Goal: Information Seeking & Learning: Understand process/instructions

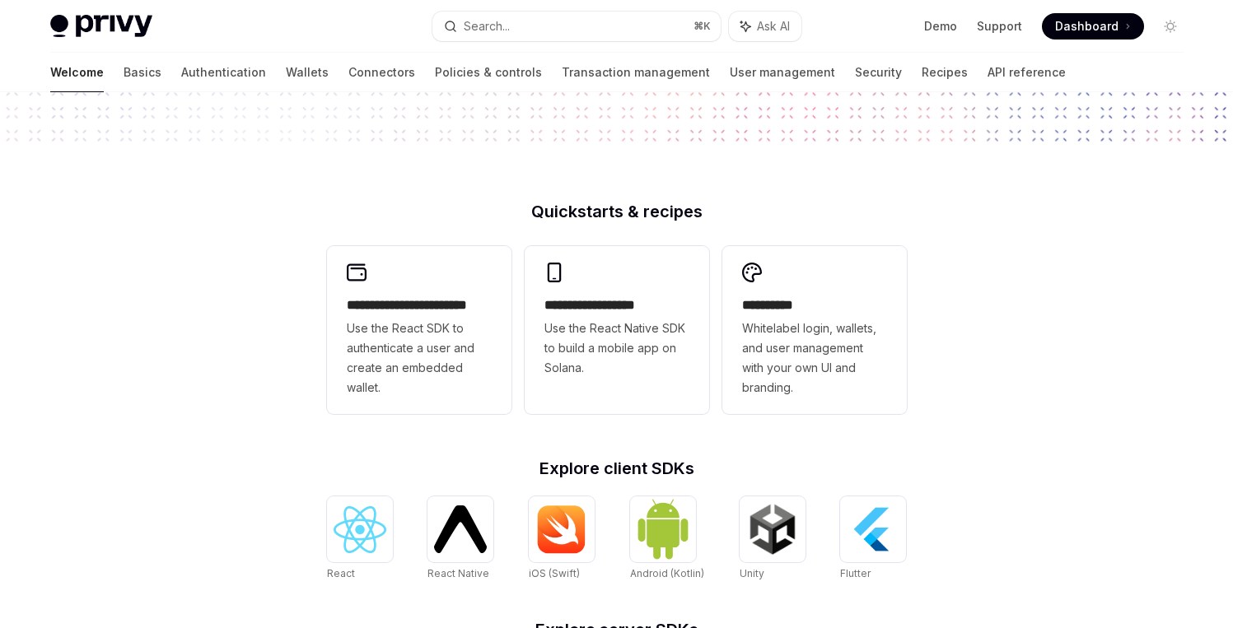
scroll to position [309, 0]
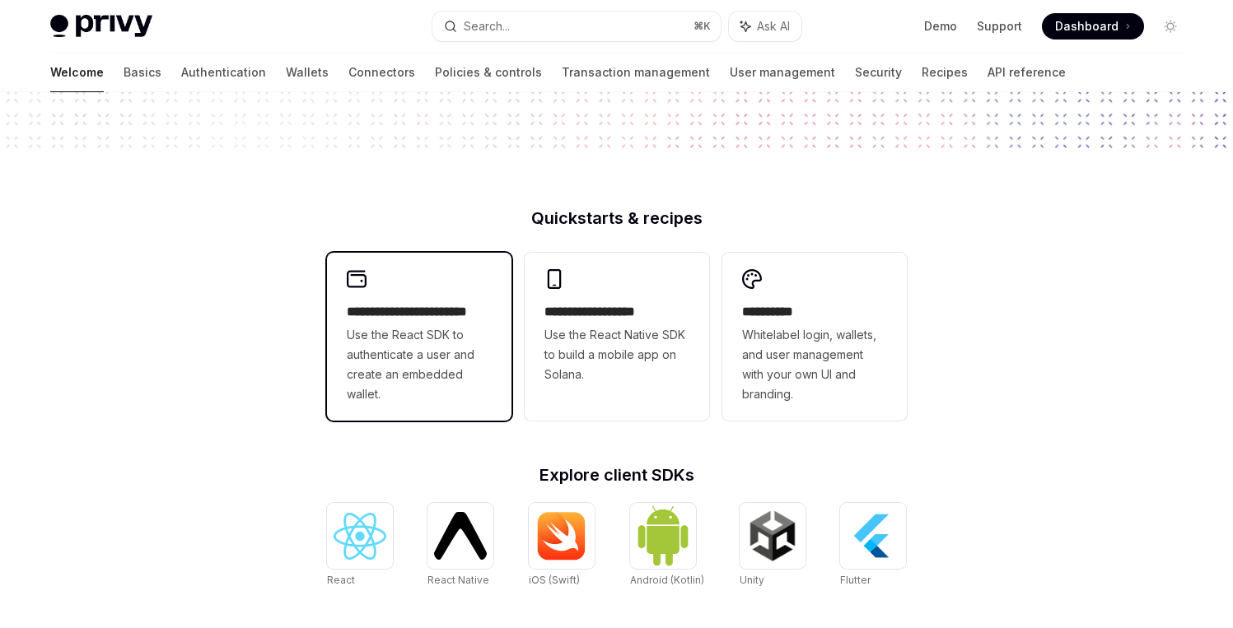
click at [459, 304] on h2 "**********" at bounding box center [419, 312] width 145 height 20
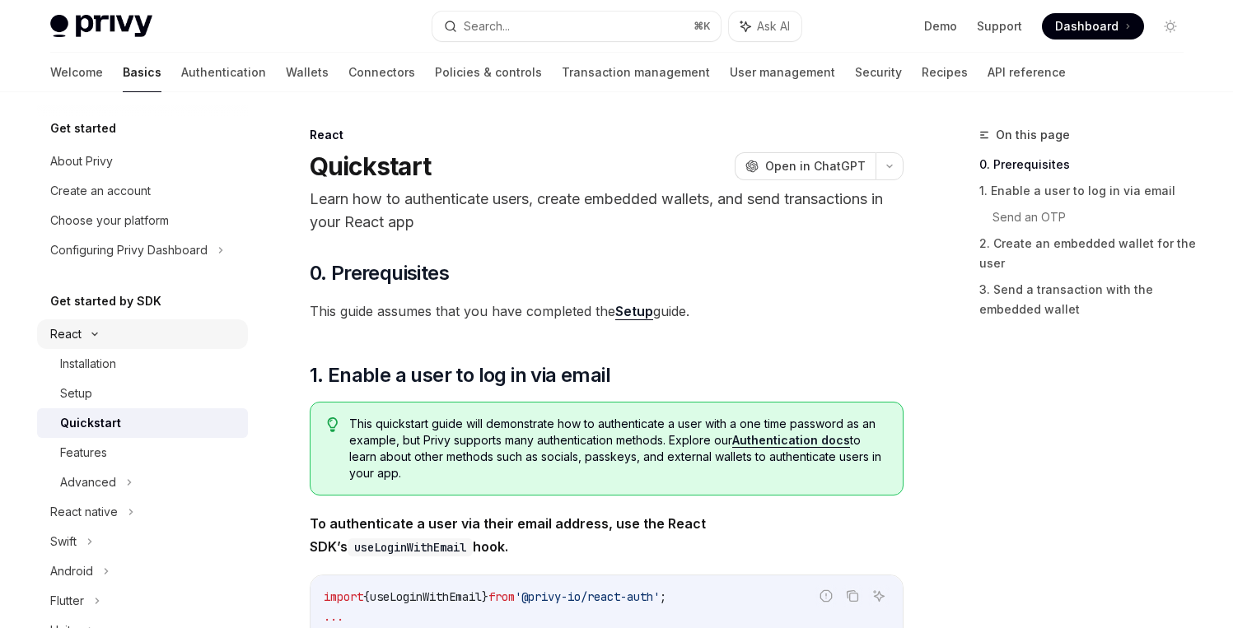
click at [119, 329] on div "React" at bounding box center [142, 335] width 211 height 30
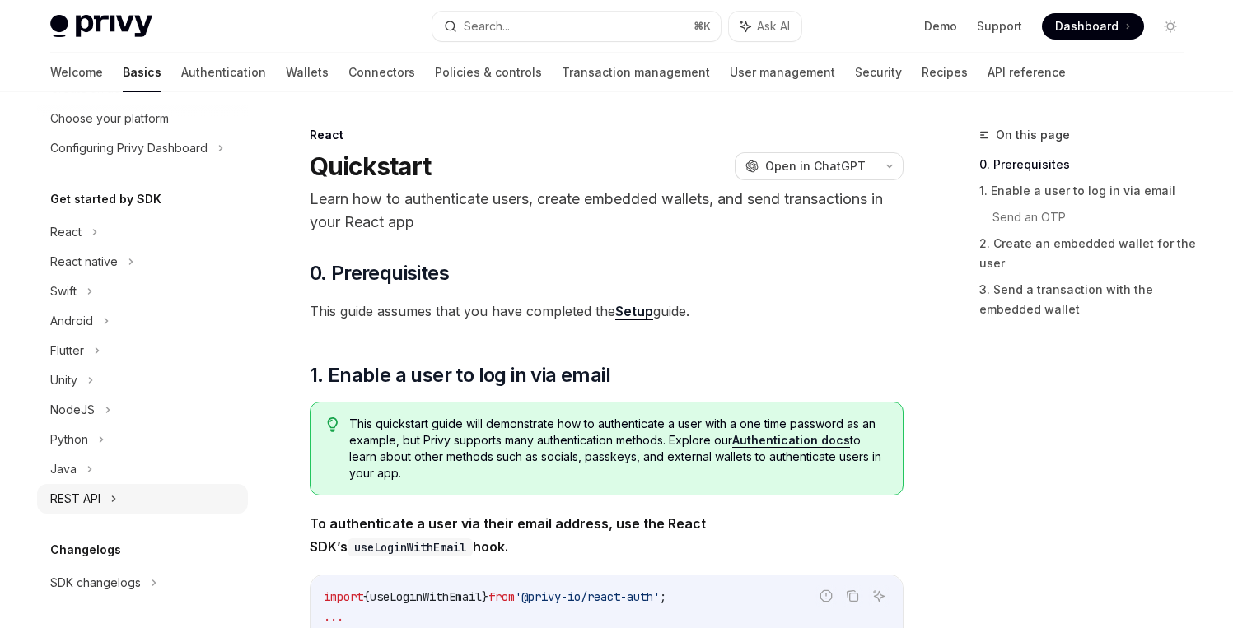
click at [100, 493] on div "REST API" at bounding box center [75, 499] width 50 height 20
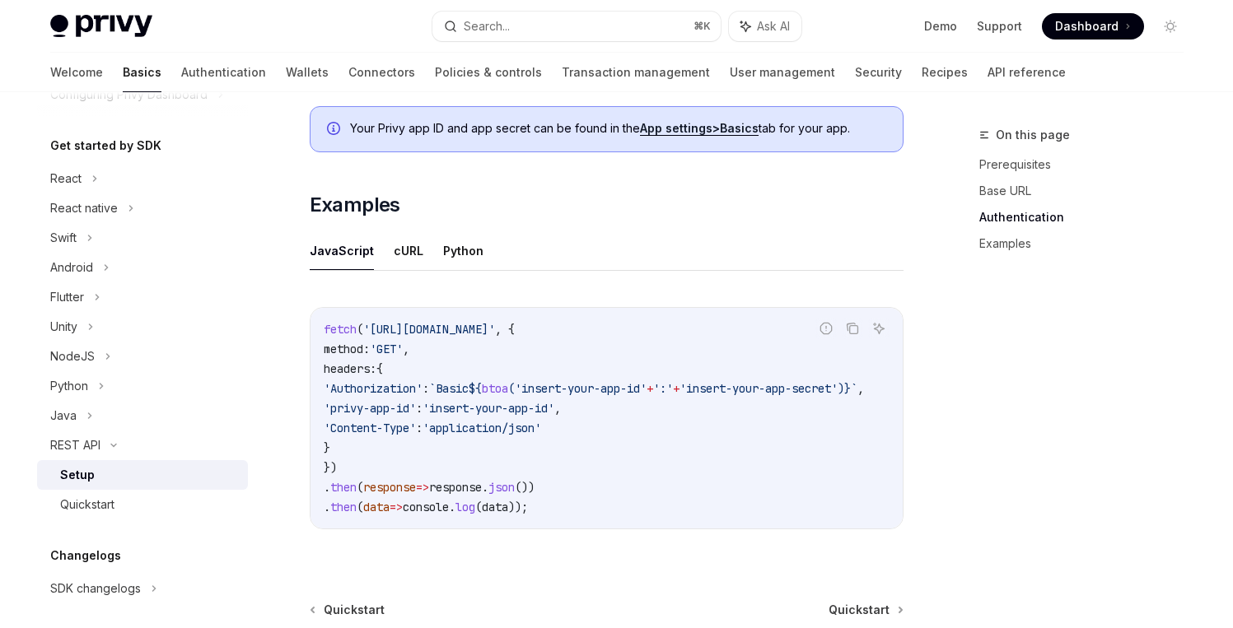
scroll to position [761, 0]
click at [68, 184] on div "React" at bounding box center [65, 179] width 31 height 20
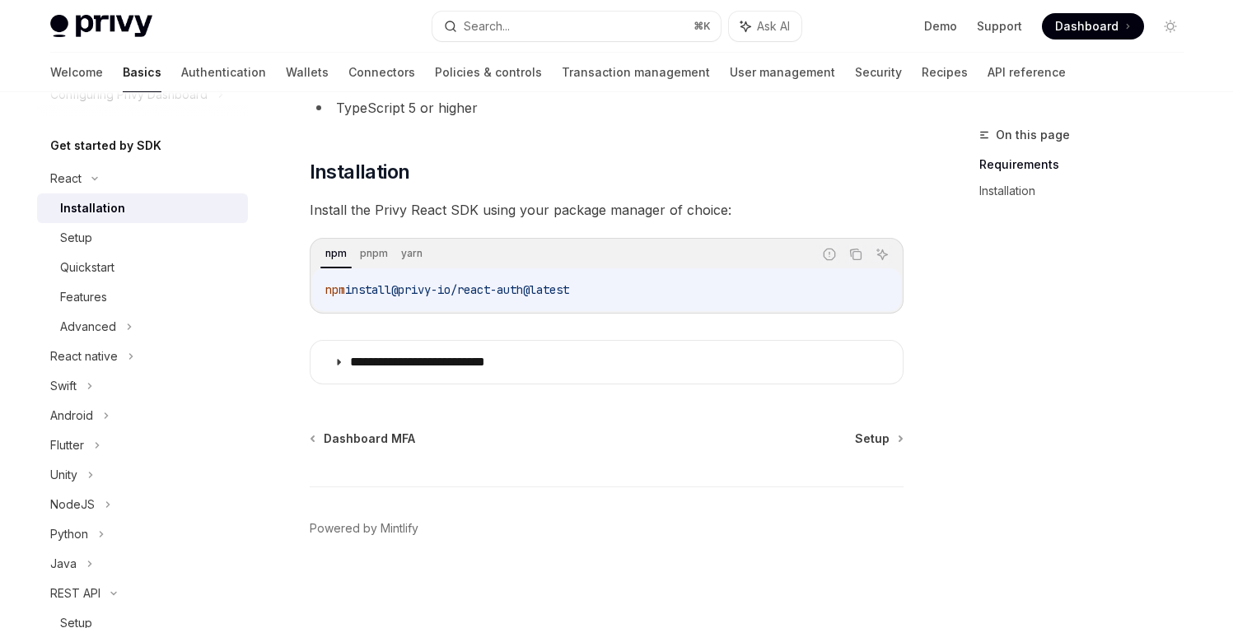
scroll to position [181, 0]
click at [101, 245] on div "Setup" at bounding box center [149, 238] width 178 height 20
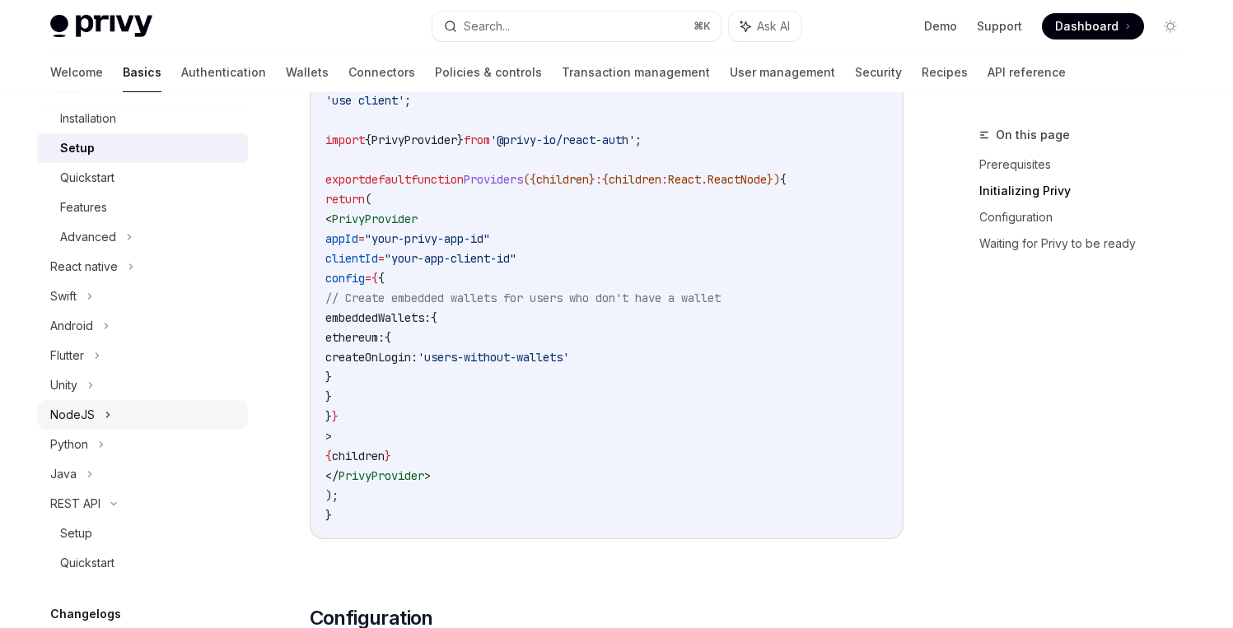
scroll to position [257, 0]
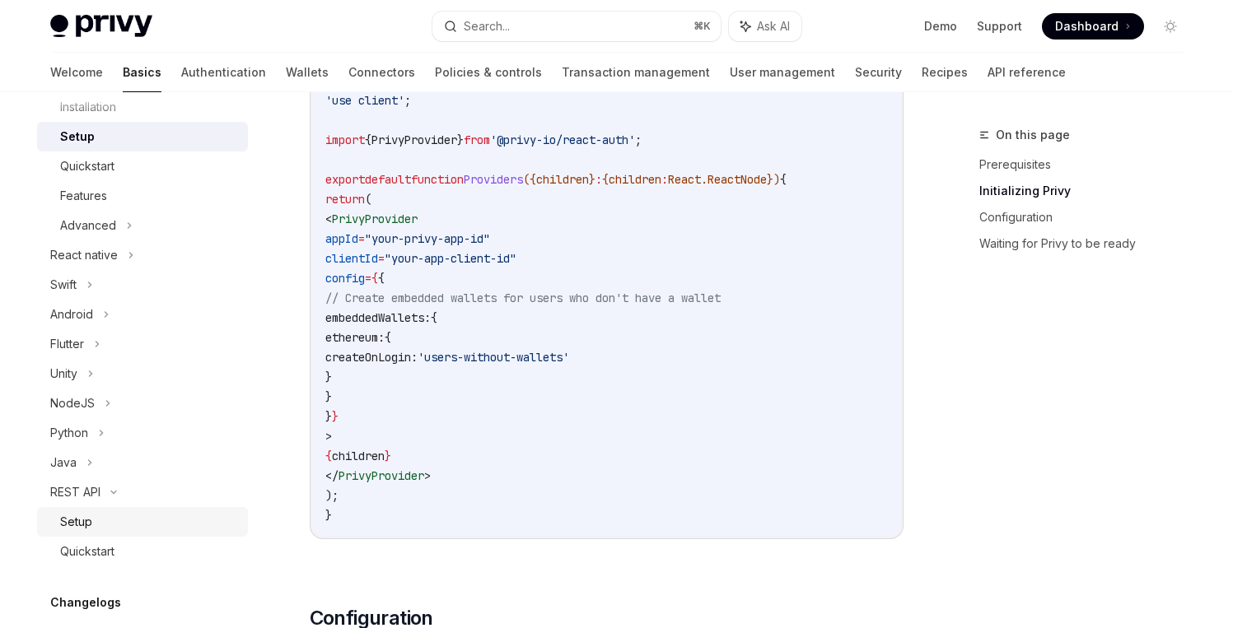
click at [125, 509] on link "Setup" at bounding box center [142, 522] width 211 height 30
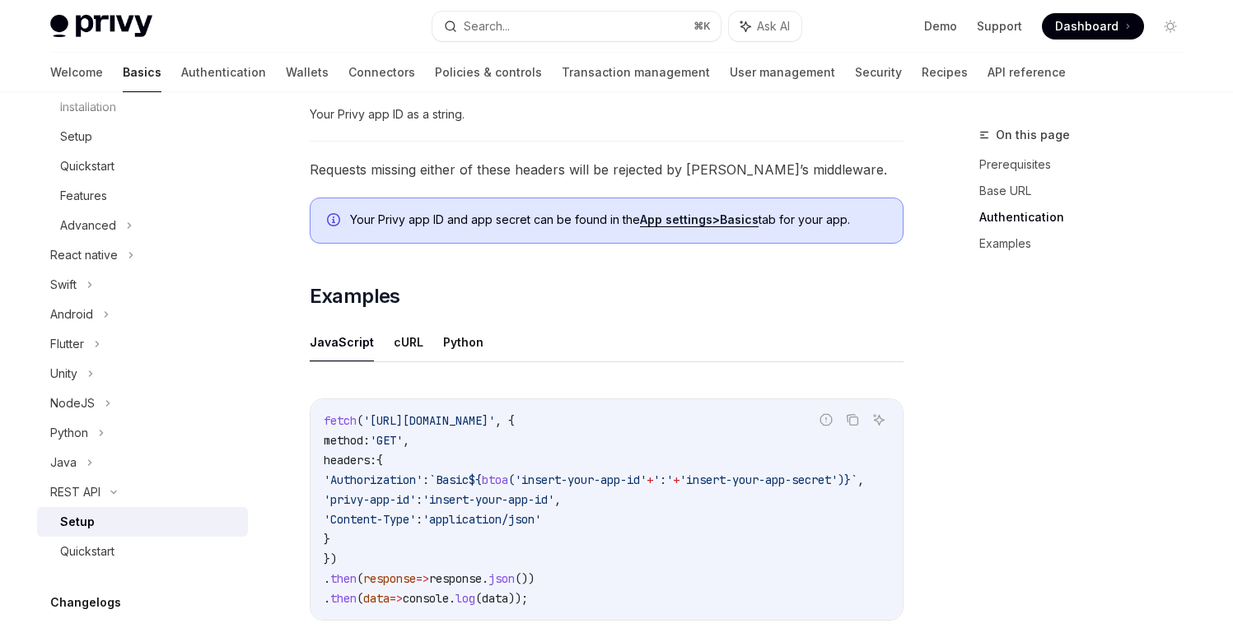
scroll to position [681, 0]
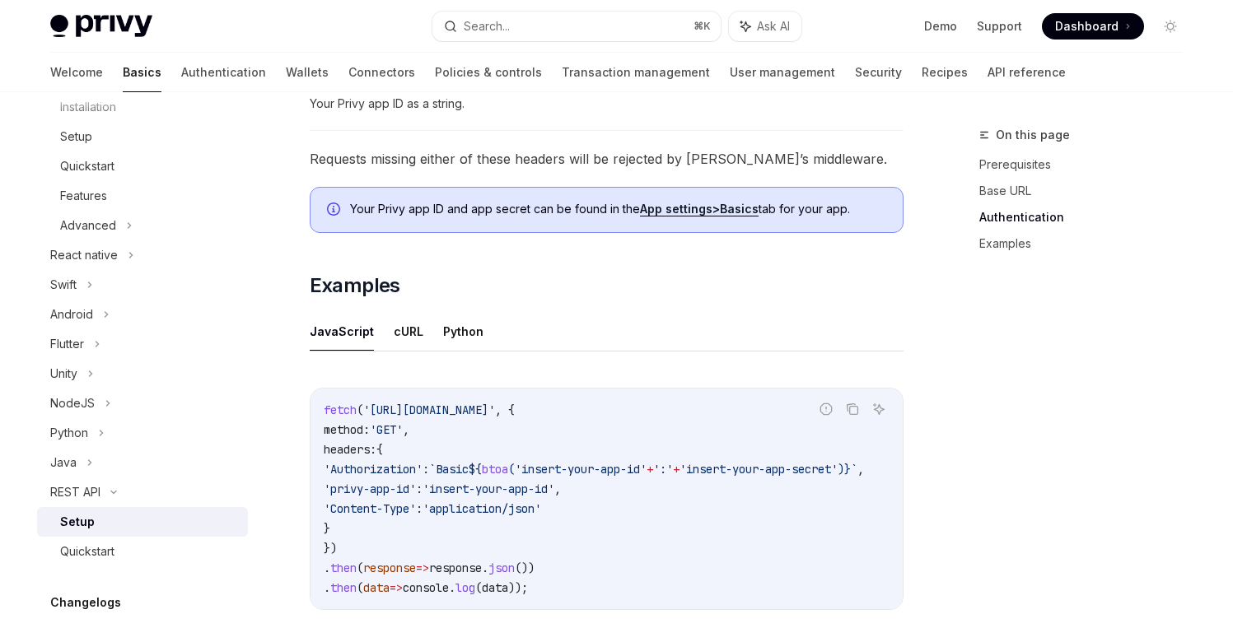
click at [416, 489] on span "'privy-app-id'" at bounding box center [370, 489] width 92 height 15
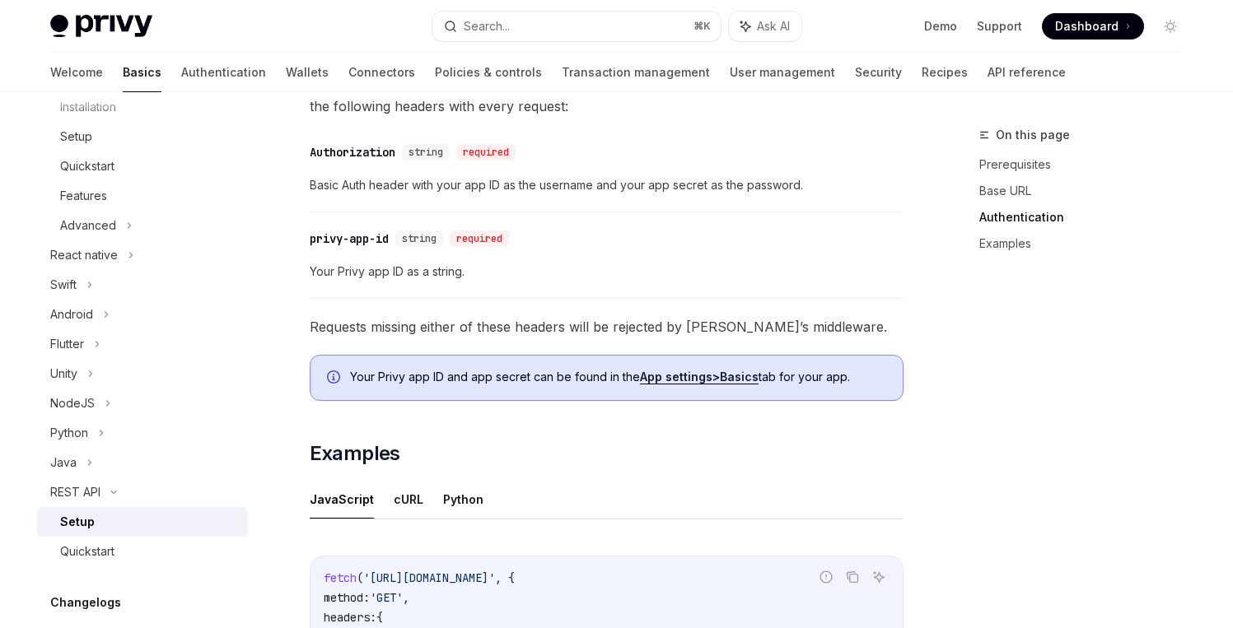
scroll to position [505, 0]
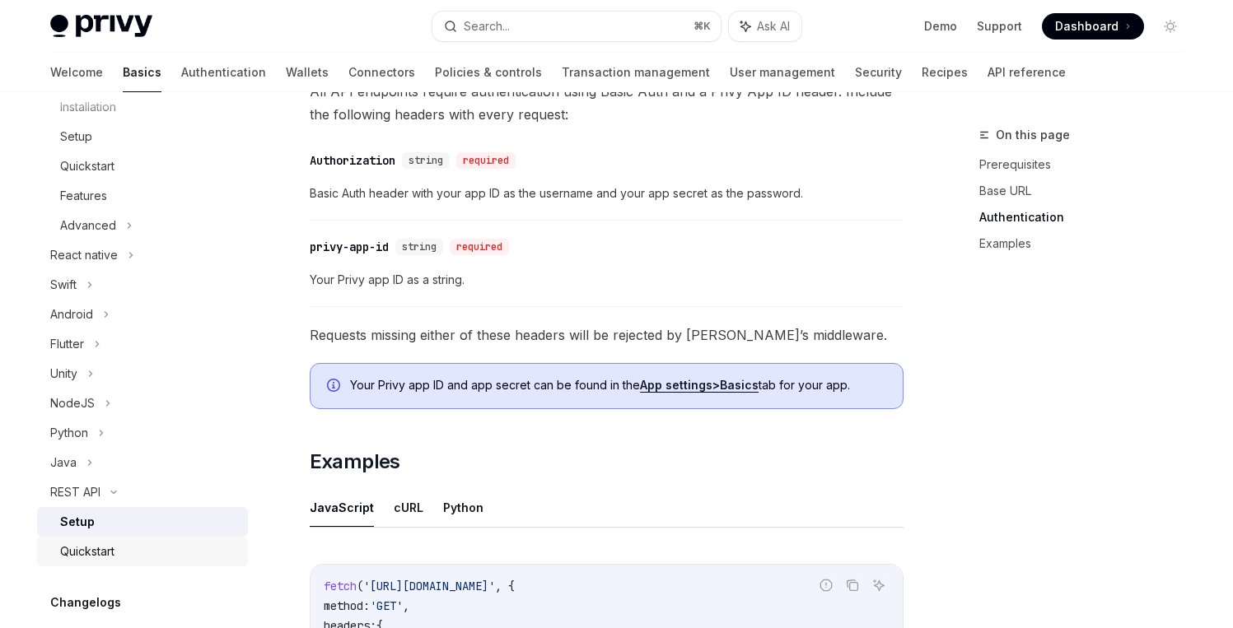
click at [203, 549] on div "Quickstart" at bounding box center [149, 552] width 178 height 20
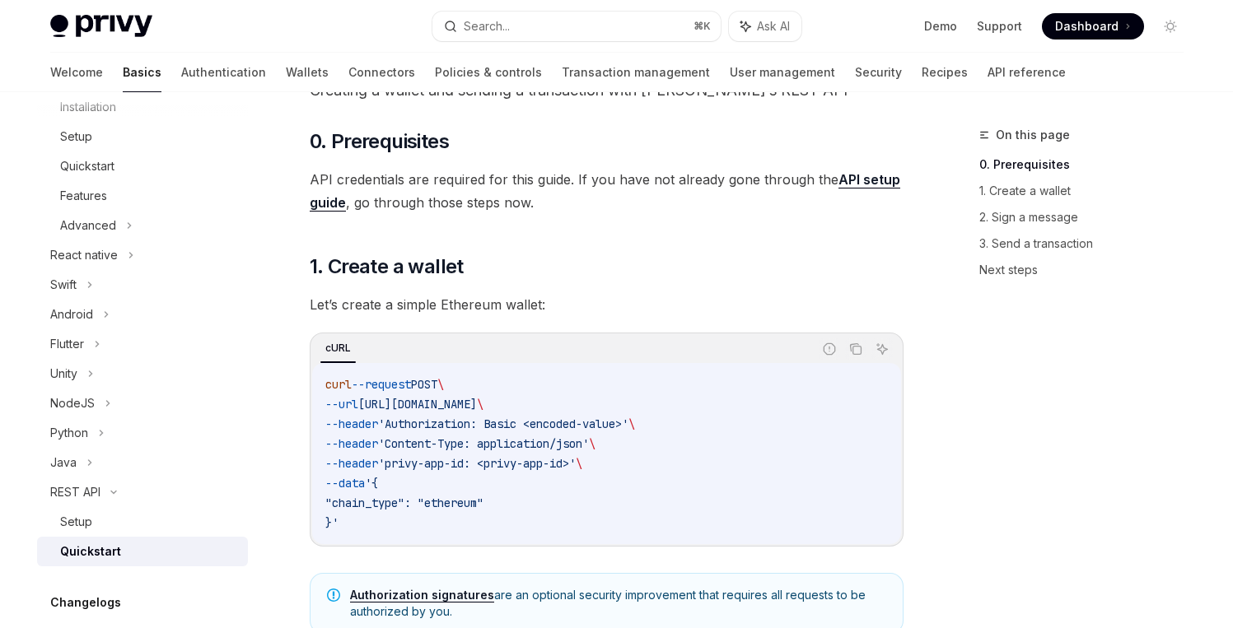
scroll to position [111, 0]
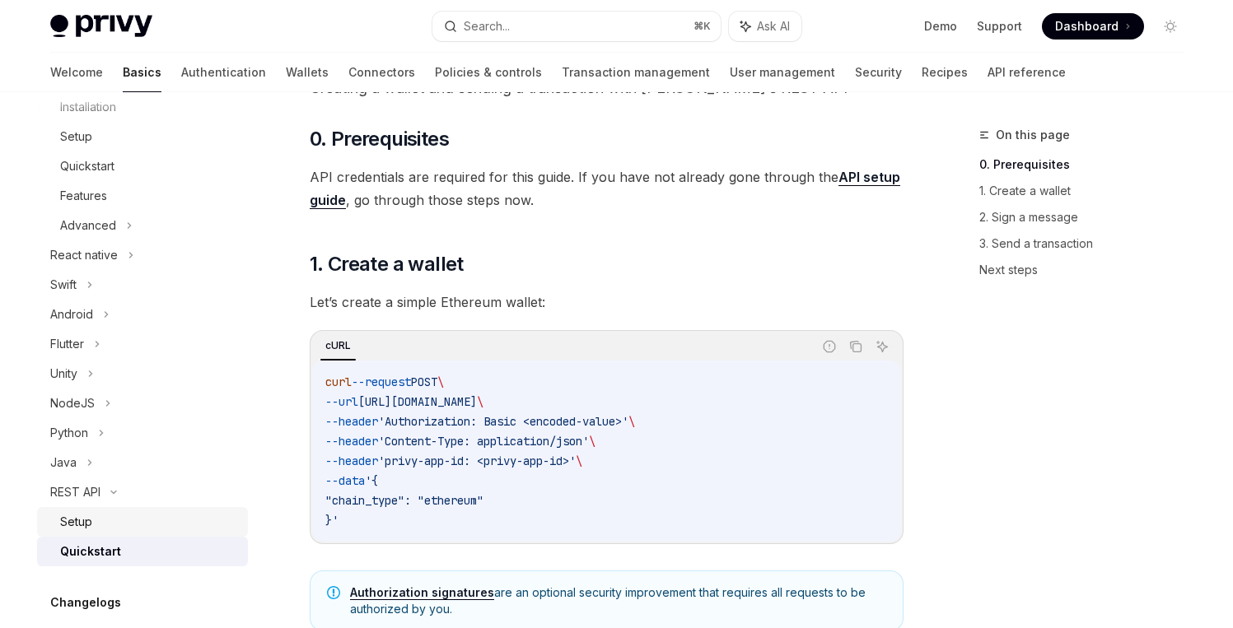
click at [109, 524] on div "Setup" at bounding box center [149, 522] width 178 height 20
type textarea "*"
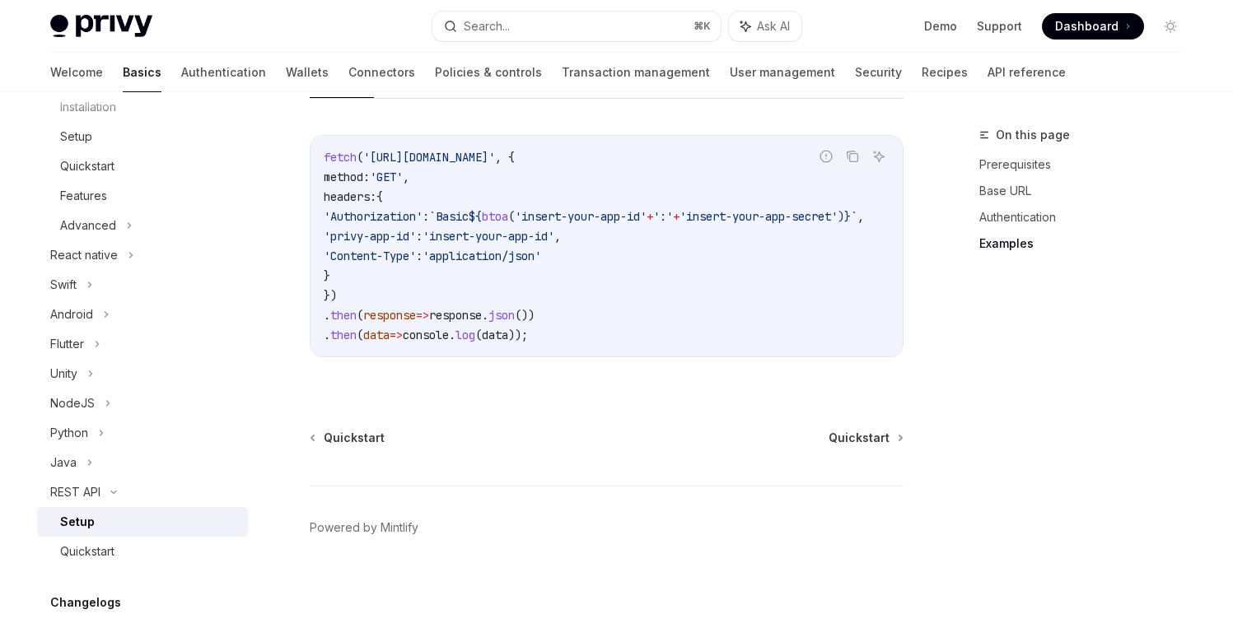
scroll to position [934, 0]
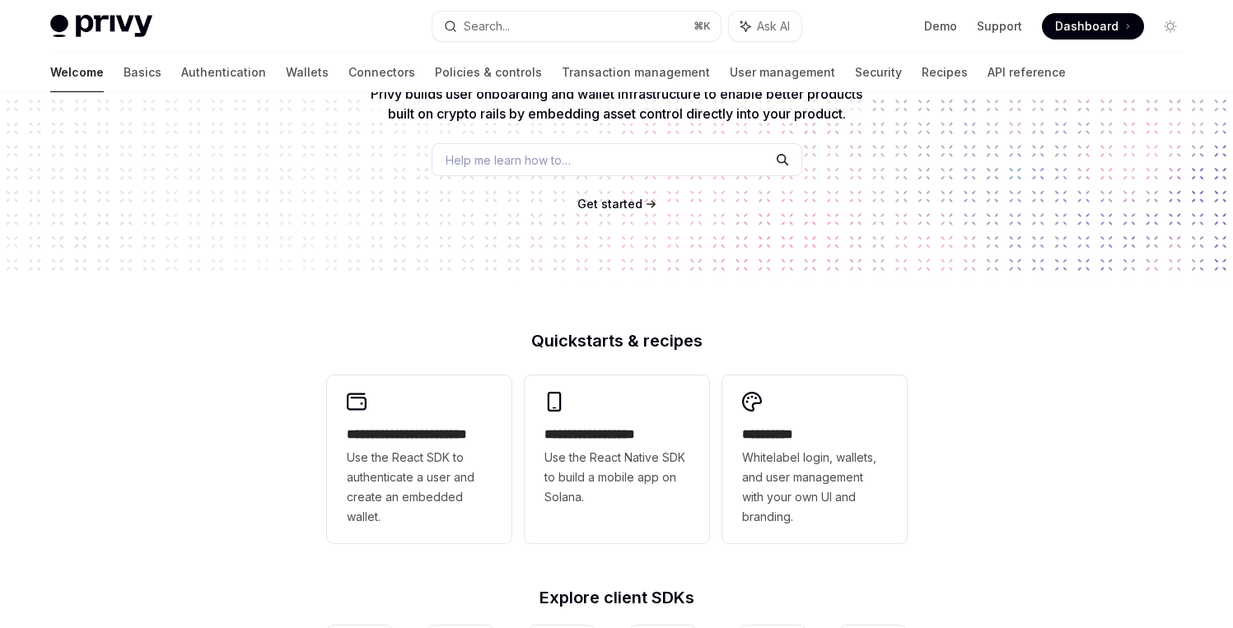
scroll to position [184, 0]
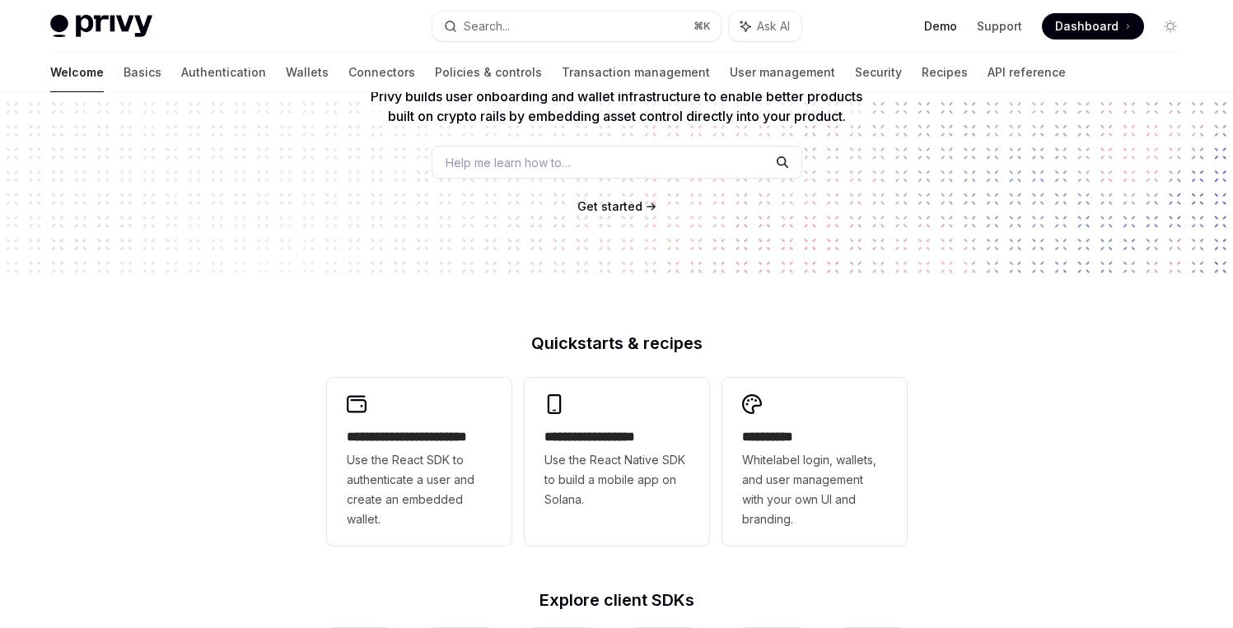
click at [941, 28] on link "Demo" at bounding box center [940, 26] width 33 height 16
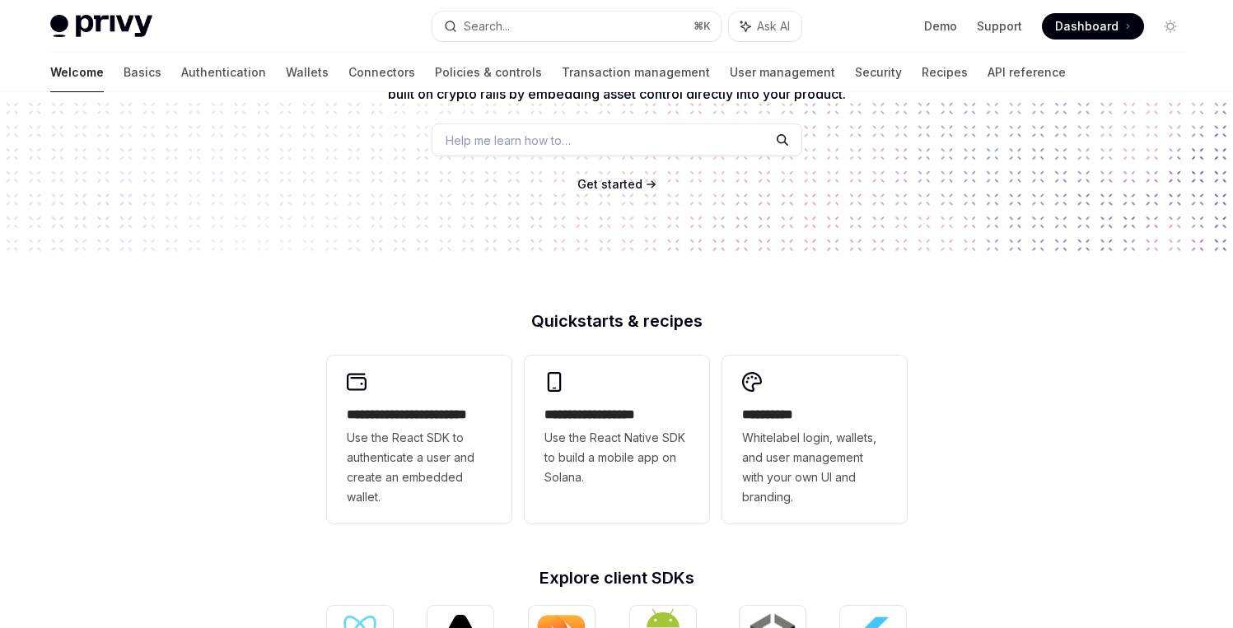
scroll to position [221, 0]
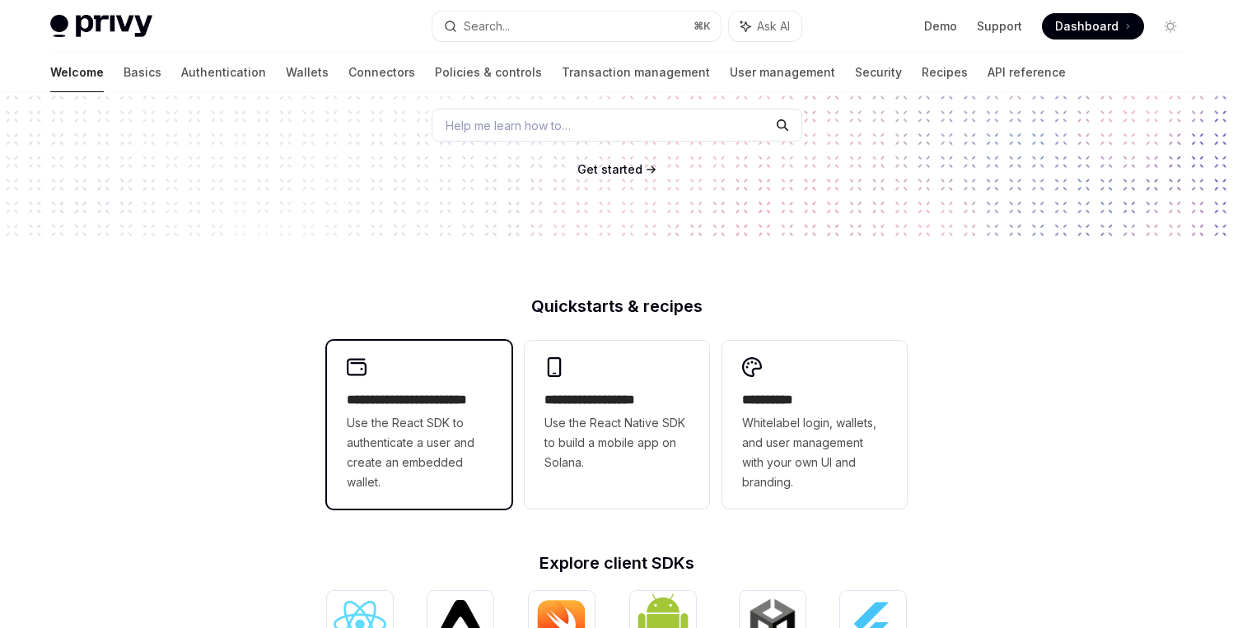
click at [471, 413] on span "Use the React SDK to authenticate a user and create an embedded wallet." at bounding box center [419, 452] width 145 height 79
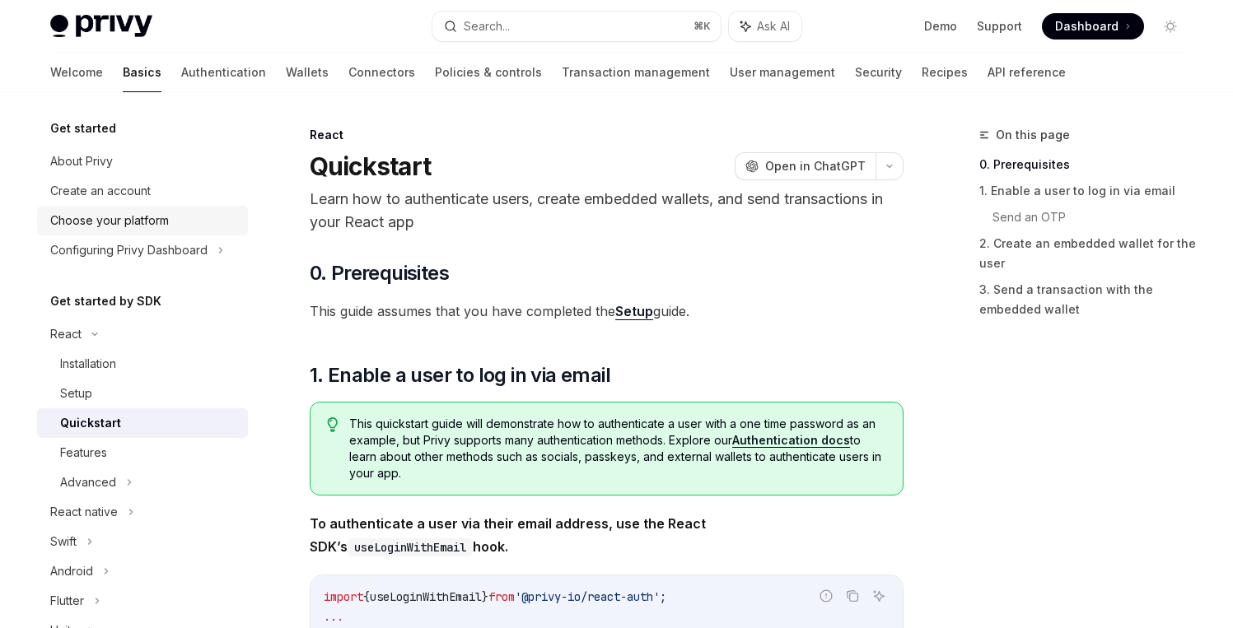
click at [172, 227] on div "Choose your platform" at bounding box center [144, 221] width 188 height 20
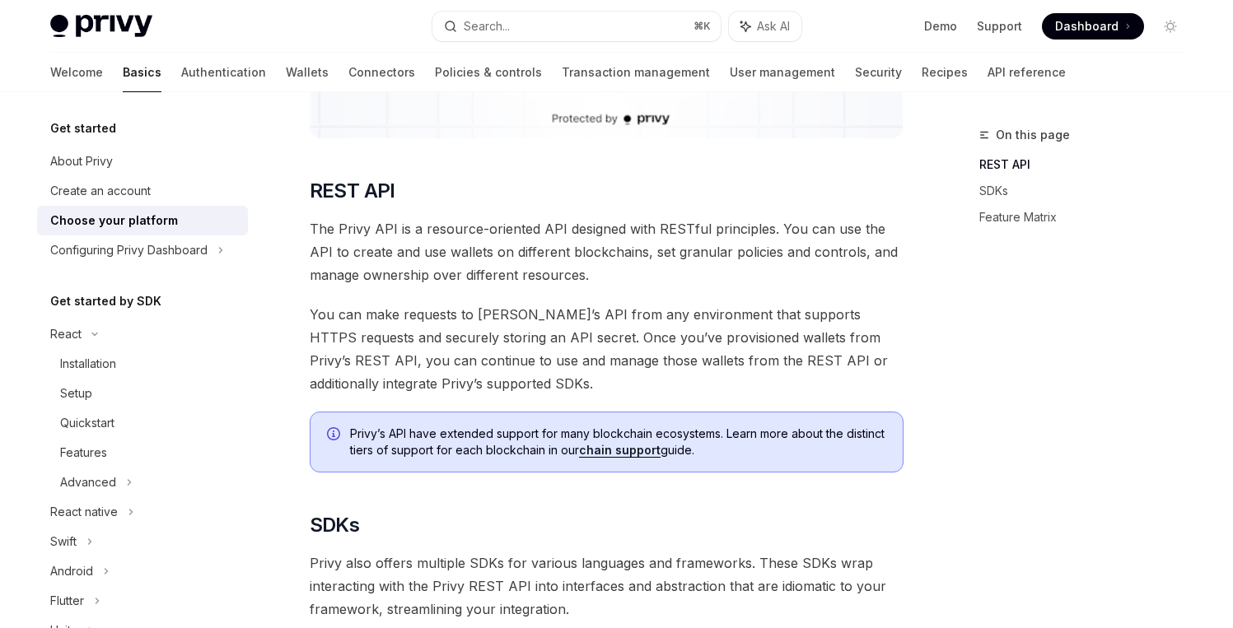
scroll to position [412, 0]
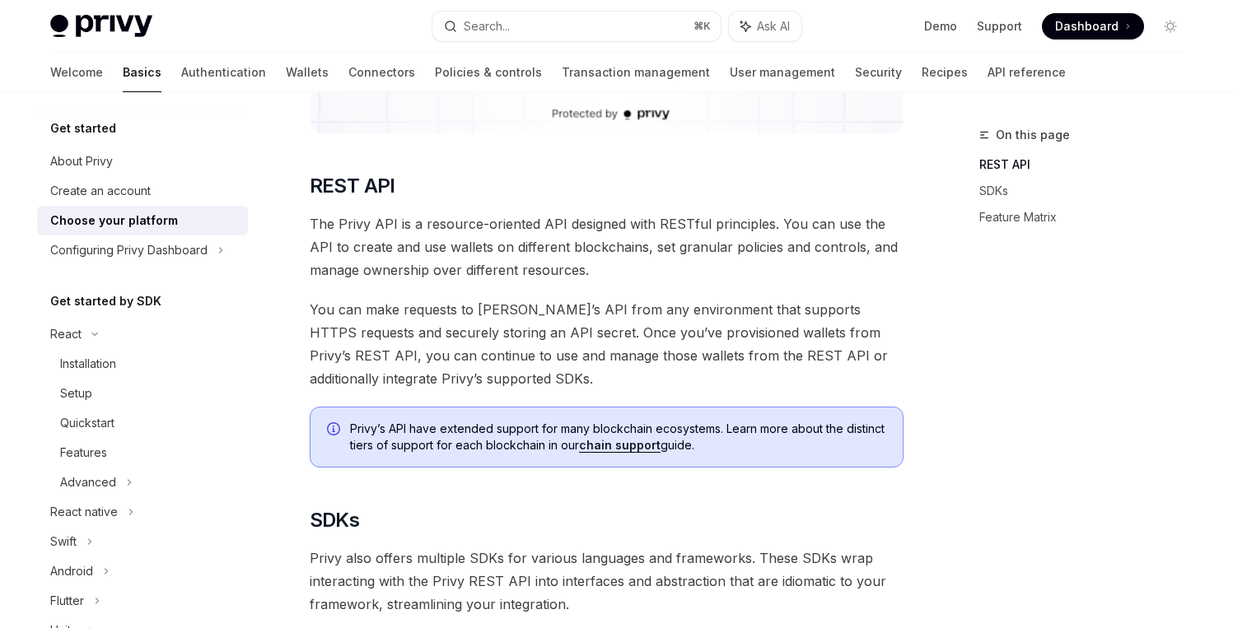
click at [463, 258] on span "The Privy API is a resource-oriented API designed with RESTful principles. You …" at bounding box center [607, 247] width 594 height 69
click at [460, 302] on span "You can make requests to Privy’s API from any environment that supports HTTPS r…" at bounding box center [607, 344] width 594 height 92
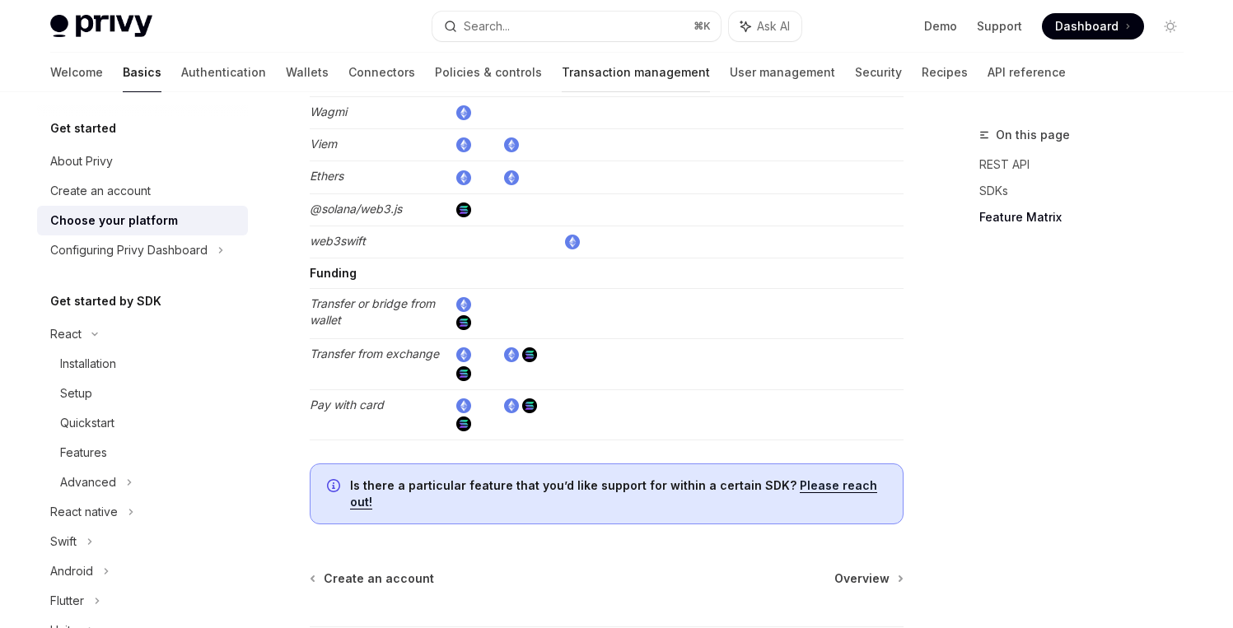
scroll to position [3161, 0]
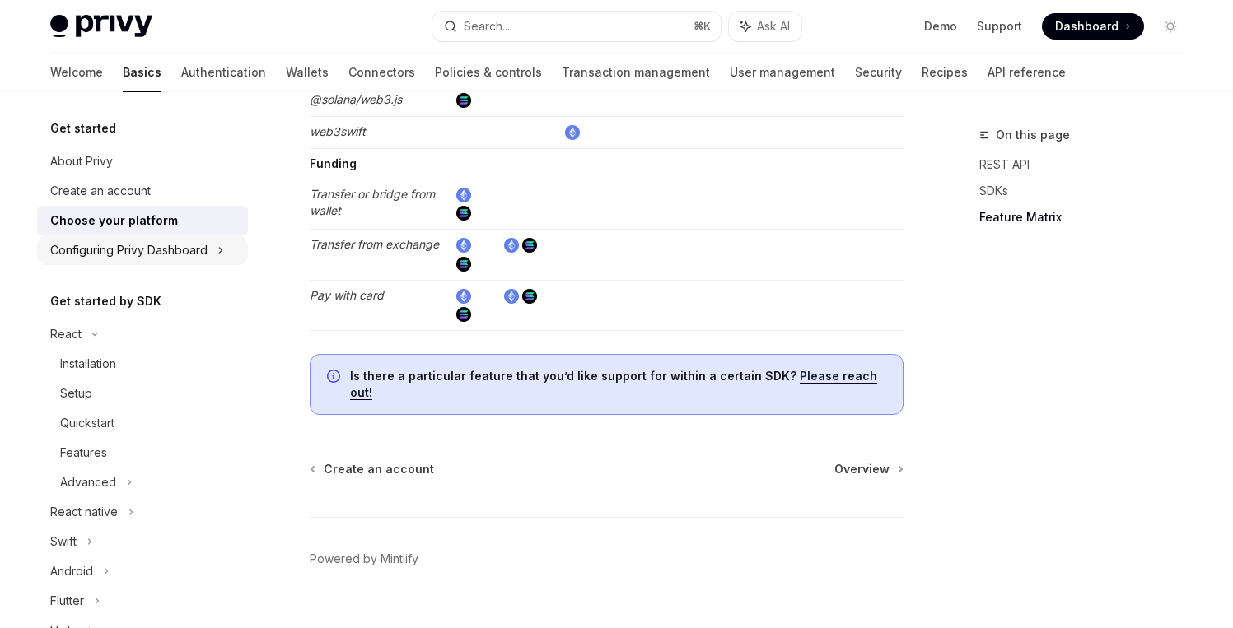
click at [170, 258] on div "Configuring Privy Dashboard" at bounding box center [128, 251] width 157 height 20
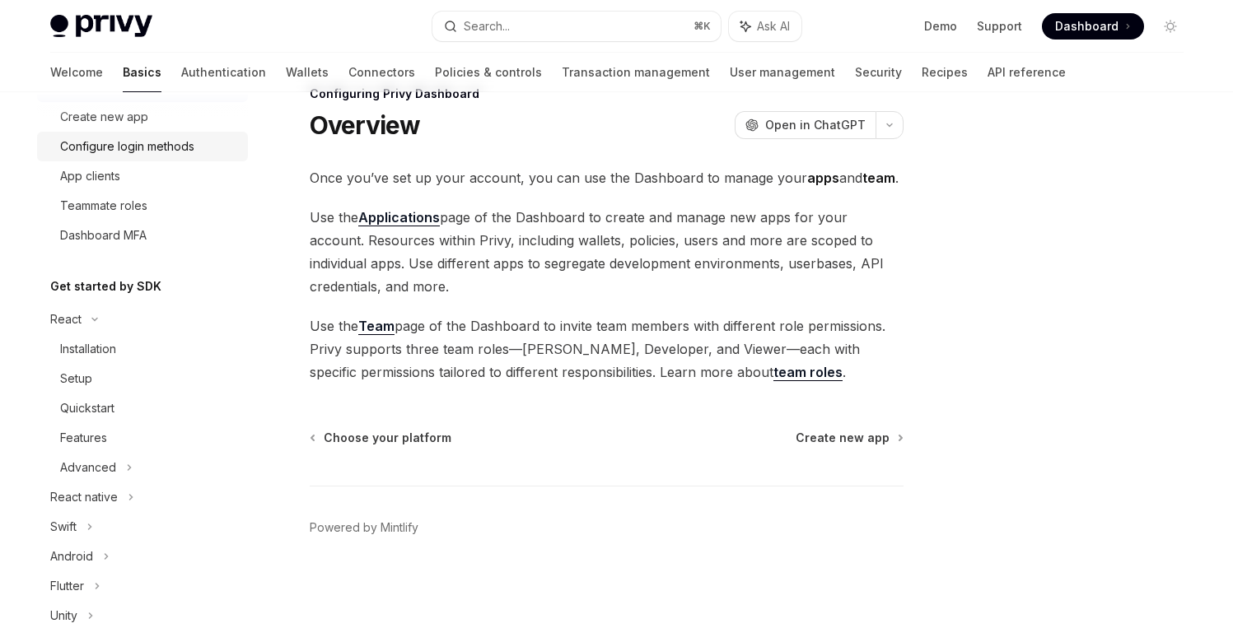
scroll to position [206, 0]
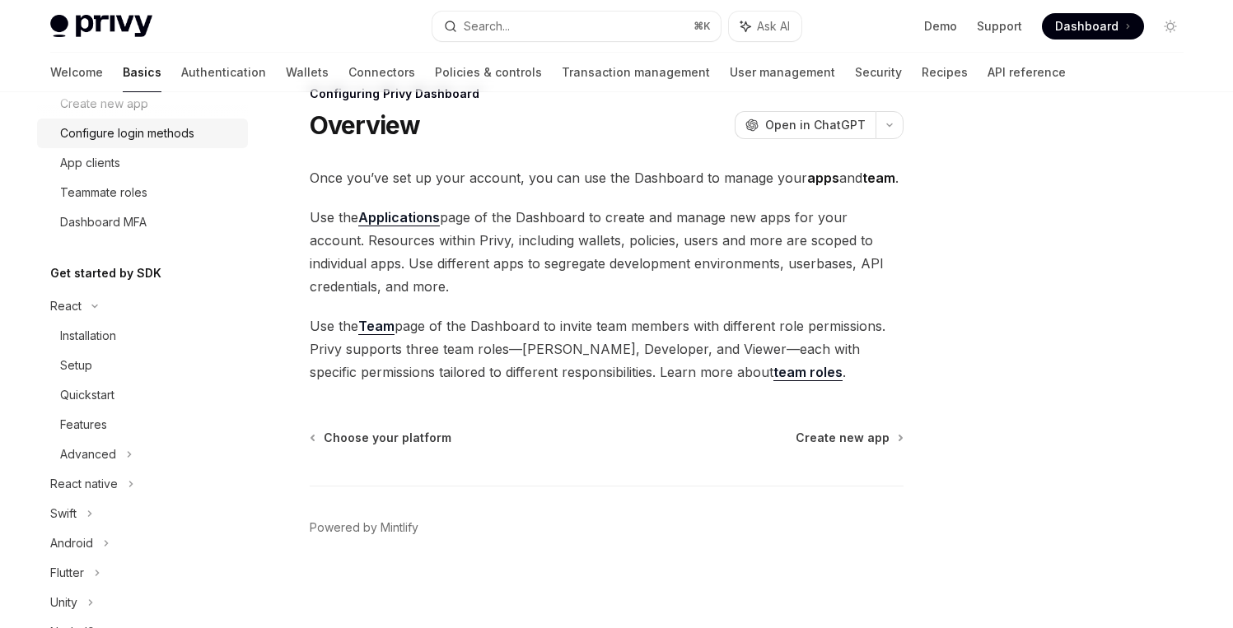
click at [138, 328] on div "Installation" at bounding box center [149, 336] width 178 height 20
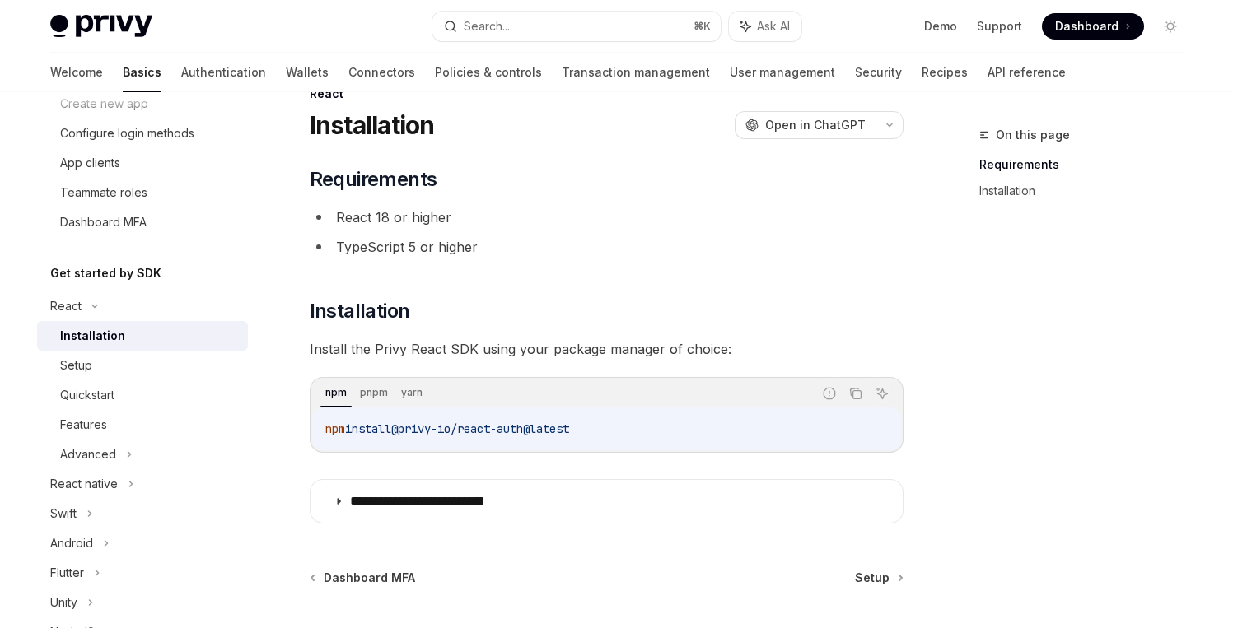
scroll to position [181, 0]
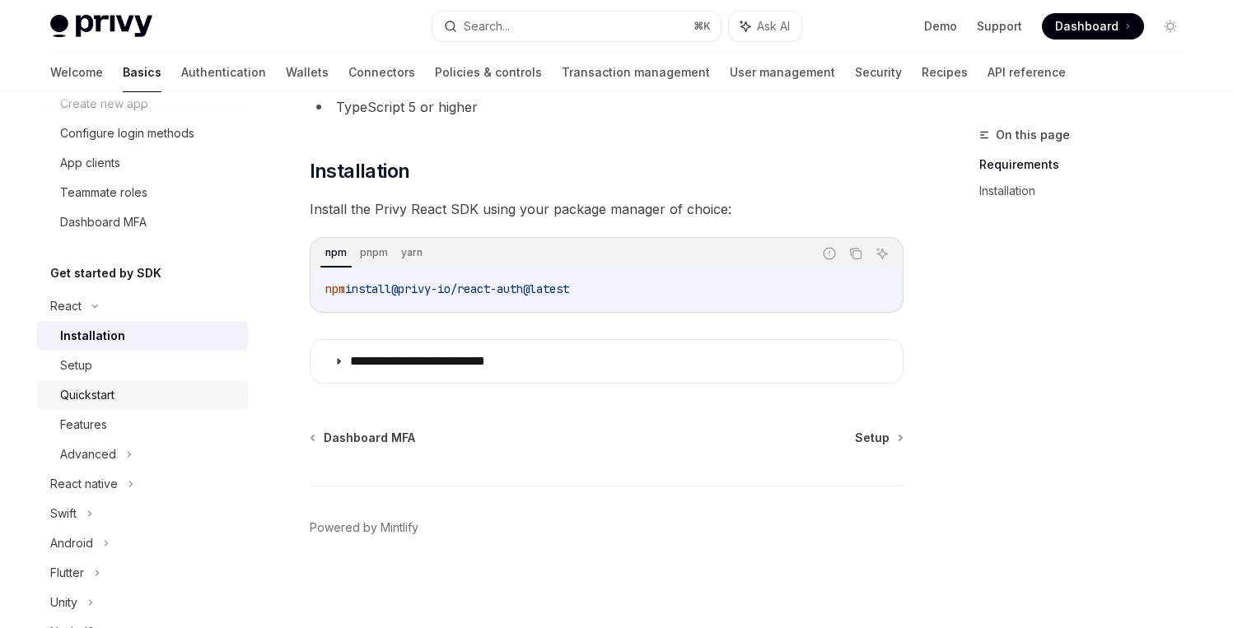
click at [171, 390] on div "Quickstart" at bounding box center [149, 395] width 178 height 20
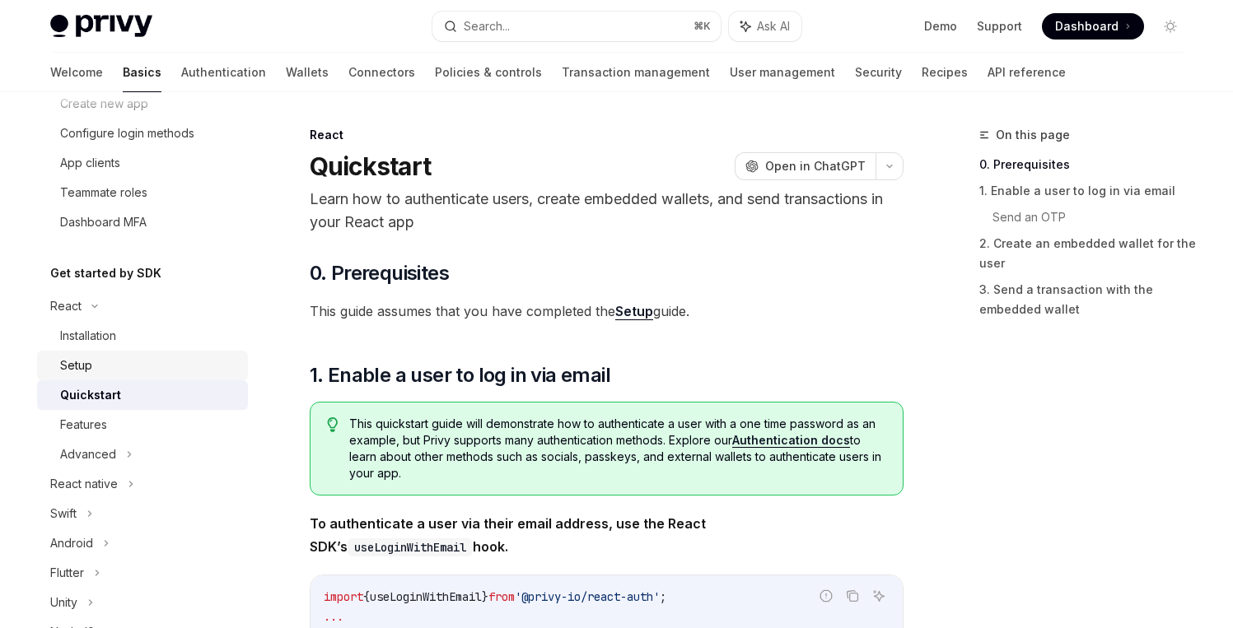
click at [183, 376] on link "Setup" at bounding box center [142, 366] width 211 height 30
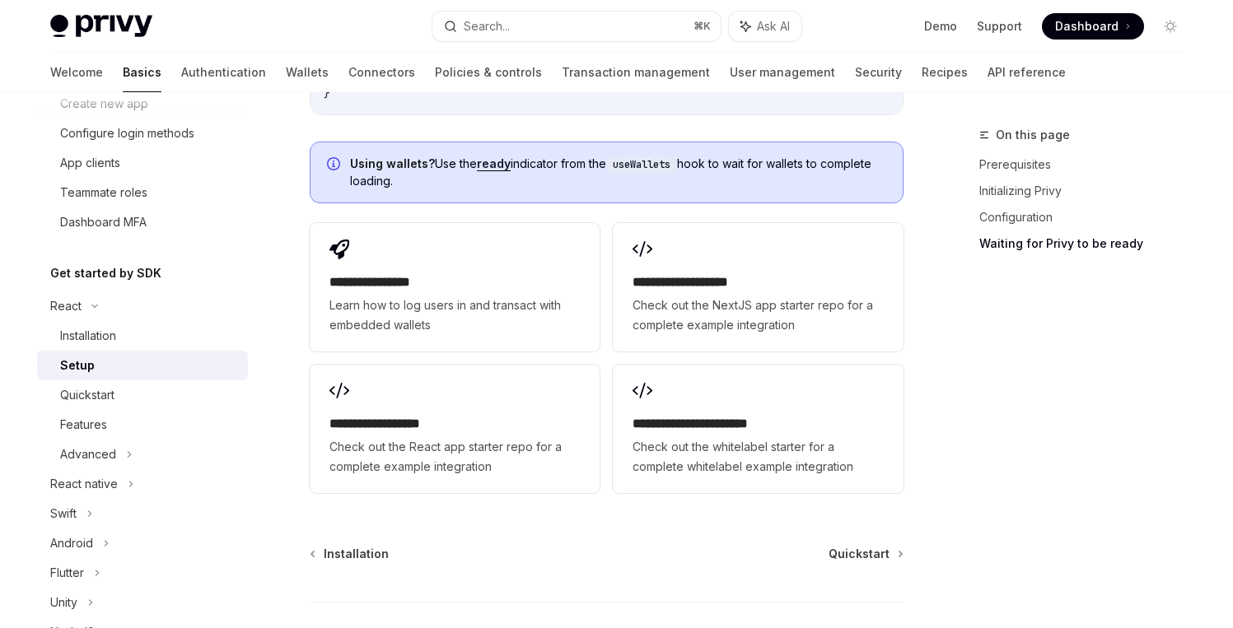
scroll to position [2093, 0]
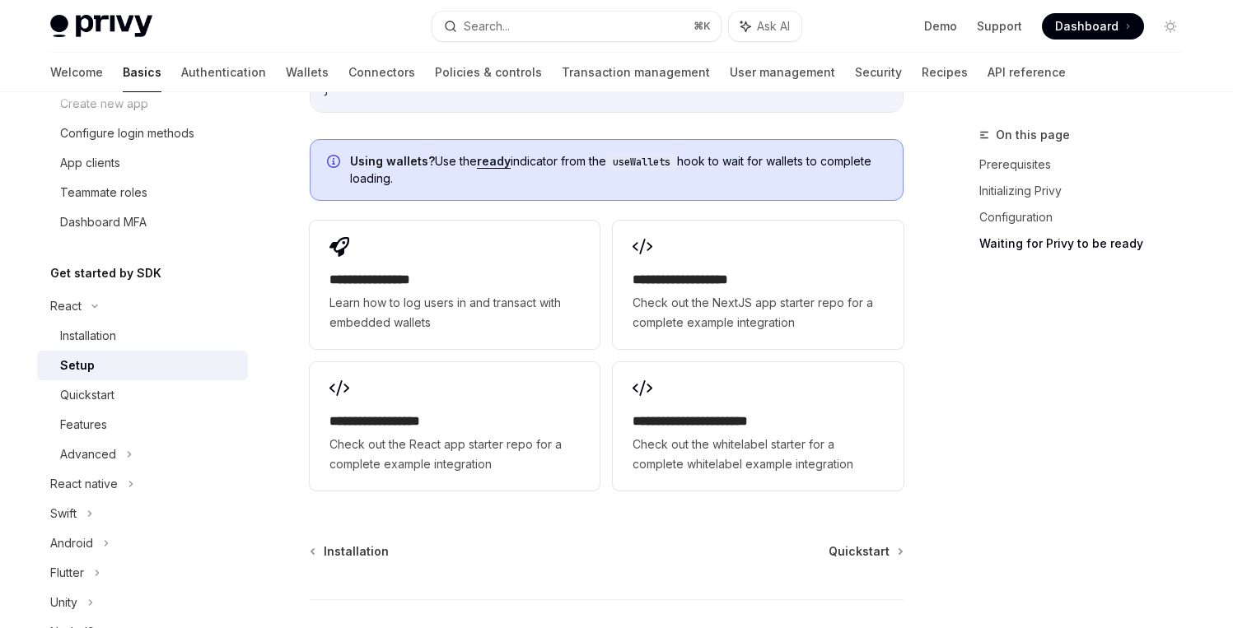
click at [607, 288] on div "**********" at bounding box center [607, 355] width 594 height 283
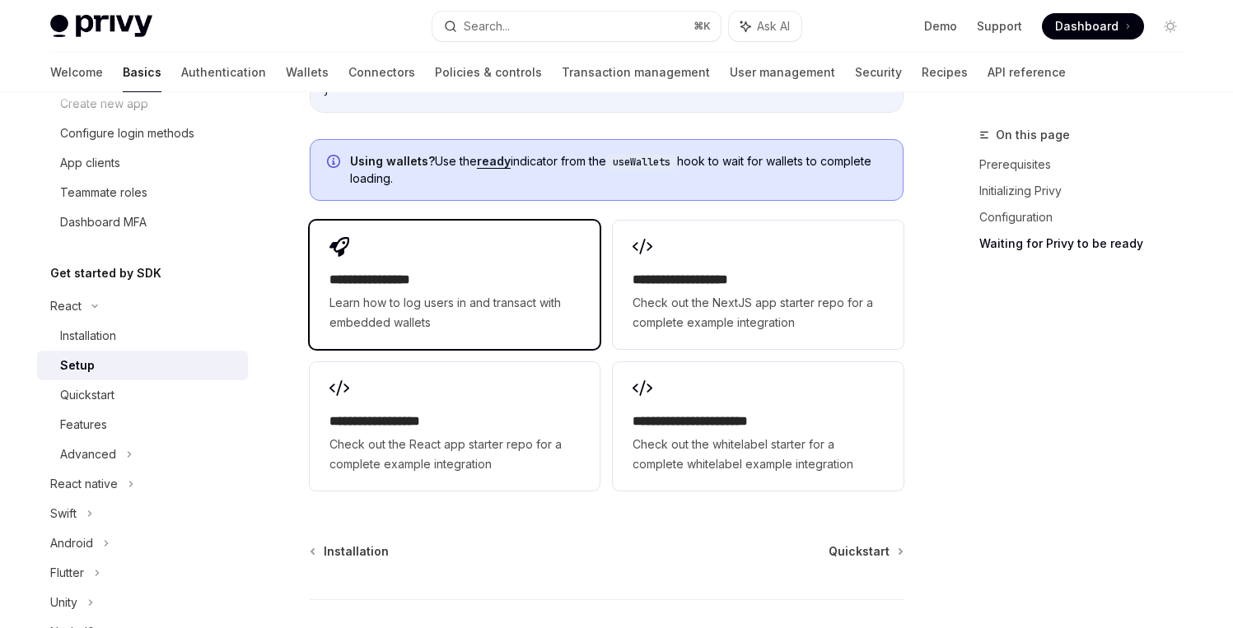
click at [585, 299] on div "**********" at bounding box center [455, 285] width 290 height 128
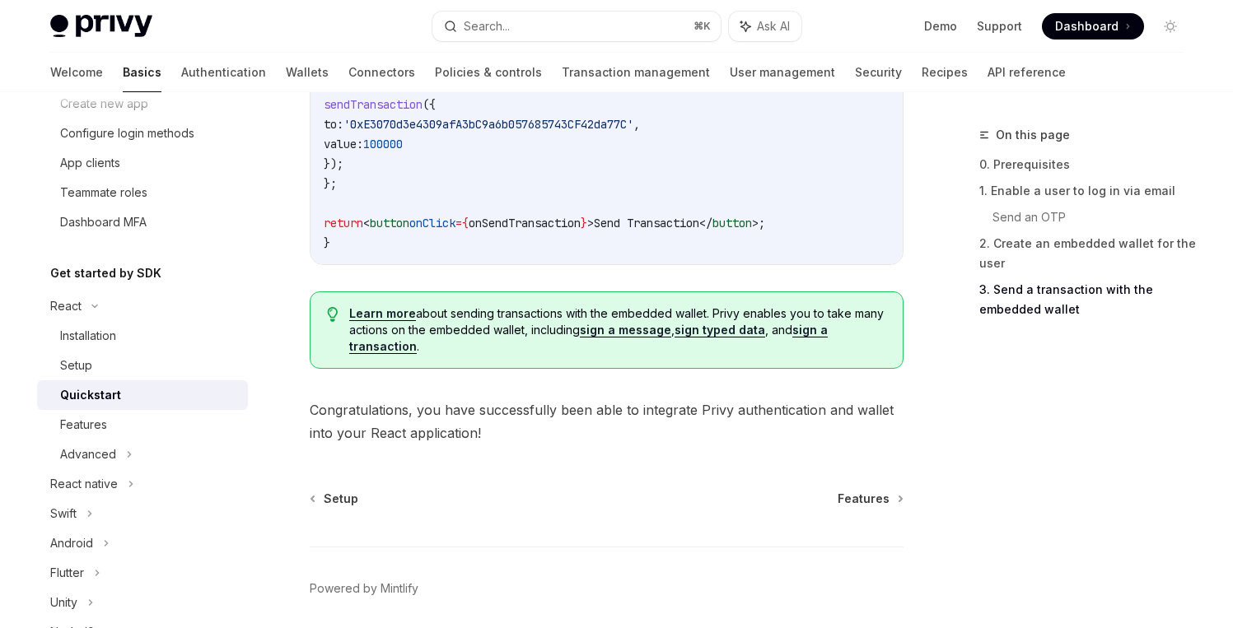
scroll to position [1766, 0]
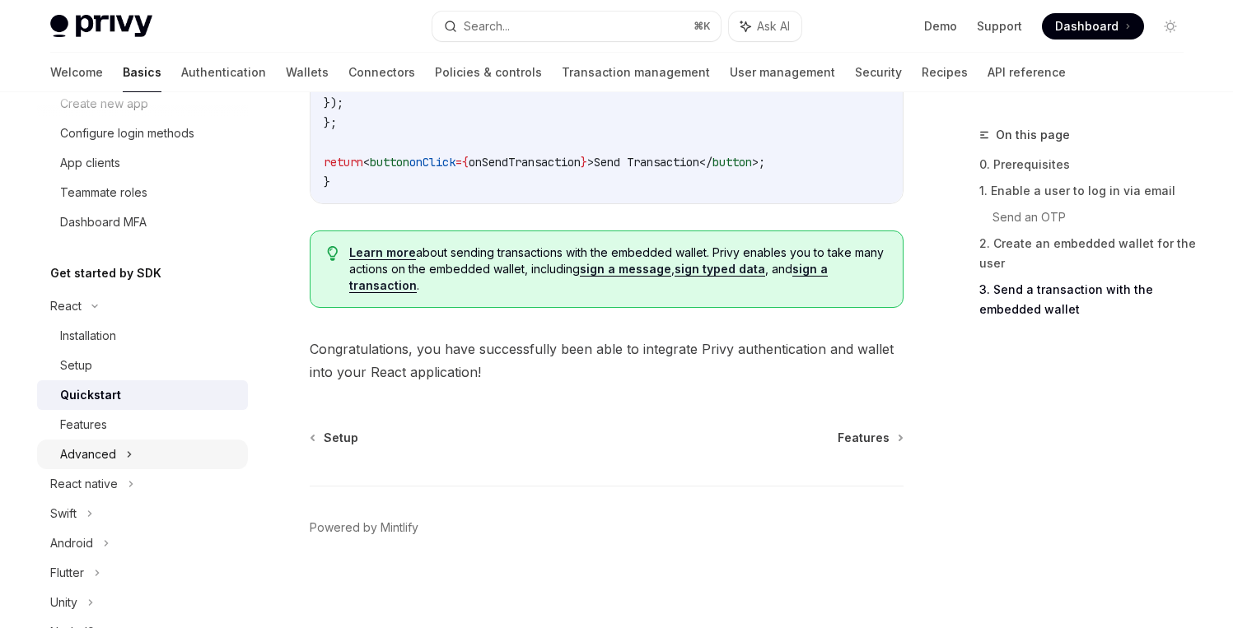
click at [194, 449] on div "Advanced" at bounding box center [142, 455] width 211 height 30
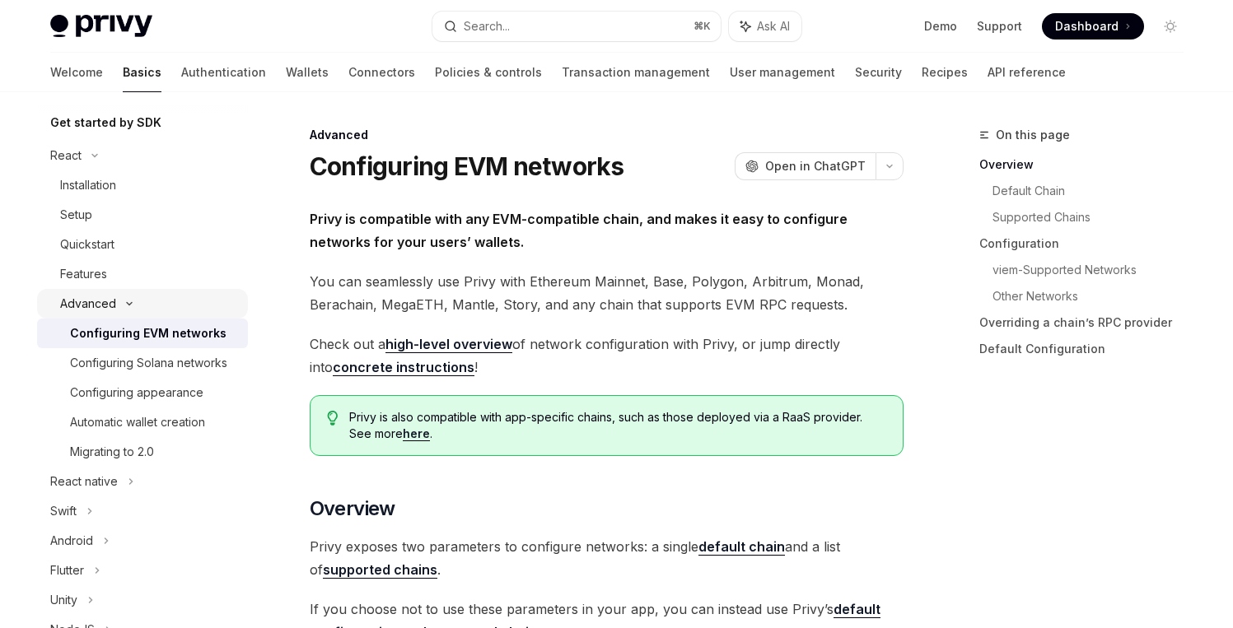
scroll to position [381, 0]
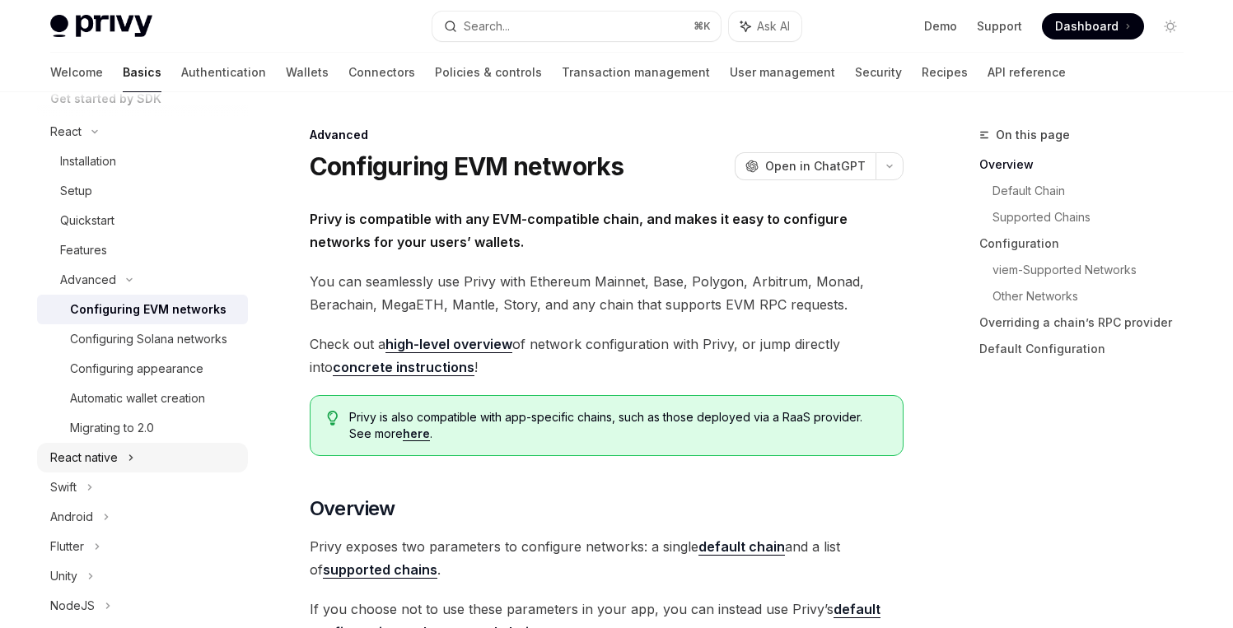
click at [186, 465] on div "React native" at bounding box center [142, 458] width 211 height 30
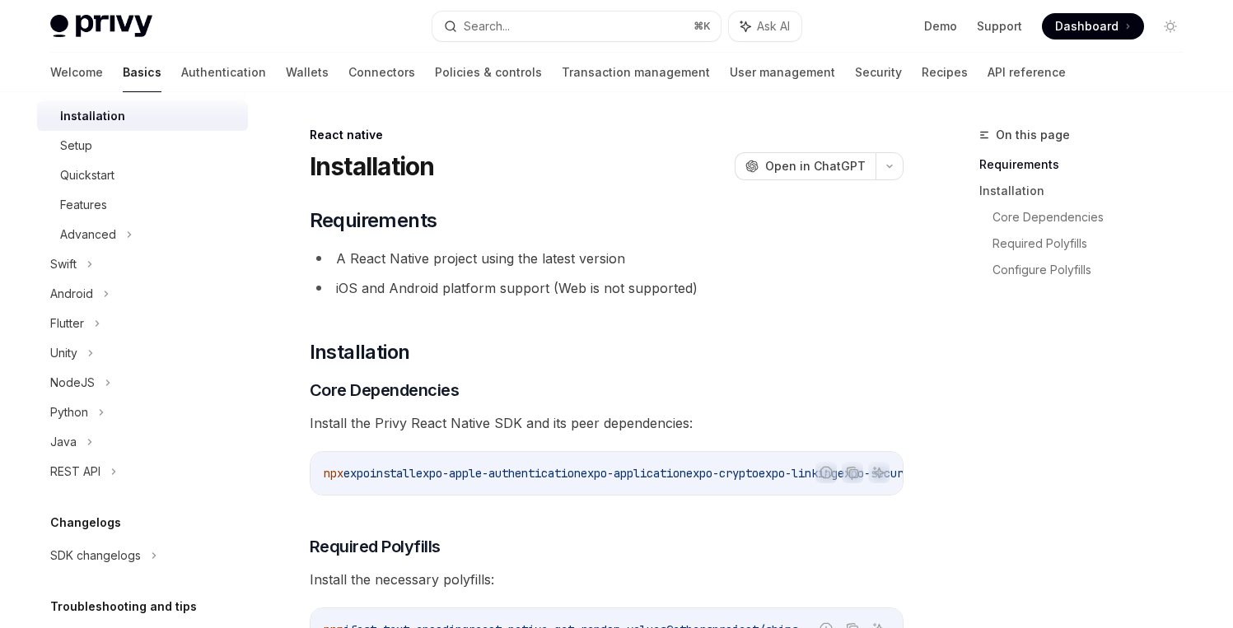
scroll to position [761, 0]
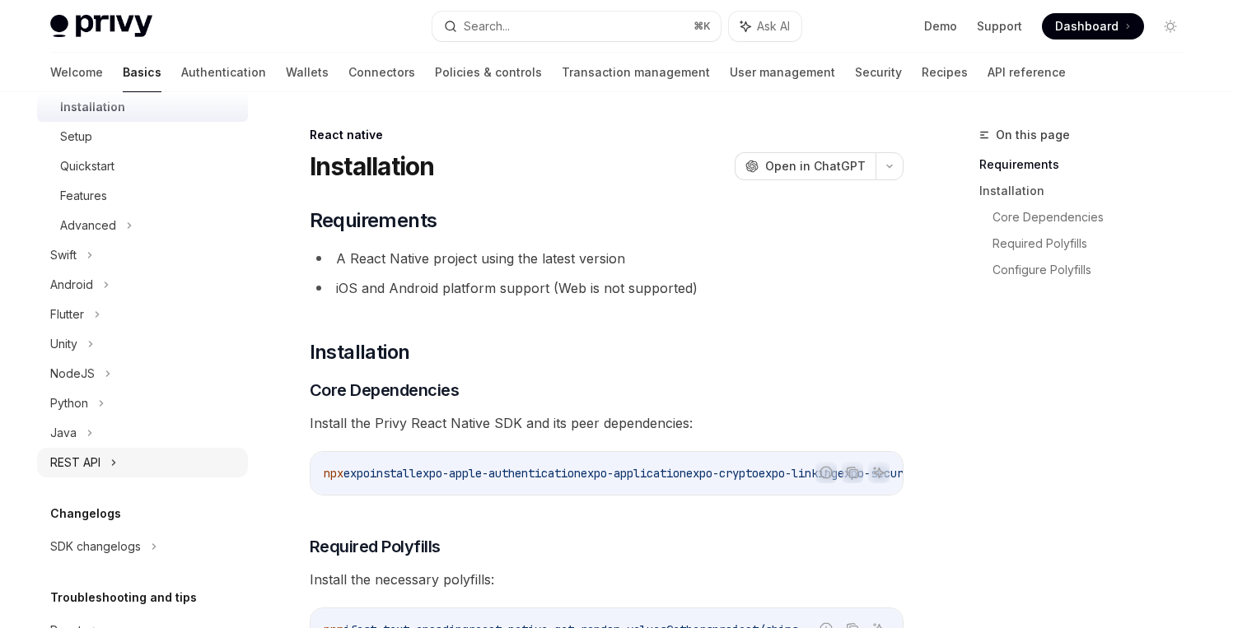
click at [179, 478] on div "REST API" at bounding box center [142, 463] width 211 height 30
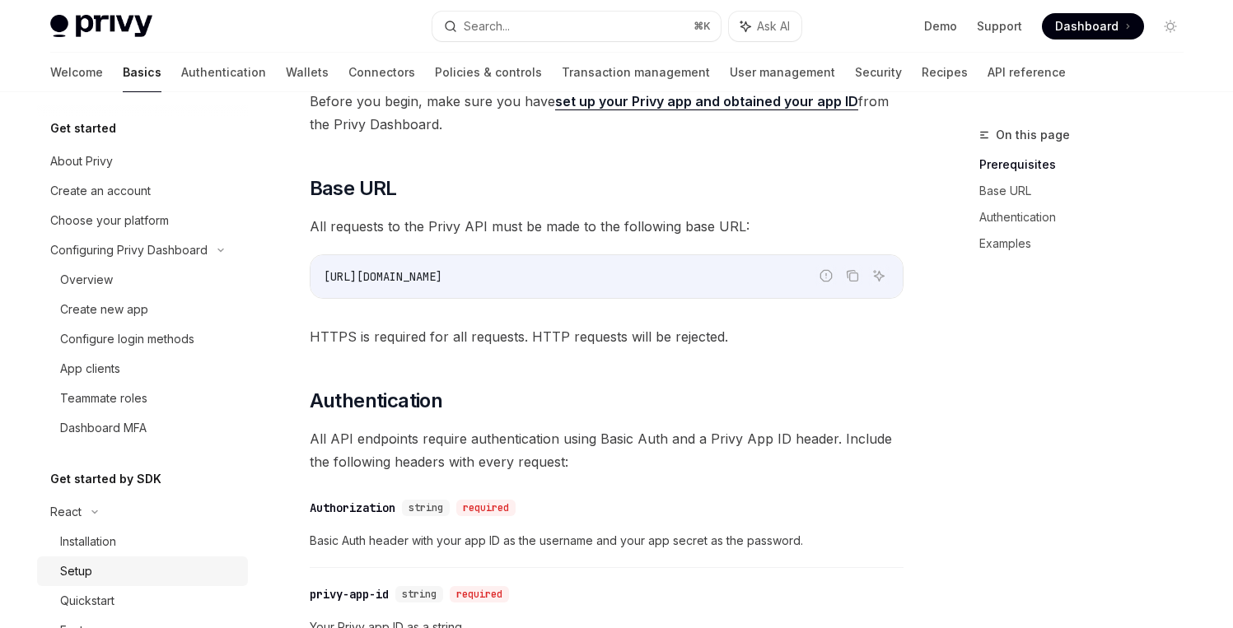
scroll to position [17, 0]
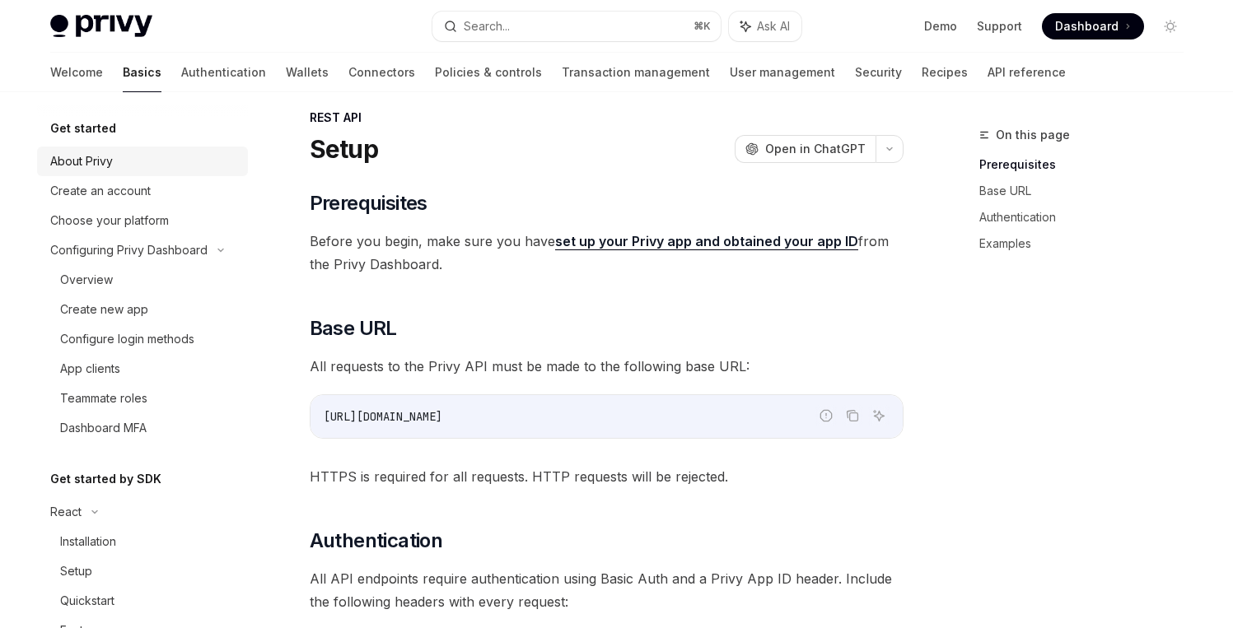
click at [156, 156] on div "About Privy" at bounding box center [144, 162] width 188 height 20
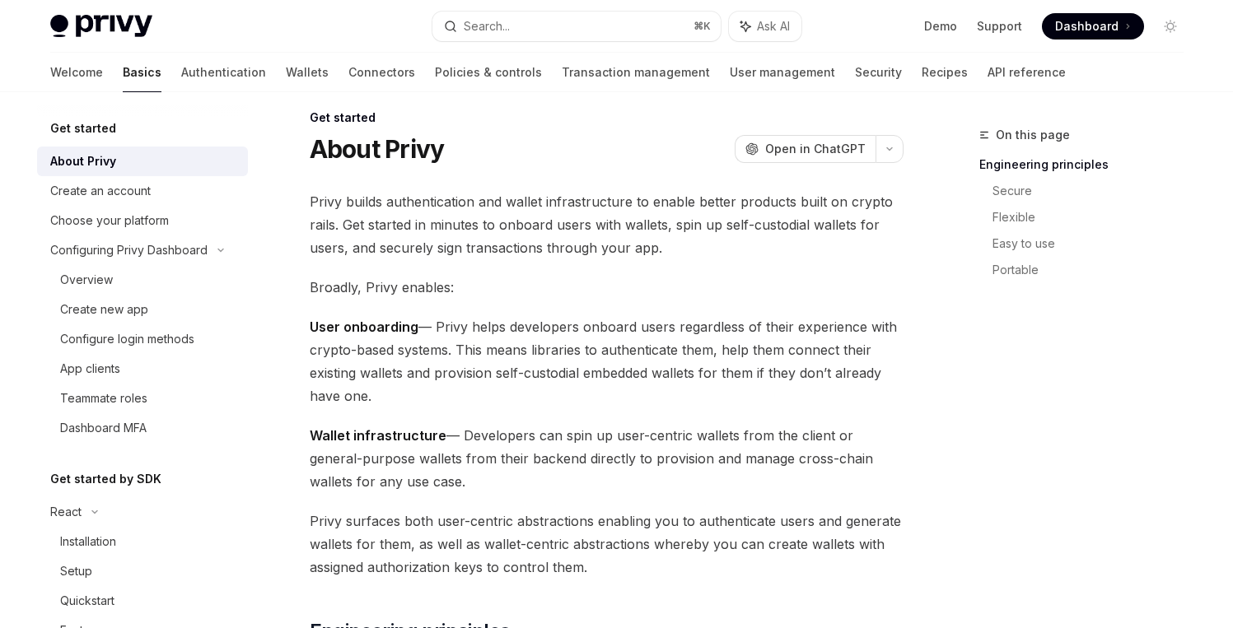
click at [156, 136] on div "Get started" at bounding box center [142, 129] width 211 height 20
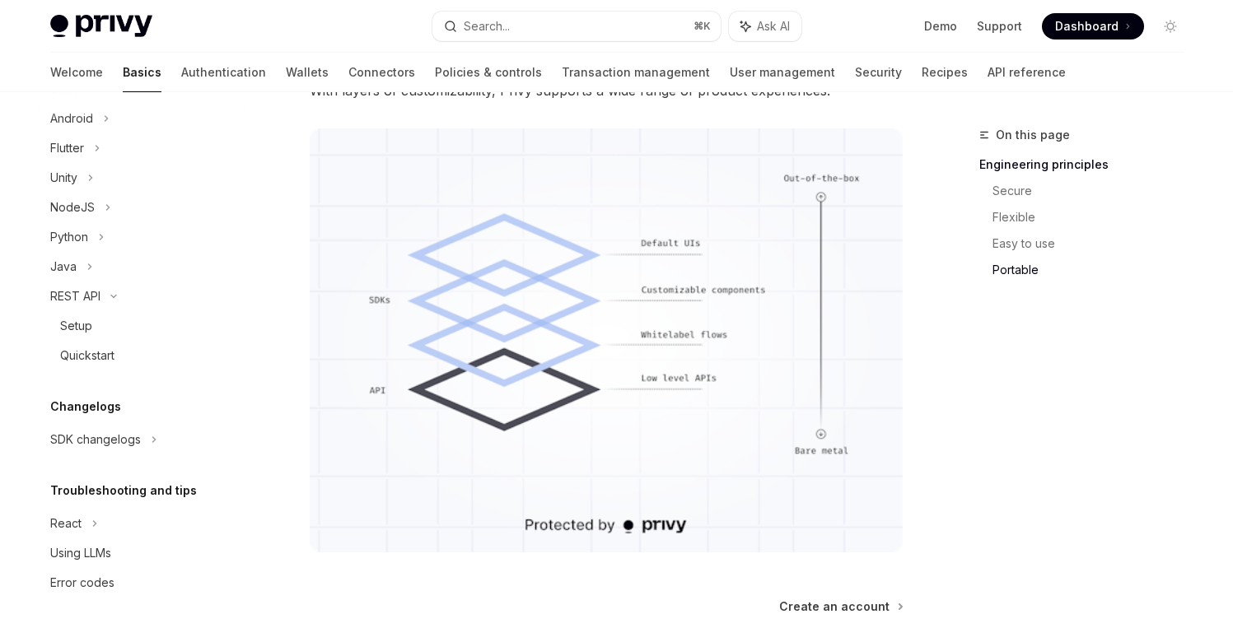
scroll to position [950, 0]
click at [118, 357] on div "Quickstart" at bounding box center [149, 353] width 178 height 20
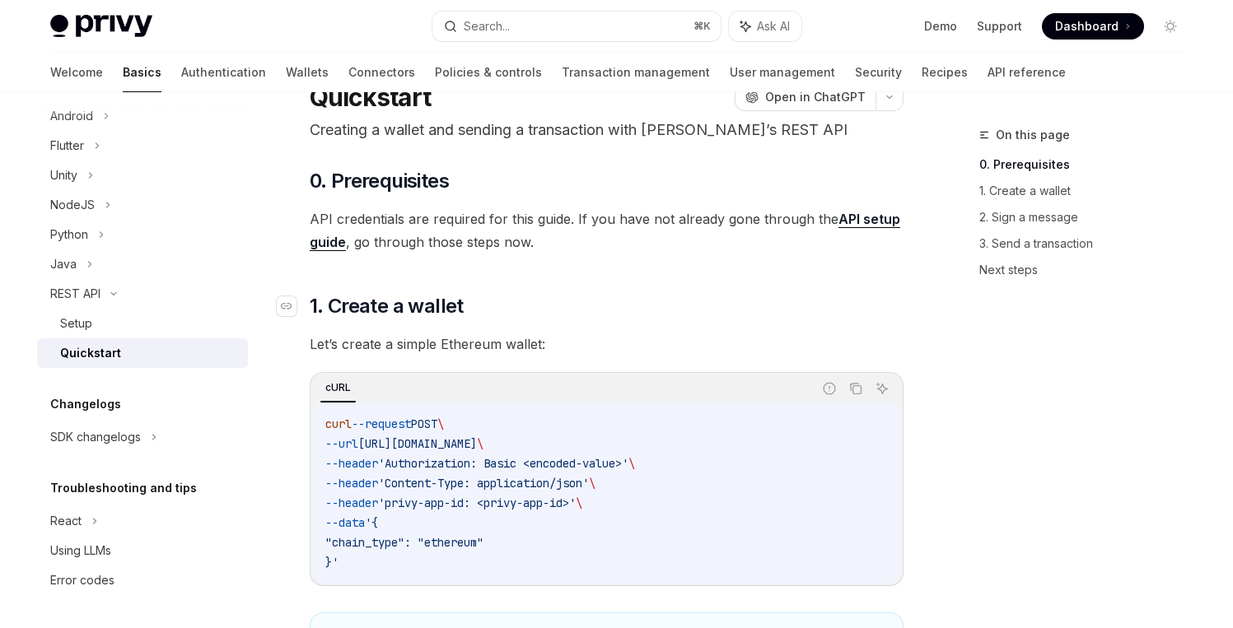
scroll to position [54, 0]
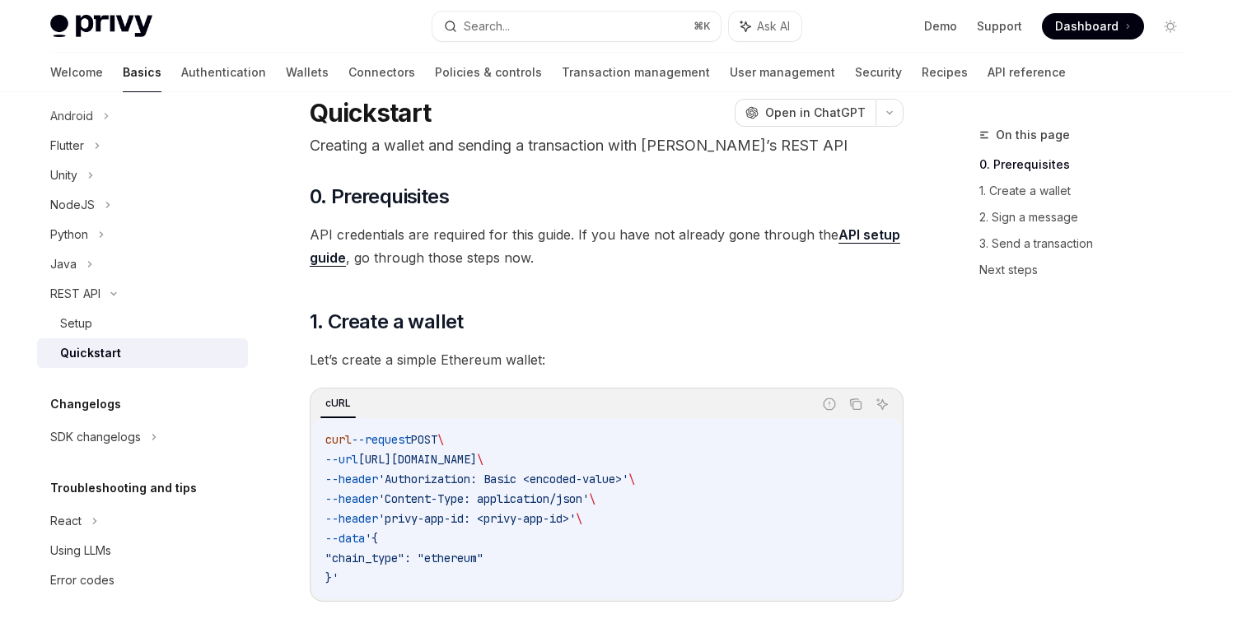
click at [326, 255] on link "API setup guide" at bounding box center [605, 247] width 591 height 40
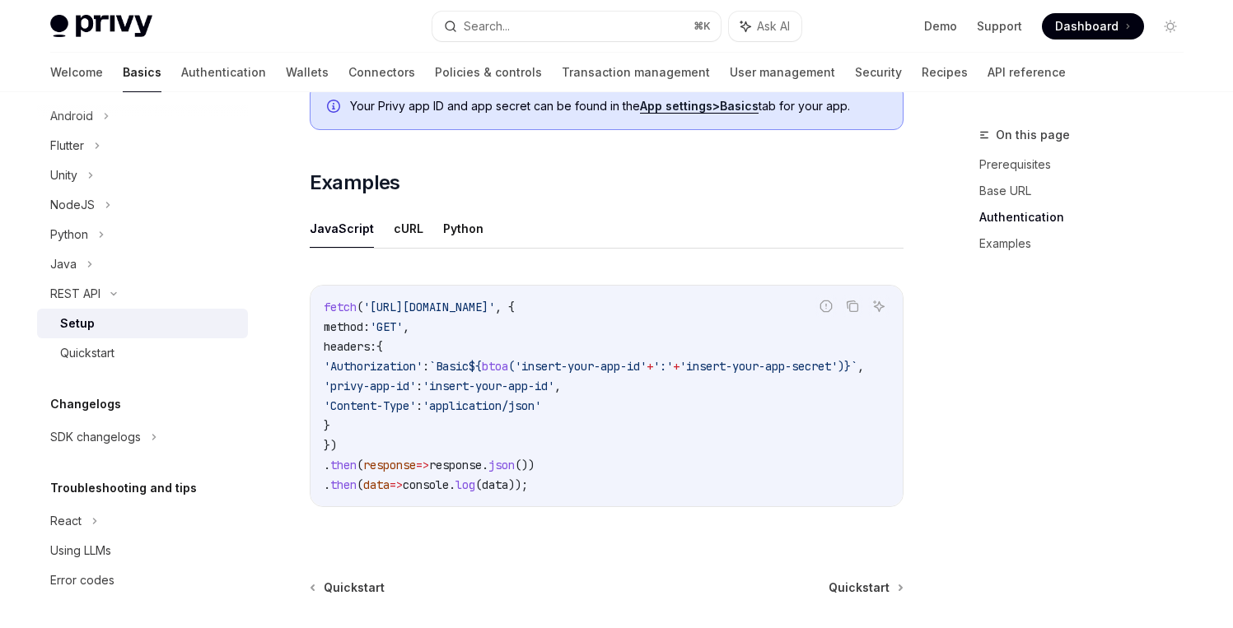
scroll to position [785, 0]
click at [156, 357] on div "Quickstart" at bounding box center [149, 353] width 178 height 20
type textarea "*"
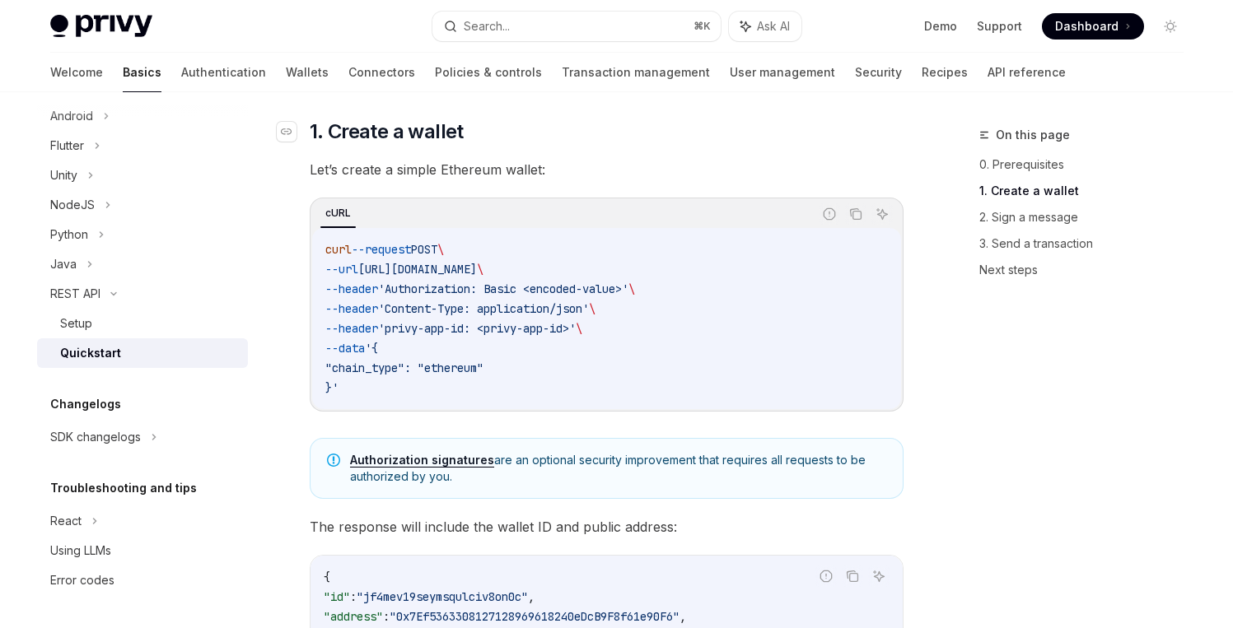
scroll to position [241, 0]
click at [460, 380] on code "curl --request POST \ --url https://api.privy.io/v1/wallets \ --header 'Authori…" at bounding box center [606, 321] width 563 height 158
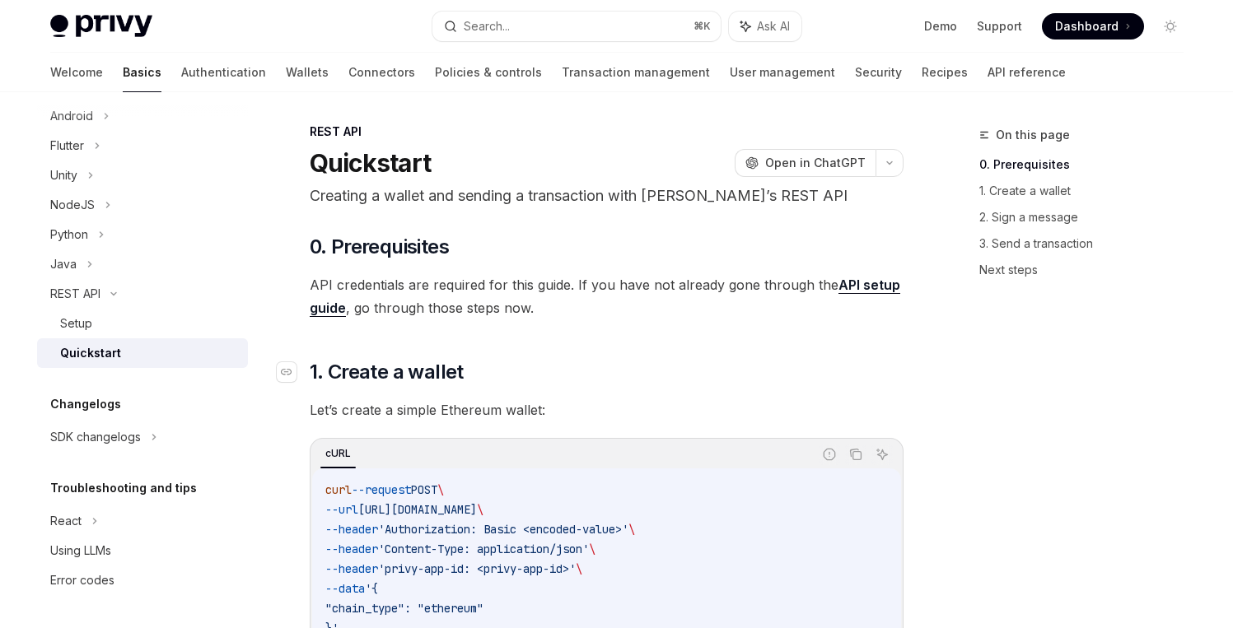
scroll to position [0, 0]
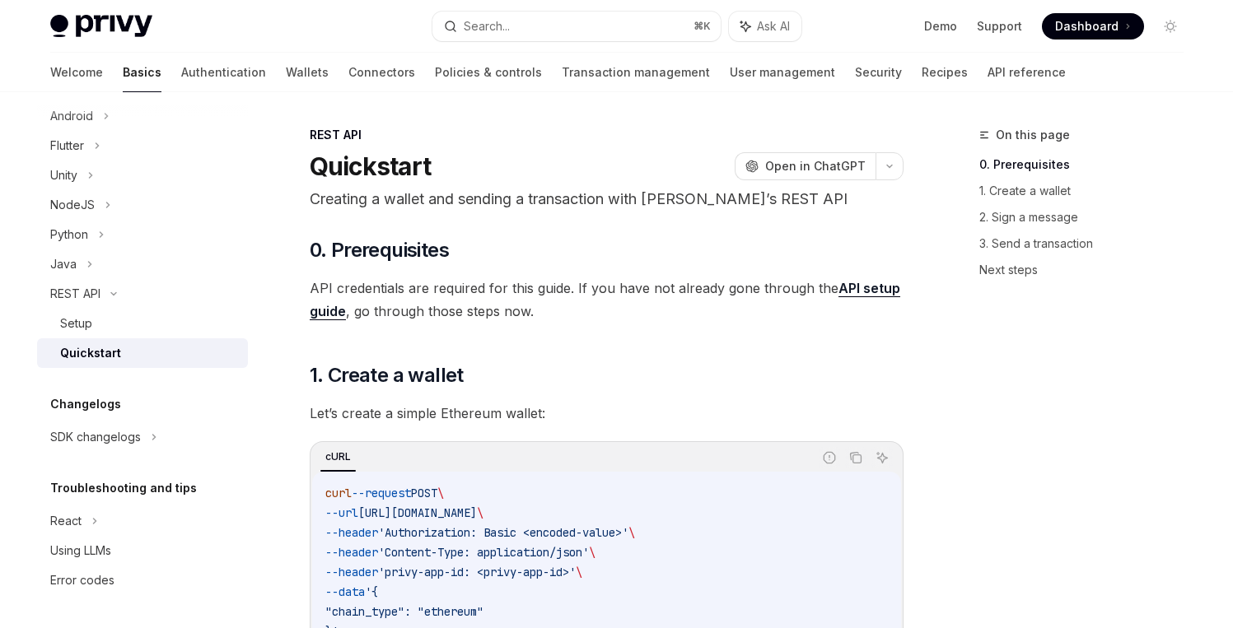
click at [517, 314] on span "API credentials are required for this guide. If you have not already gone throu…" at bounding box center [607, 300] width 594 height 46
click at [534, 311] on span "API credentials are required for this guide. If you have not already gone throu…" at bounding box center [607, 300] width 594 height 46
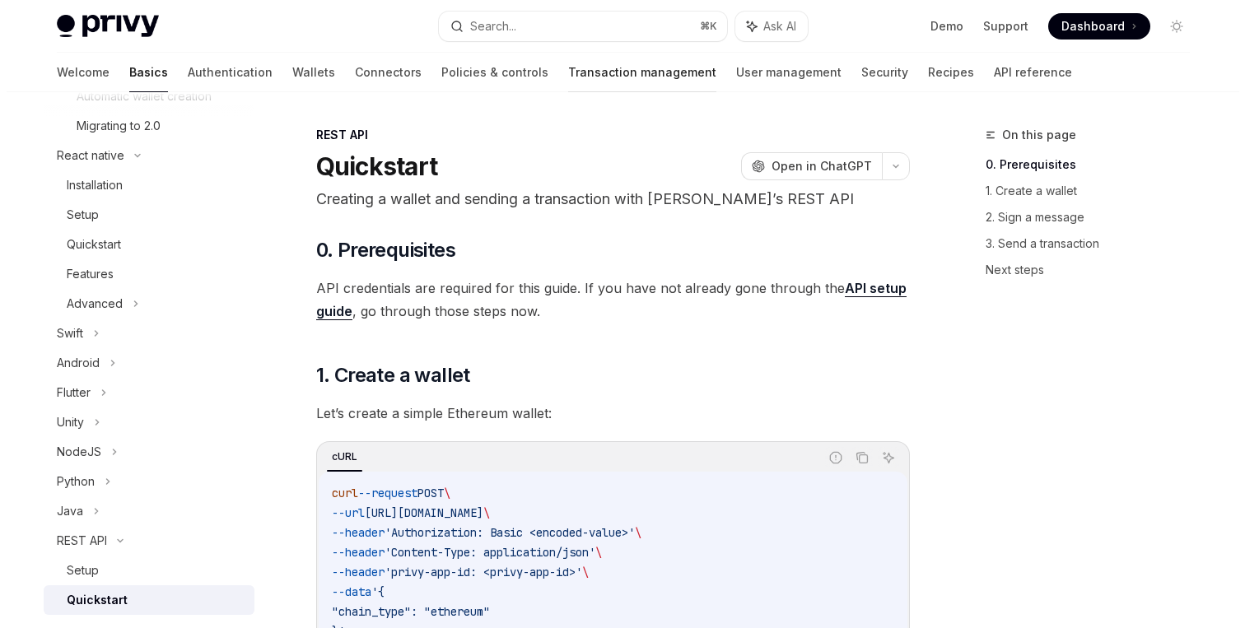
scroll to position [670, 0]
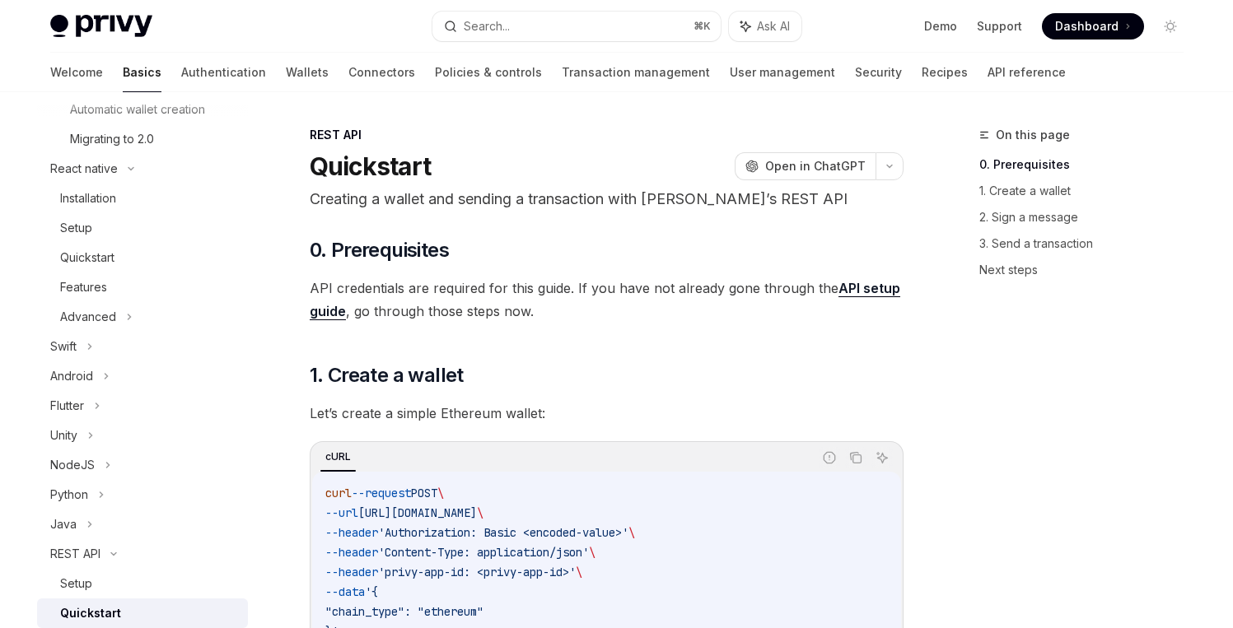
click at [548, 44] on div "Privy Docs home page Search... ⌘ K Ask AI Demo Support Dashboard Dashboard Sear…" at bounding box center [616, 26] width 1133 height 53
click at [540, 37] on button "Search... ⌘ K" at bounding box center [576, 27] width 288 height 30
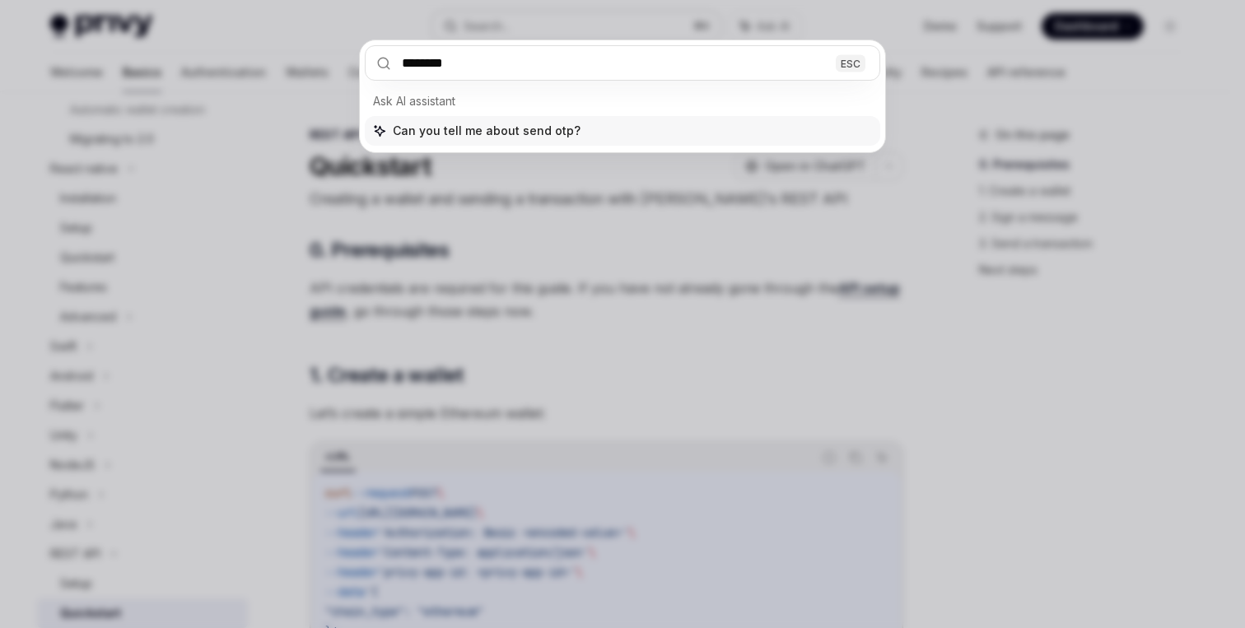
type input "********"
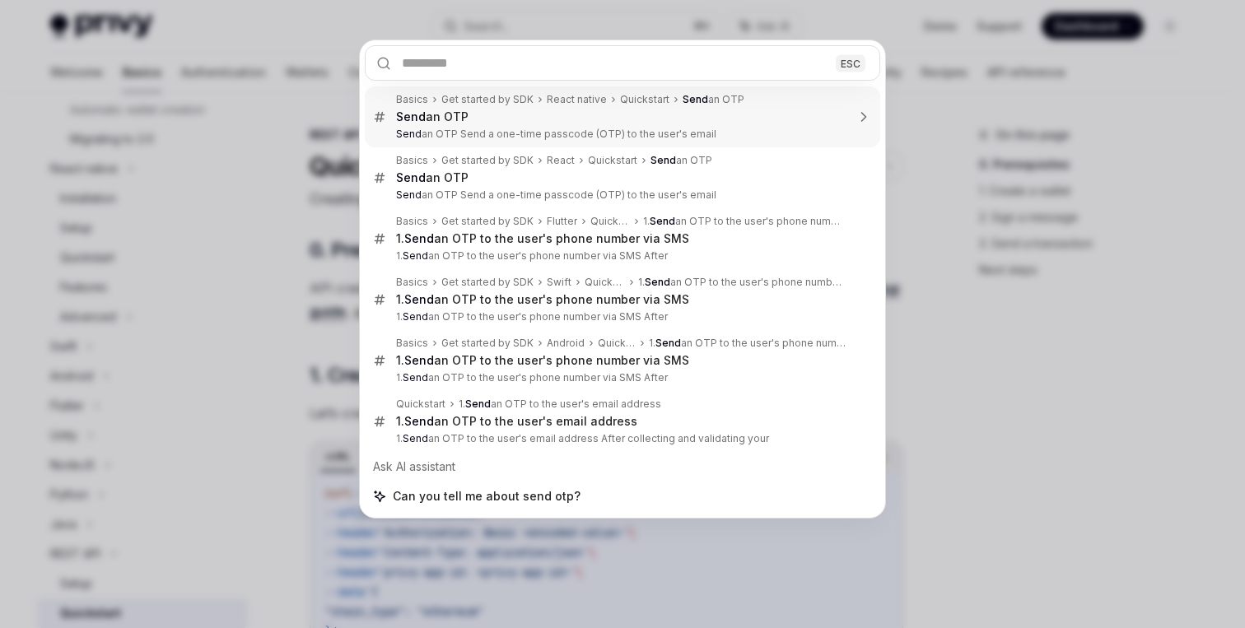
type textarea "*"
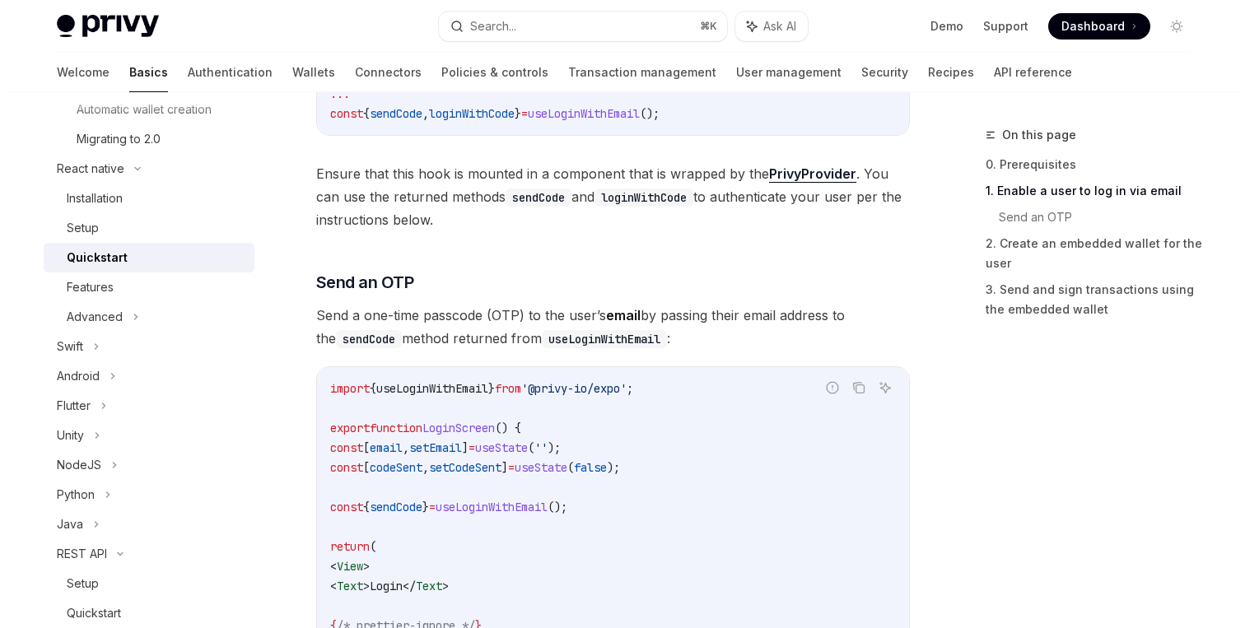
scroll to position [511, 0]
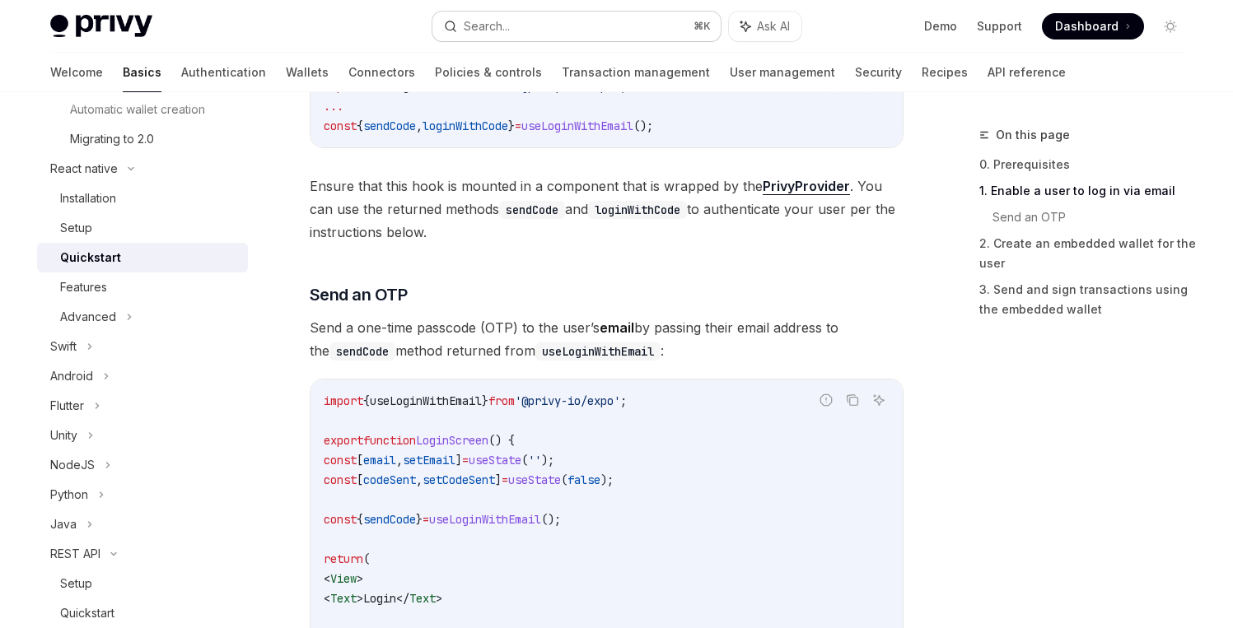
click at [537, 35] on button "Search... ⌘ K" at bounding box center [576, 27] width 288 height 30
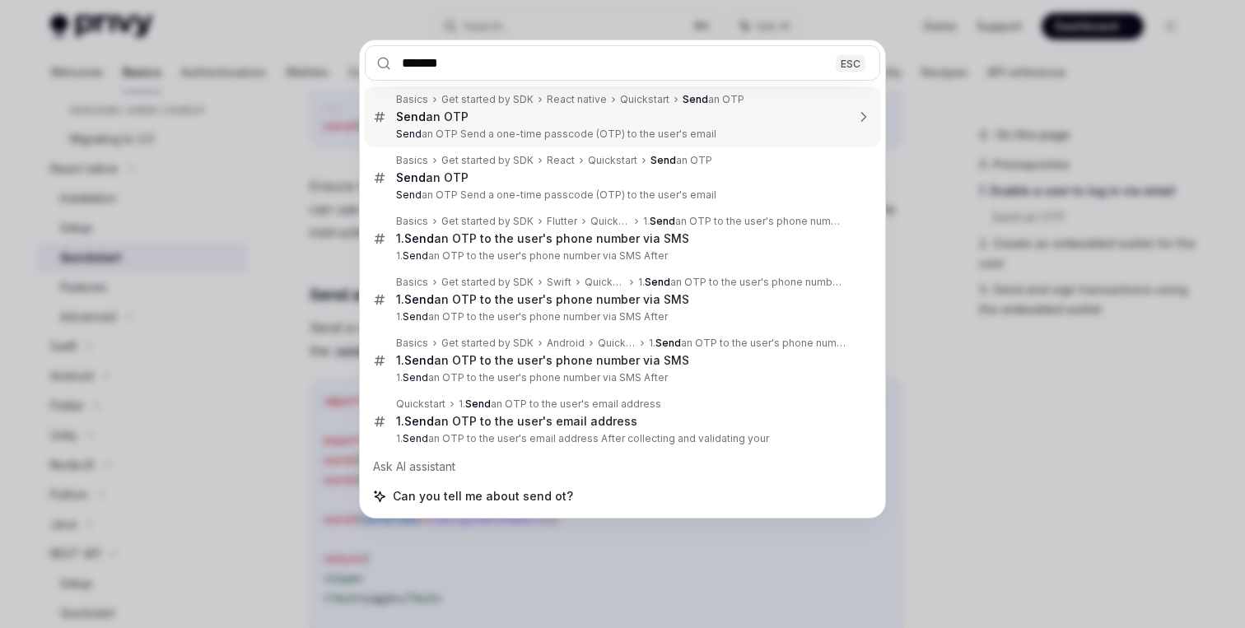
type input "********"
type textarea "*"
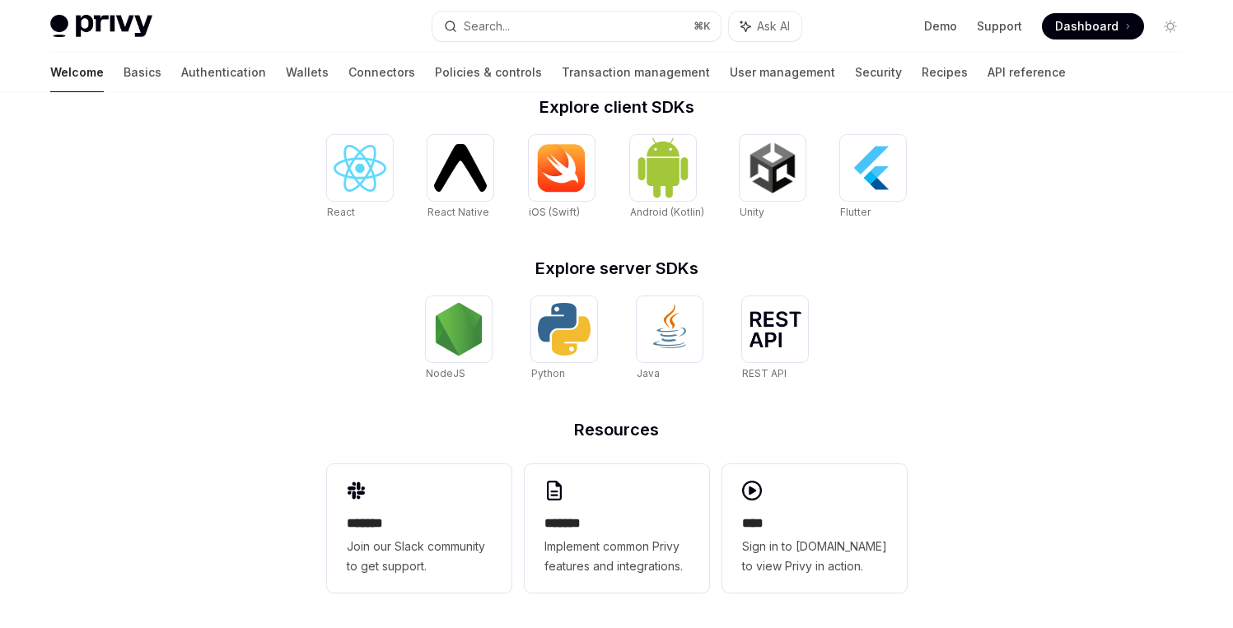
scroll to position [681, 0]
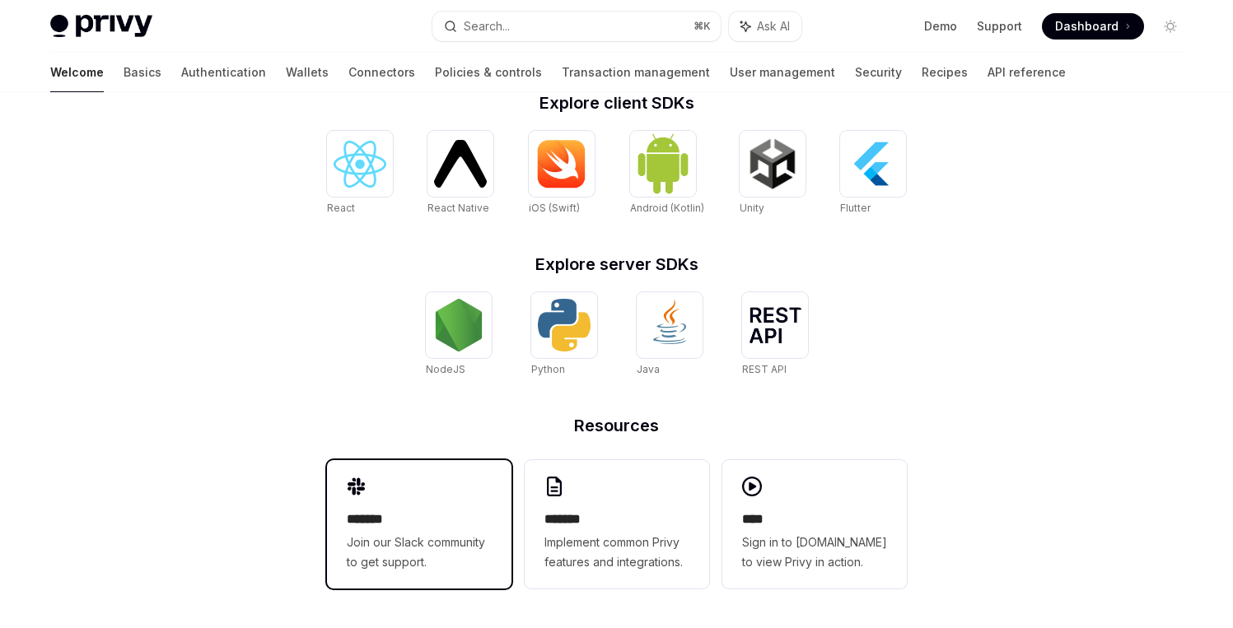
click at [485, 526] on h2 "*******" at bounding box center [419, 520] width 145 height 20
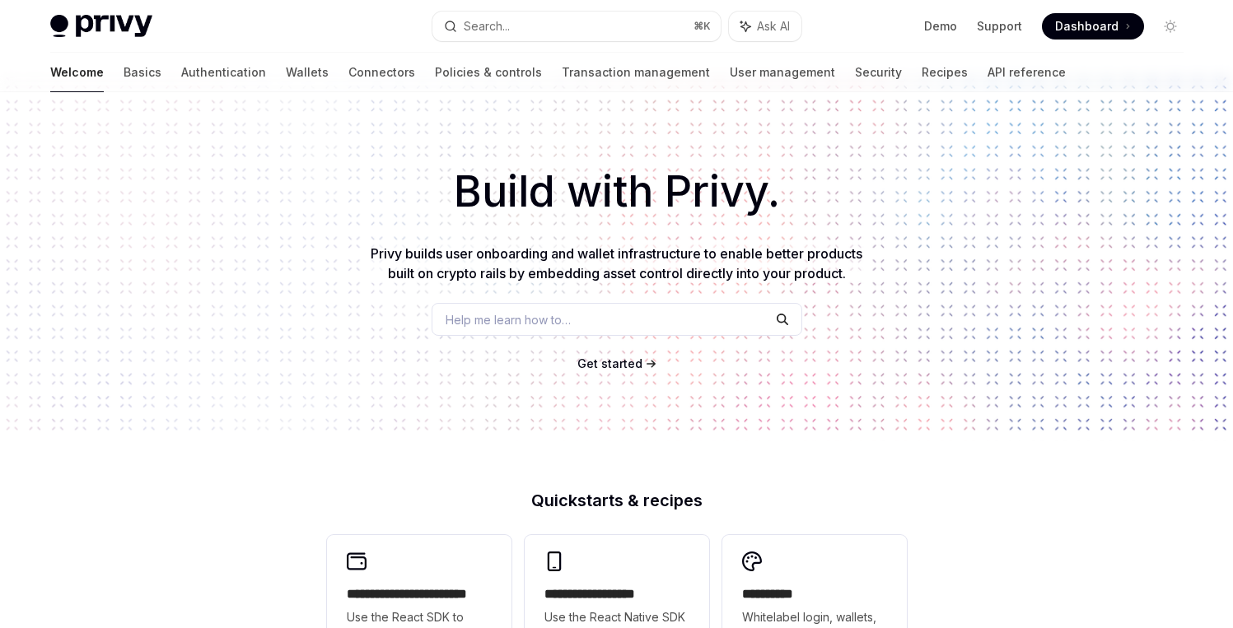
scroll to position [0, 0]
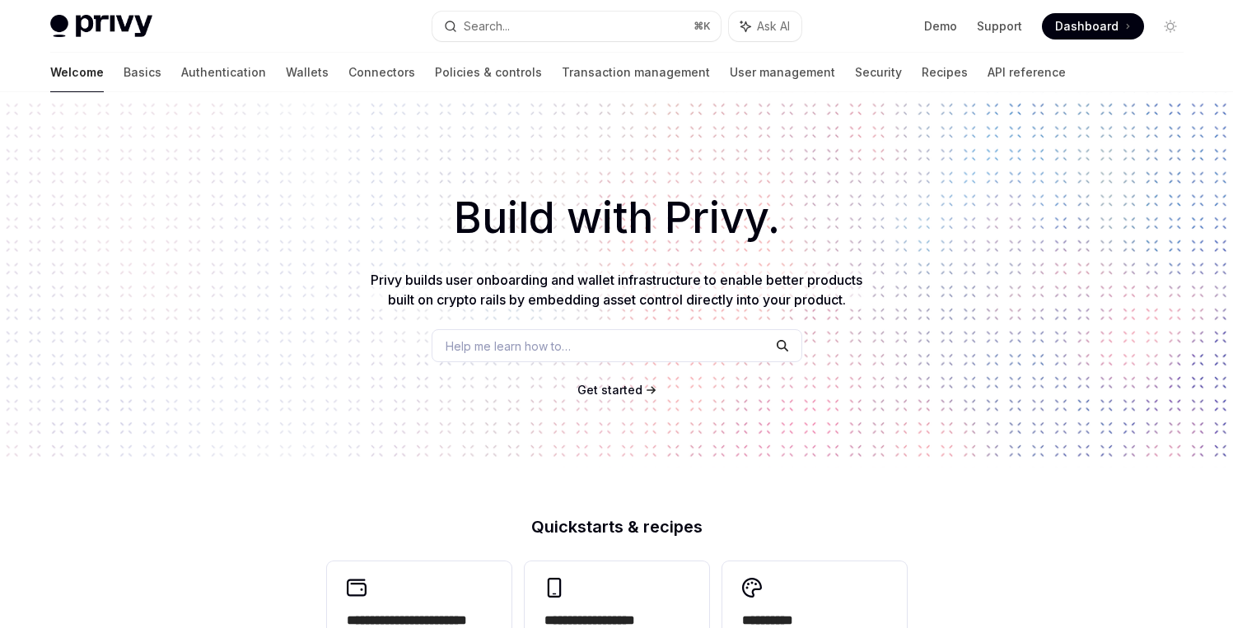
click at [540, 199] on h1 "Build with Privy." at bounding box center [616, 218] width 1180 height 64
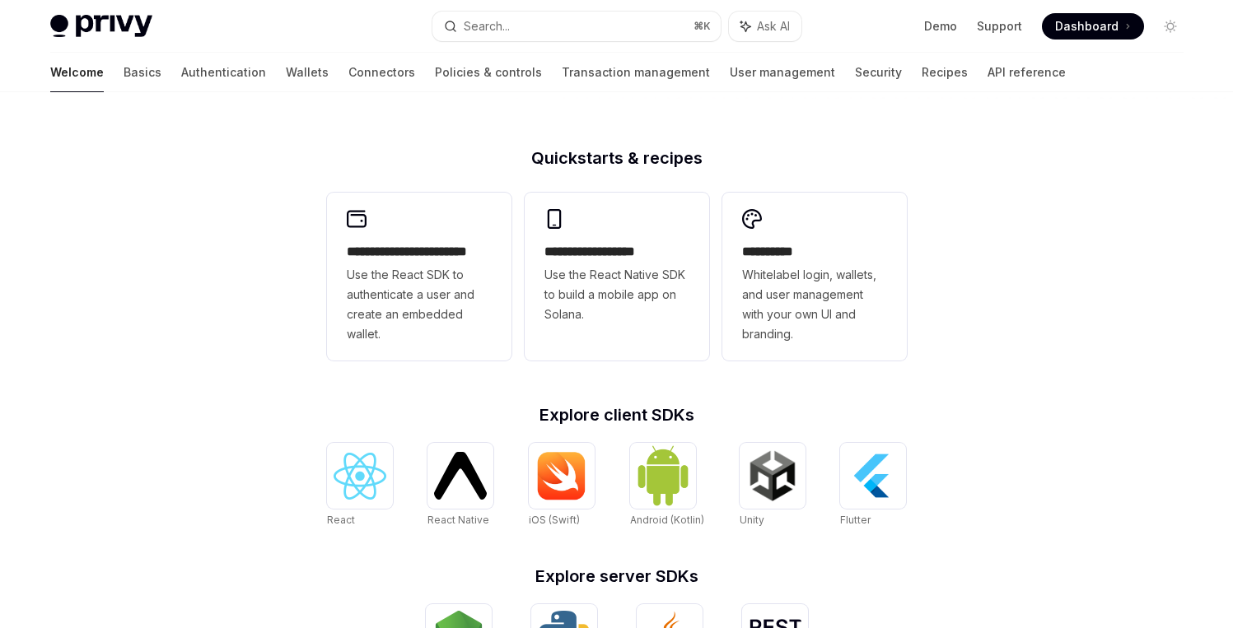
scroll to position [594, 0]
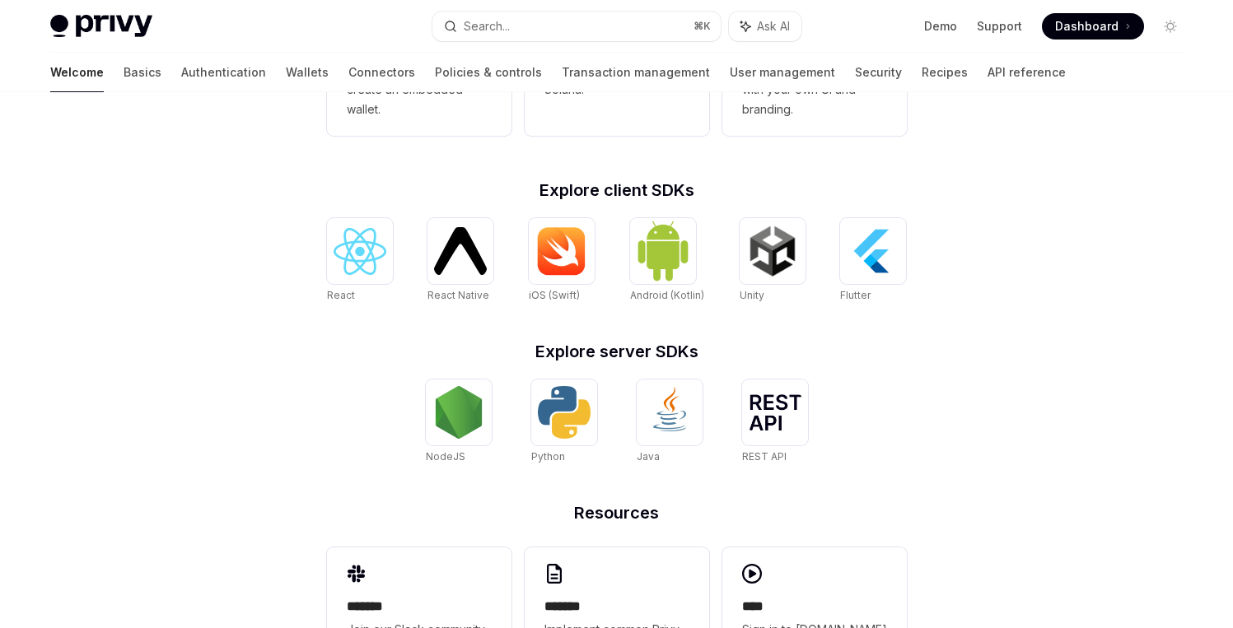
click at [812, 381] on div "NodeJS Python Java REST API REST API" at bounding box center [617, 423] width 580 height 86
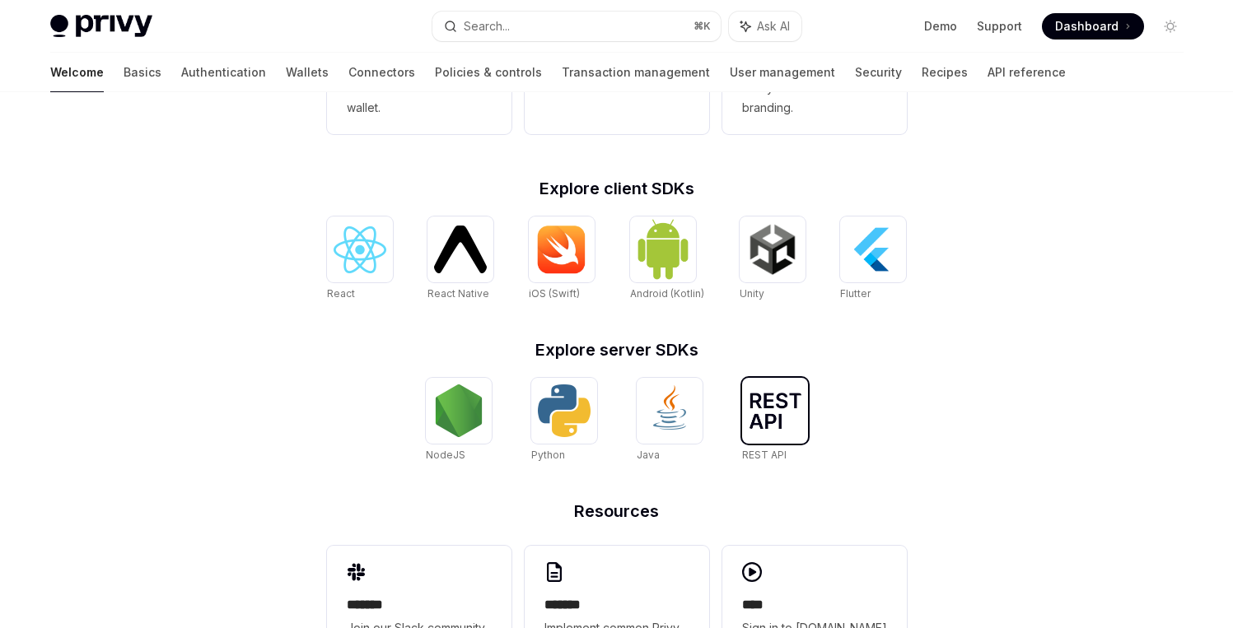
click at [788, 425] on img at bounding box center [775, 411] width 53 height 36
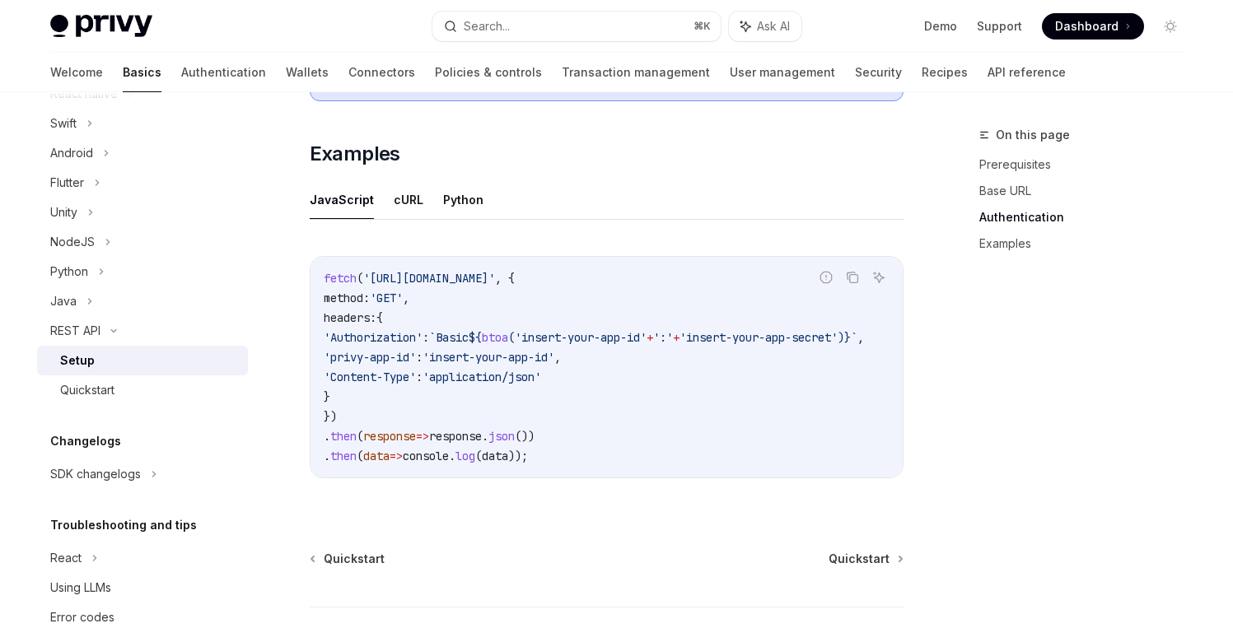
scroll to position [785, 0]
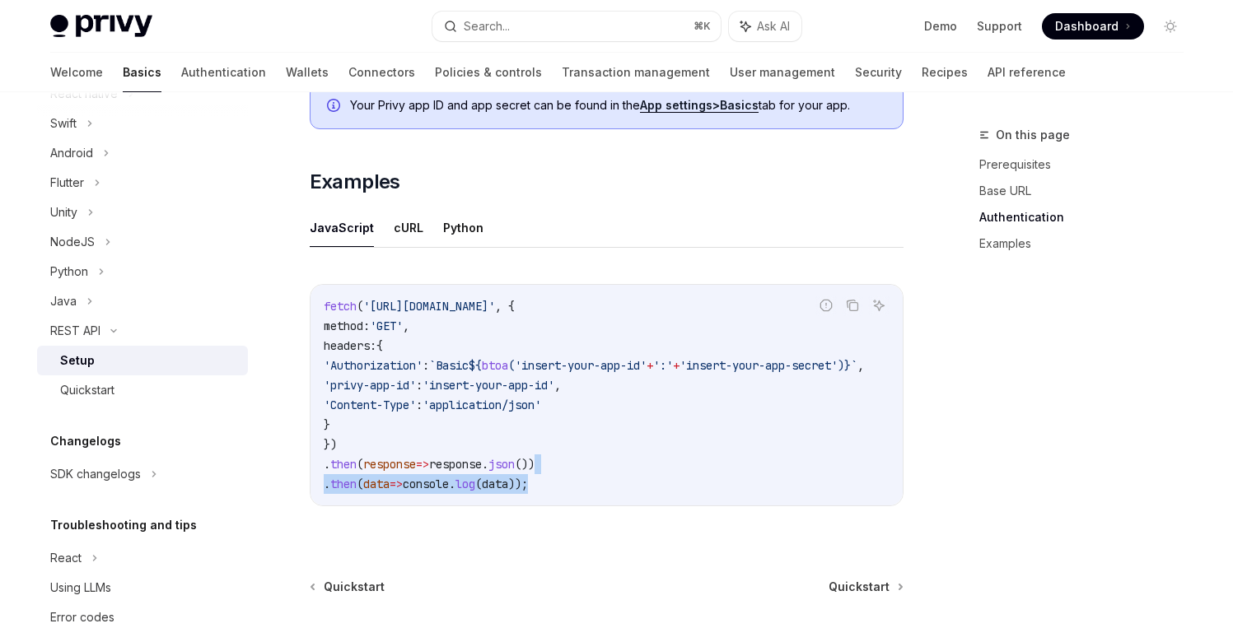
drag, startPoint x: 671, startPoint y: 503, endPoint x: 806, endPoint y: 471, distance: 138.8
click at [806, 471] on div "fetch ( 'https://api.privy.io/v1/wallets' , { method: 'GET' , headers: { 'Autho…" at bounding box center [607, 395] width 592 height 221
click at [771, 497] on div "fetch ( 'https://api.privy.io/v1/wallets' , { method: 'GET' , headers: { 'Autho…" at bounding box center [607, 395] width 592 height 221
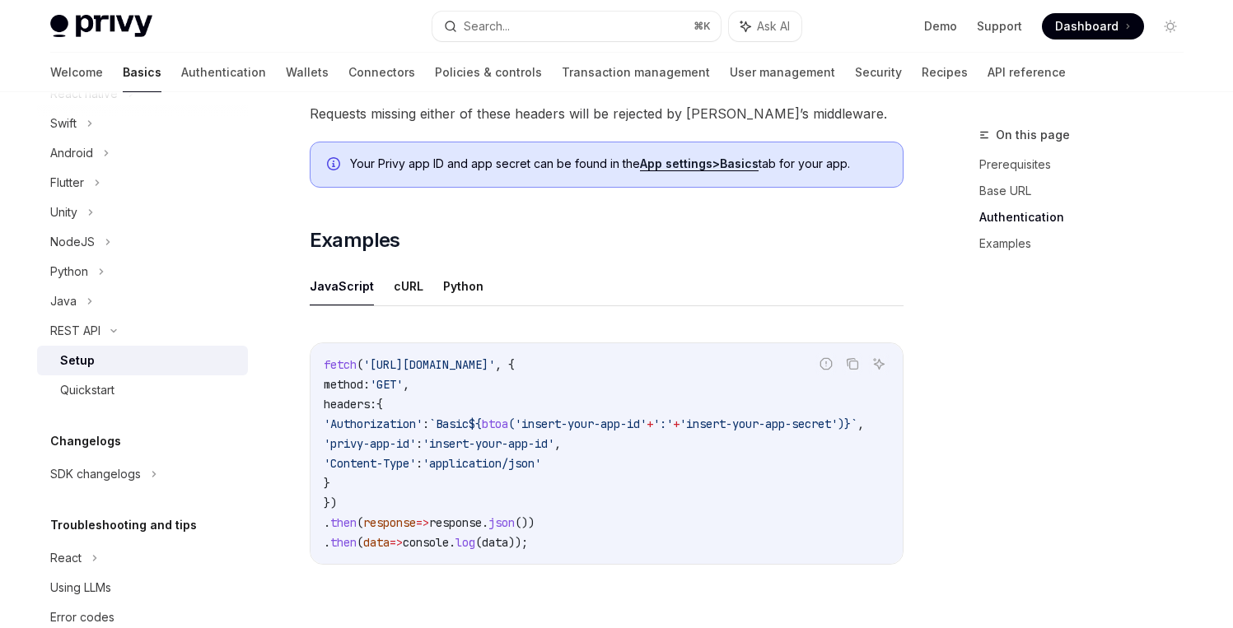
scroll to position [307, 0]
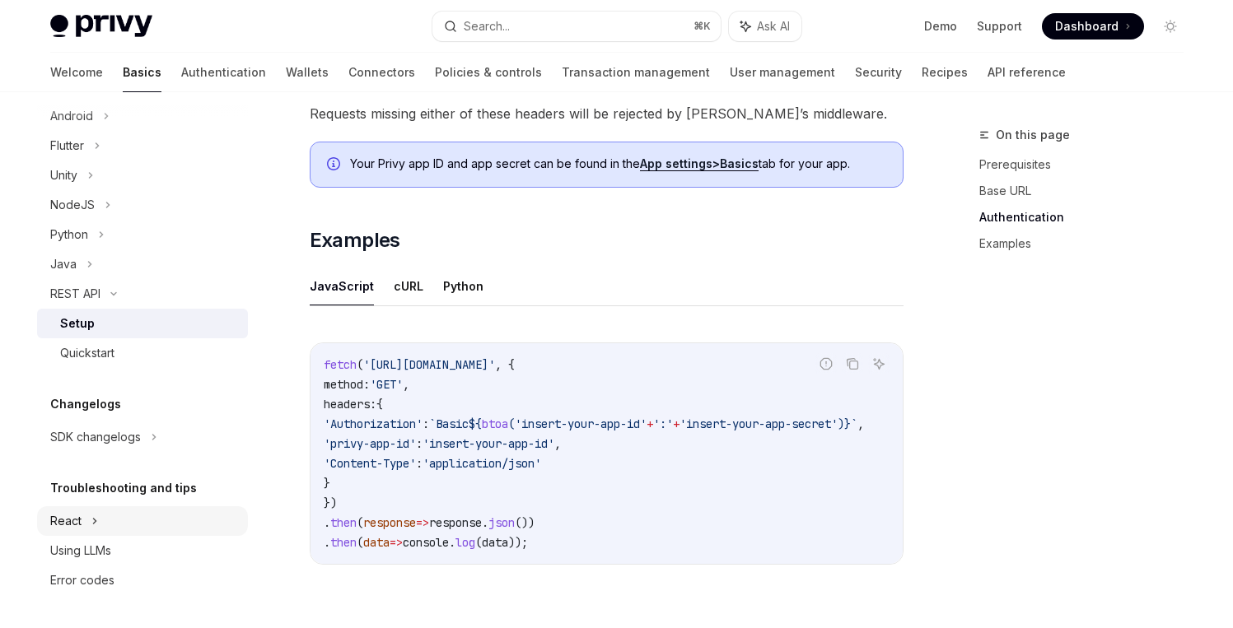
click at [63, 510] on div "React" at bounding box center [142, 522] width 211 height 30
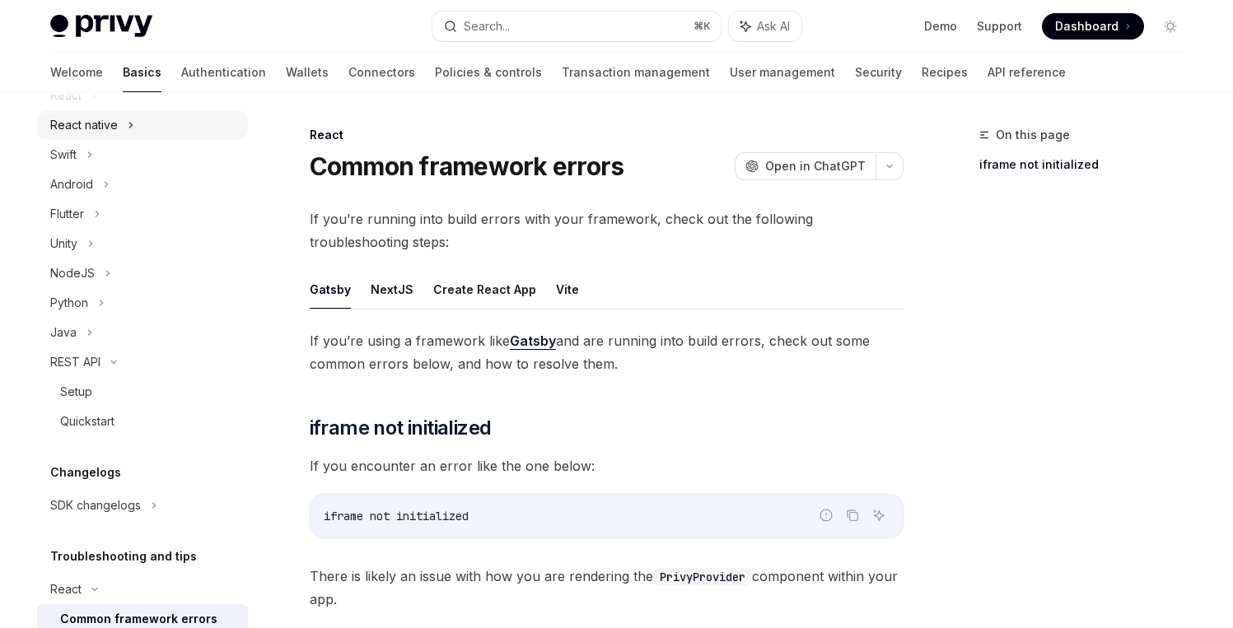
scroll to position [245, 0]
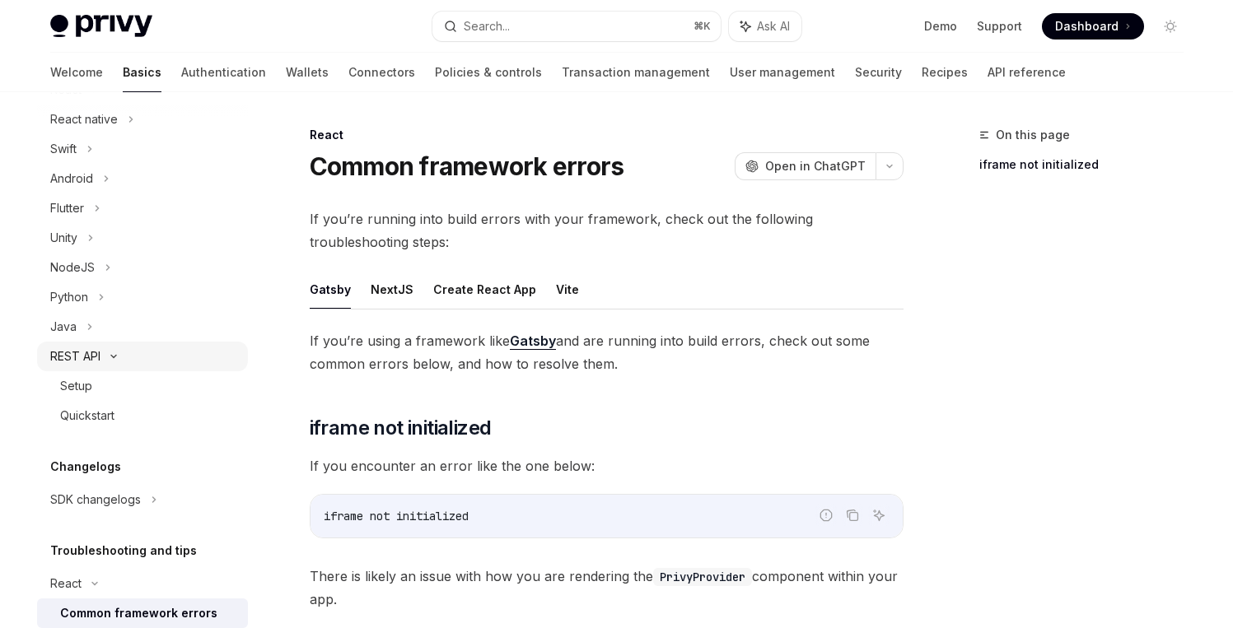
click at [105, 362] on div "REST API" at bounding box center [142, 357] width 211 height 30
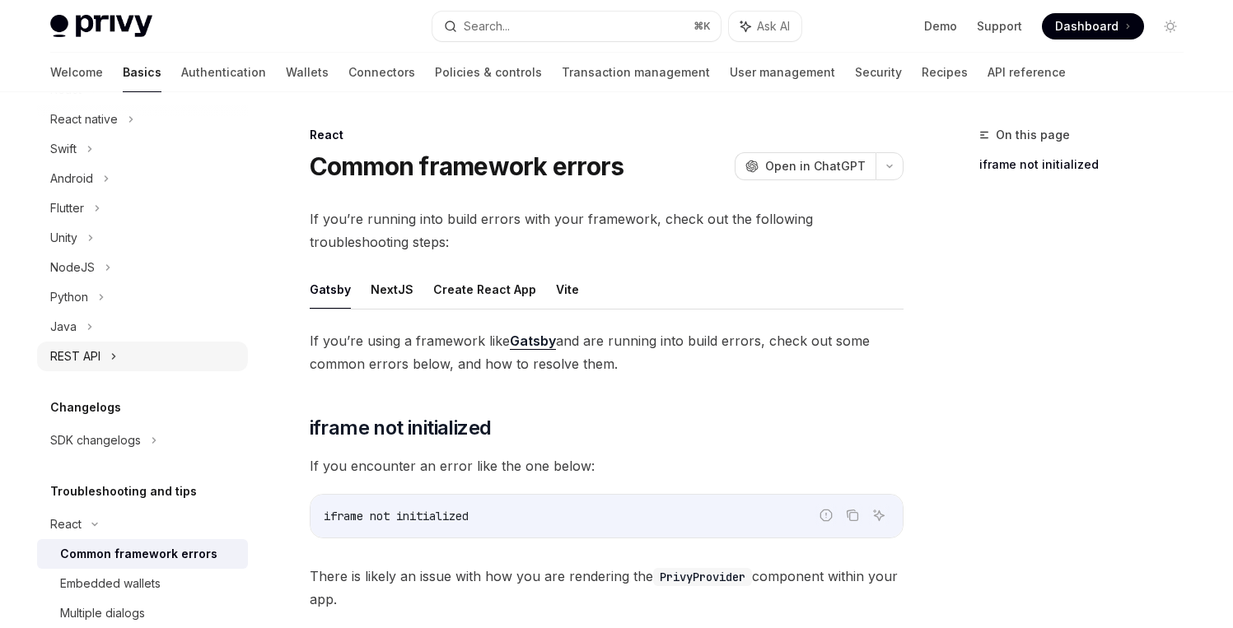
click at [105, 362] on div "REST API" at bounding box center [142, 357] width 211 height 30
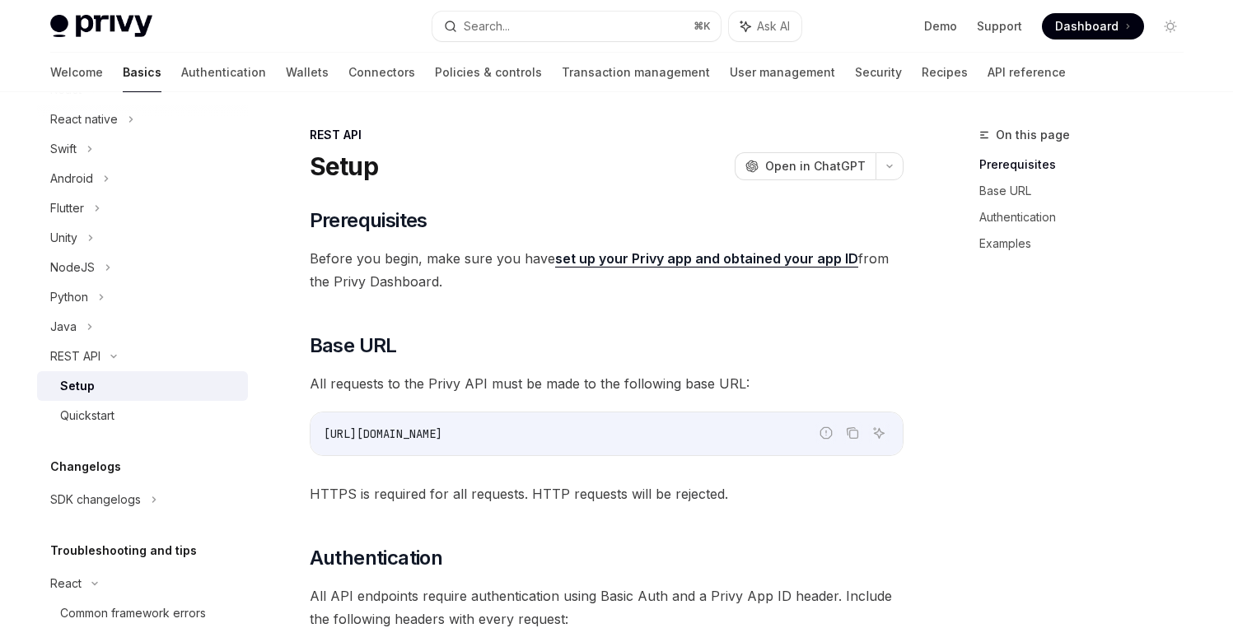
click at [100, 395] on div "Setup" at bounding box center [149, 386] width 178 height 20
click at [100, 413] on div "Quickstart" at bounding box center [87, 416] width 54 height 20
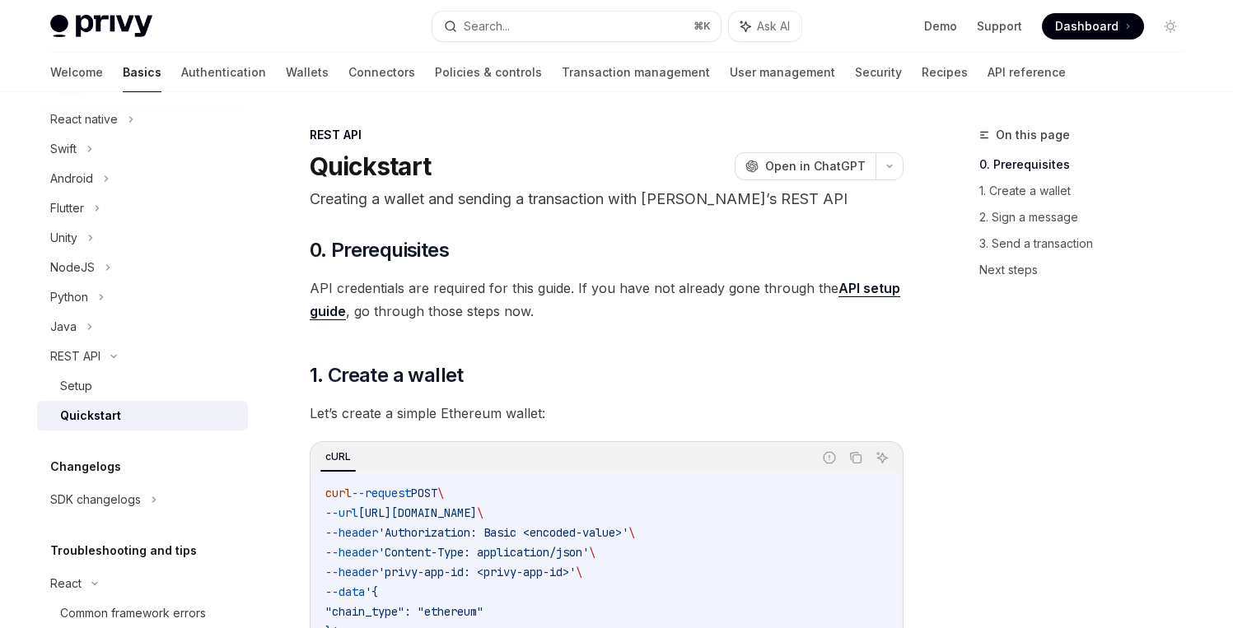
click at [460, 292] on span "API credentials are required for this guide. If you have not already gone throu…" at bounding box center [607, 300] width 594 height 46
click at [523, 315] on span "API credentials are required for this guide. If you have not already gone throu…" at bounding box center [607, 300] width 594 height 46
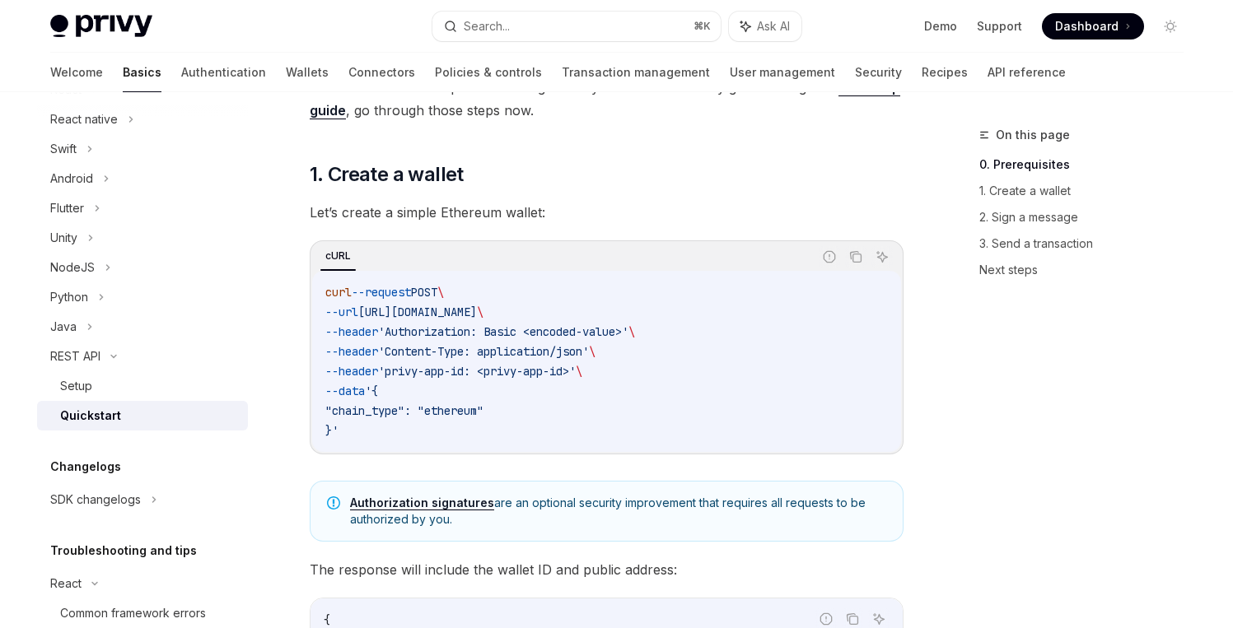
scroll to position [199, 0]
click at [477, 315] on span "https://api.privy.io/v1/wallets" at bounding box center [417, 313] width 119 height 15
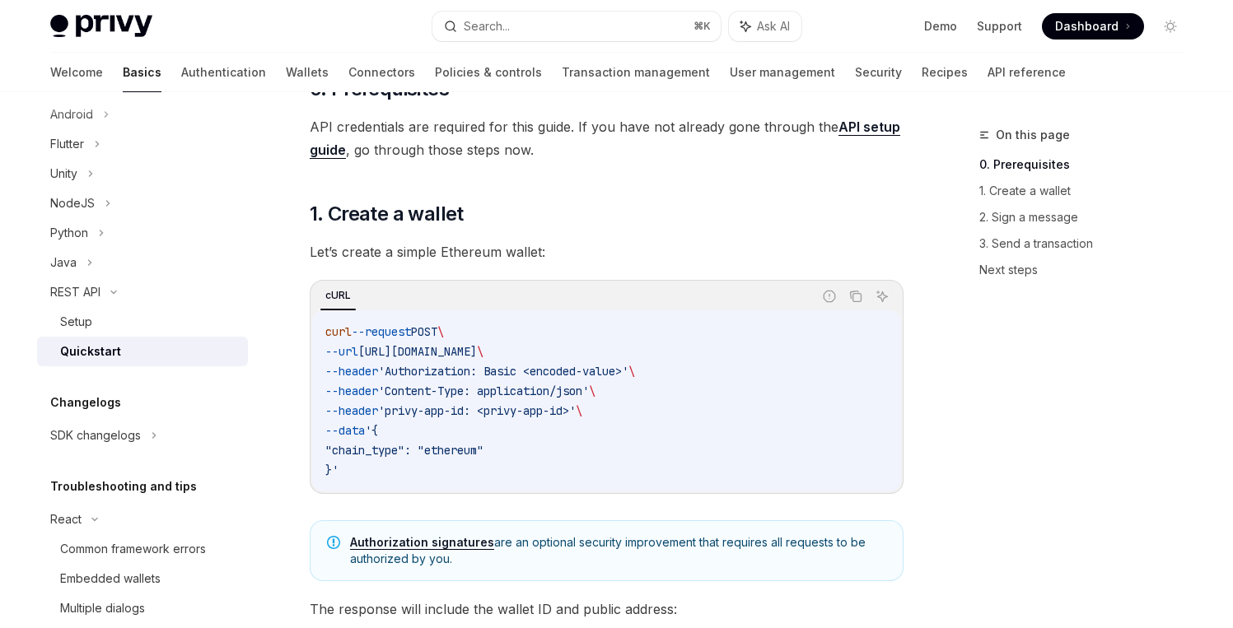
scroll to position [194, 0]
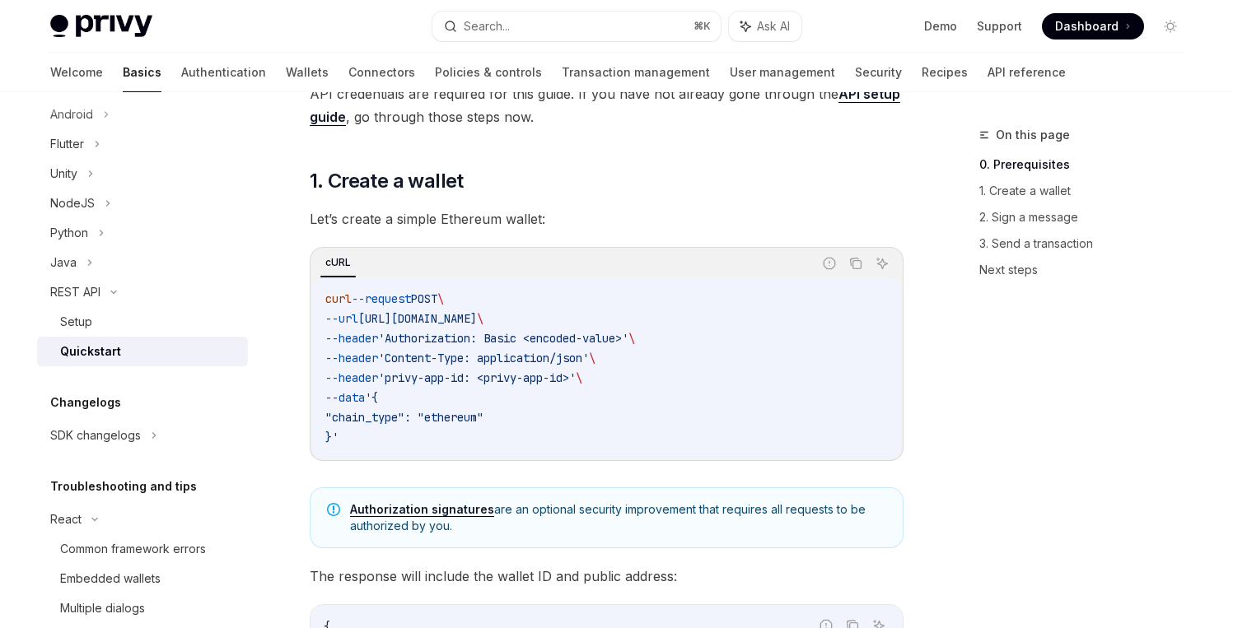
click at [452, 313] on span "https://api.privy.io/v1/wallets" at bounding box center [417, 318] width 119 height 15
click at [466, 340] on span "'Authorization: Basic <encoded-value>'" at bounding box center [503, 338] width 250 height 15
click at [497, 347] on code "curl --request POST \ --url https://api.privy.io/v1/wallets \ --header 'Authori…" at bounding box center [606, 368] width 563 height 158
click at [525, 347] on code "curl --request POST \ --url https://api.privy.io/v1/wallets \ --header 'Authori…" at bounding box center [606, 368] width 563 height 158
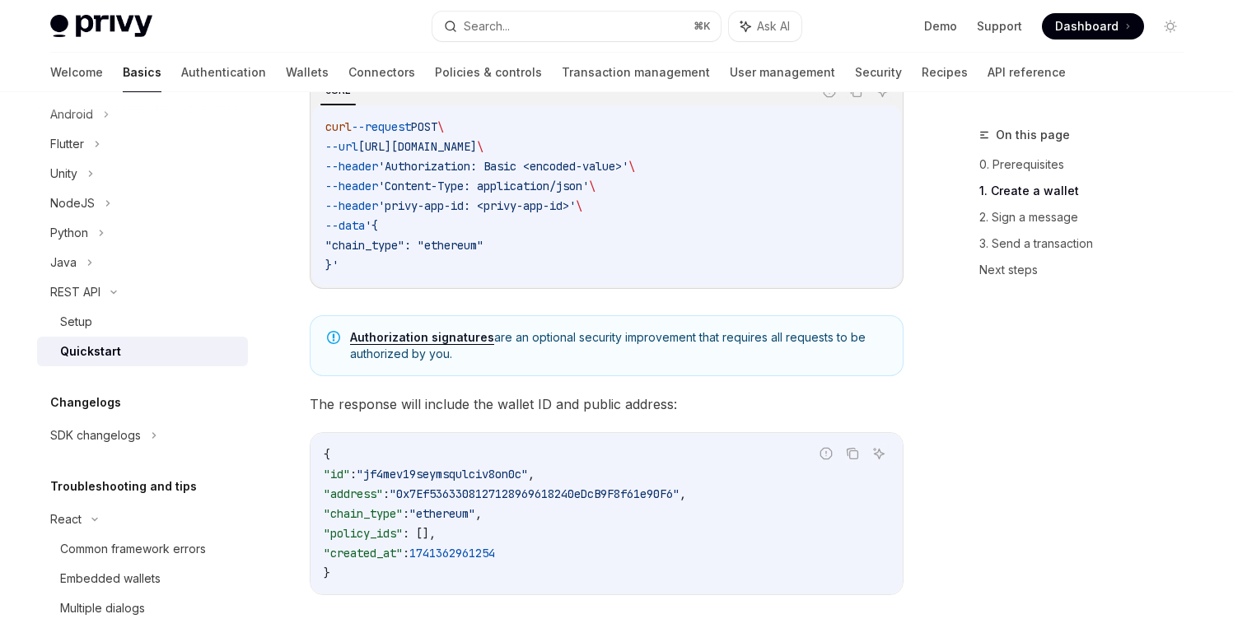
scroll to position [394, 0]
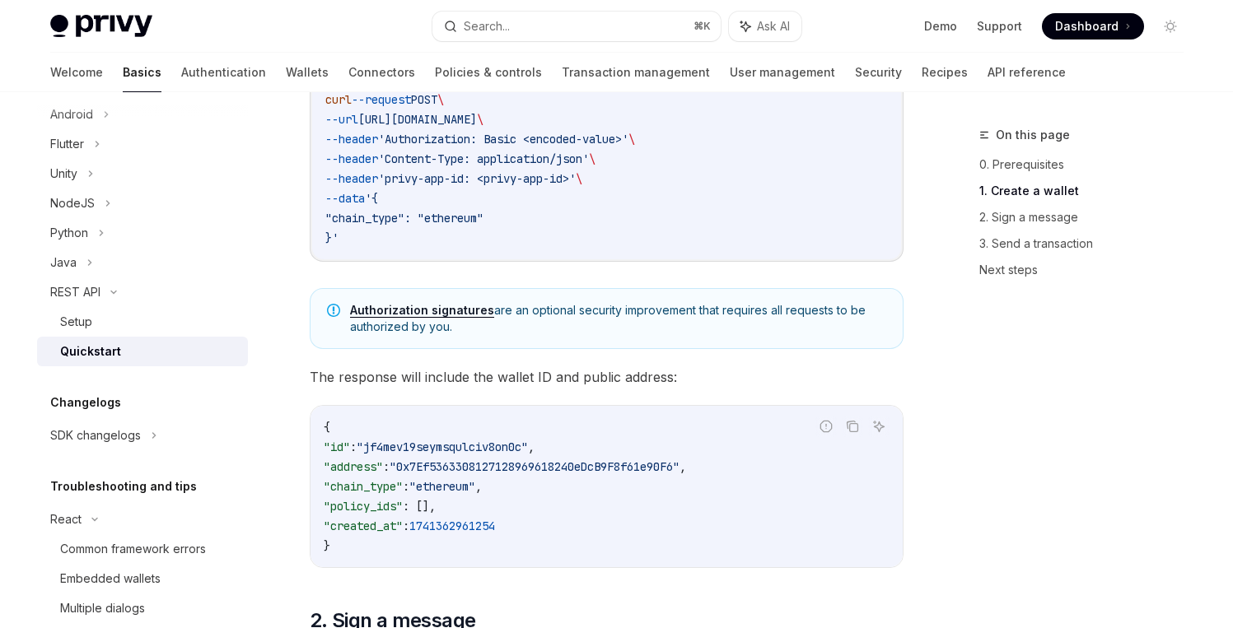
click at [469, 308] on link "Authorization signatures" at bounding box center [422, 310] width 144 height 15
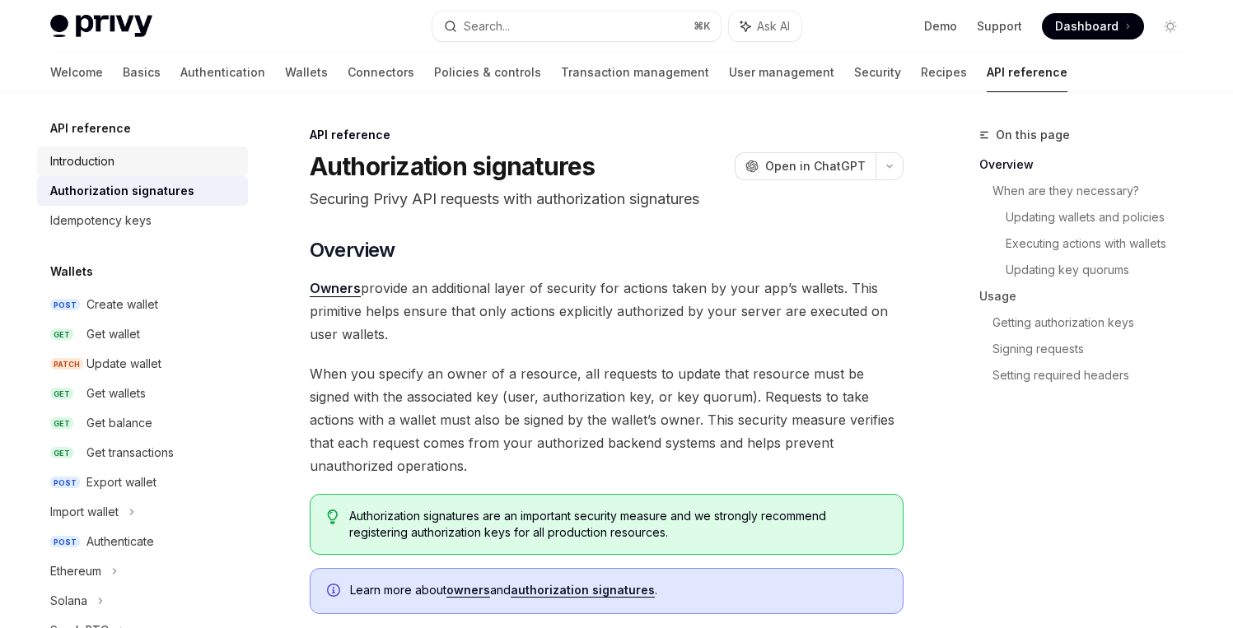
click at [109, 157] on div "Introduction" at bounding box center [82, 162] width 64 height 20
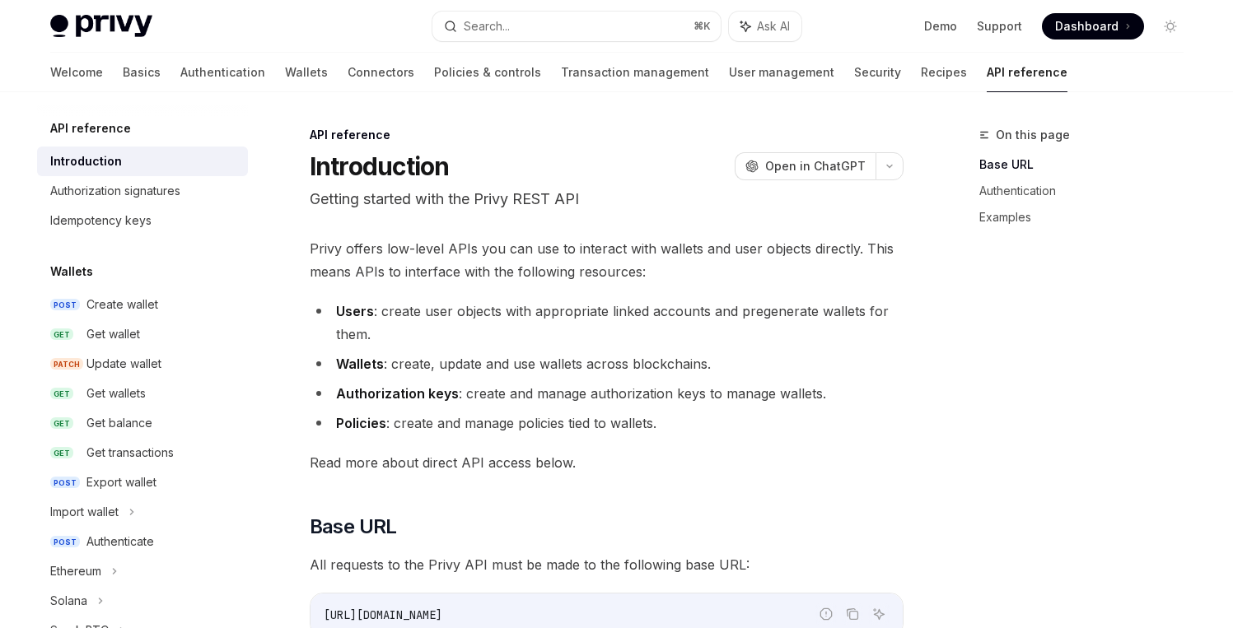
click at [416, 246] on span "Privy offers low-level APIs you can use to interact with wallets and user objec…" at bounding box center [607, 260] width 594 height 46
click at [381, 246] on span "Privy offers low-level APIs you can use to interact with wallets and user objec…" at bounding box center [607, 260] width 594 height 46
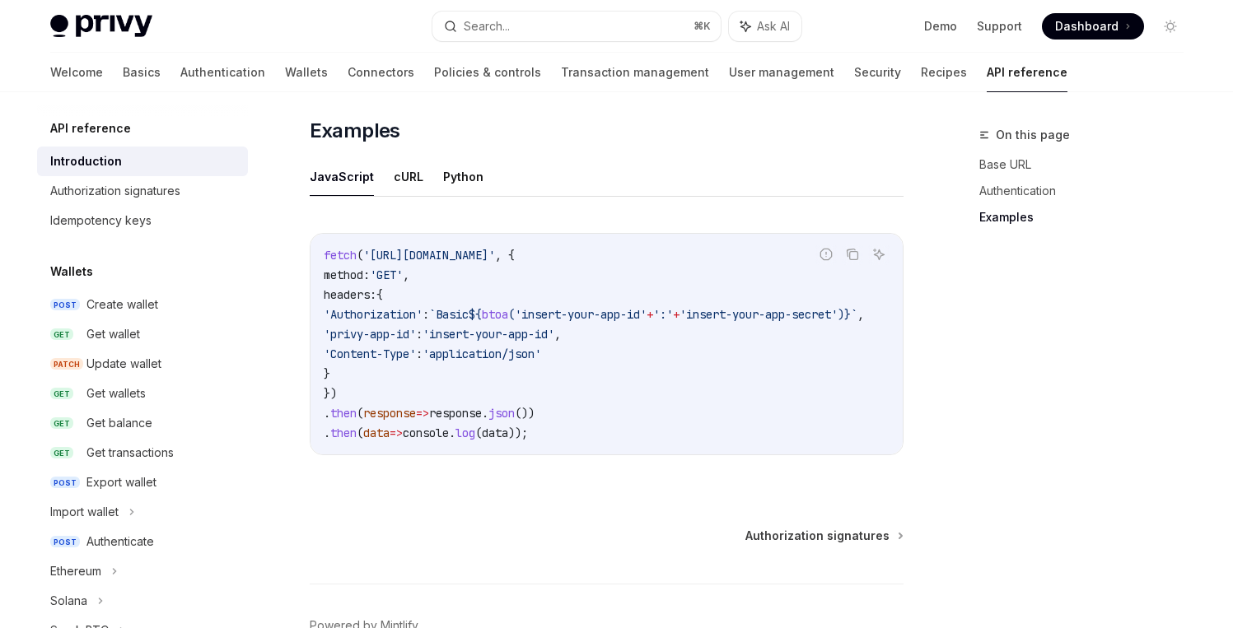
scroll to position [1122, 0]
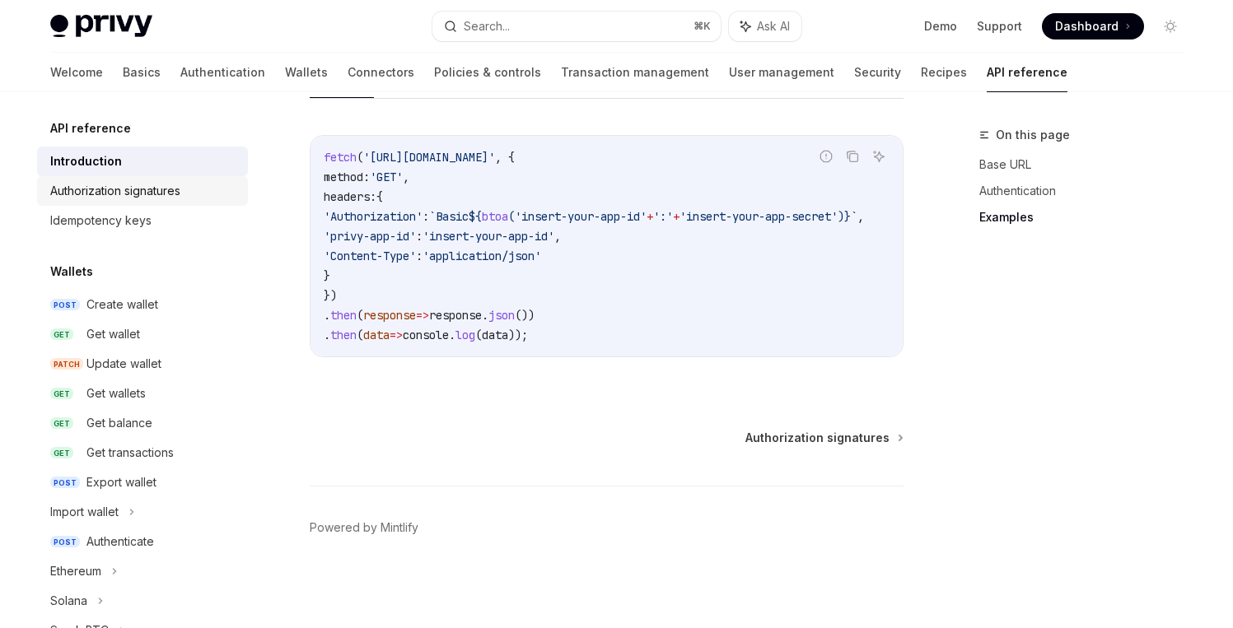
click at [171, 199] on div "Authorization signatures" at bounding box center [115, 191] width 130 height 20
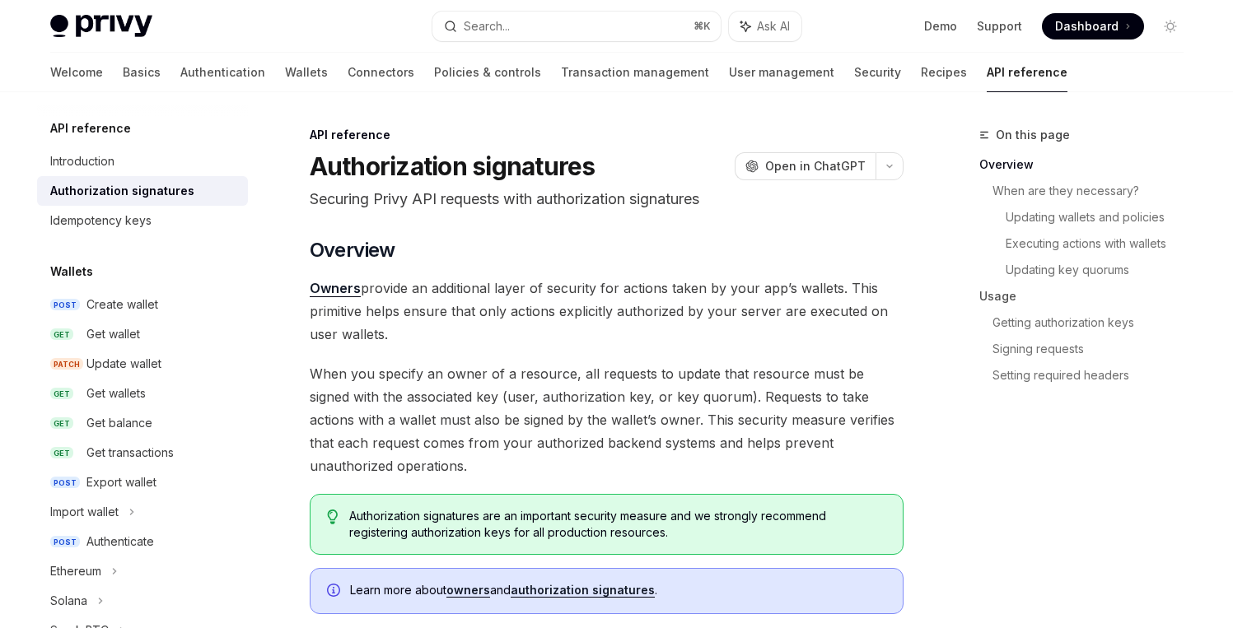
click at [441, 297] on span "Owners provide an additional layer of security for actions taken by your app’s …" at bounding box center [607, 311] width 594 height 69
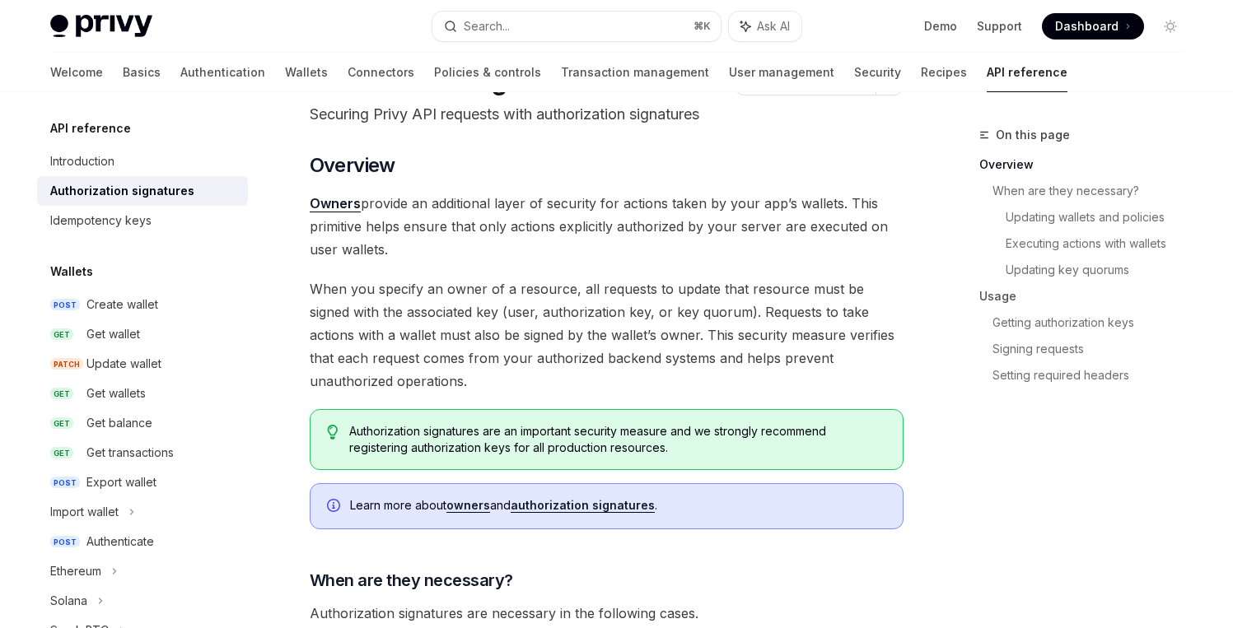
scroll to position [86, 0]
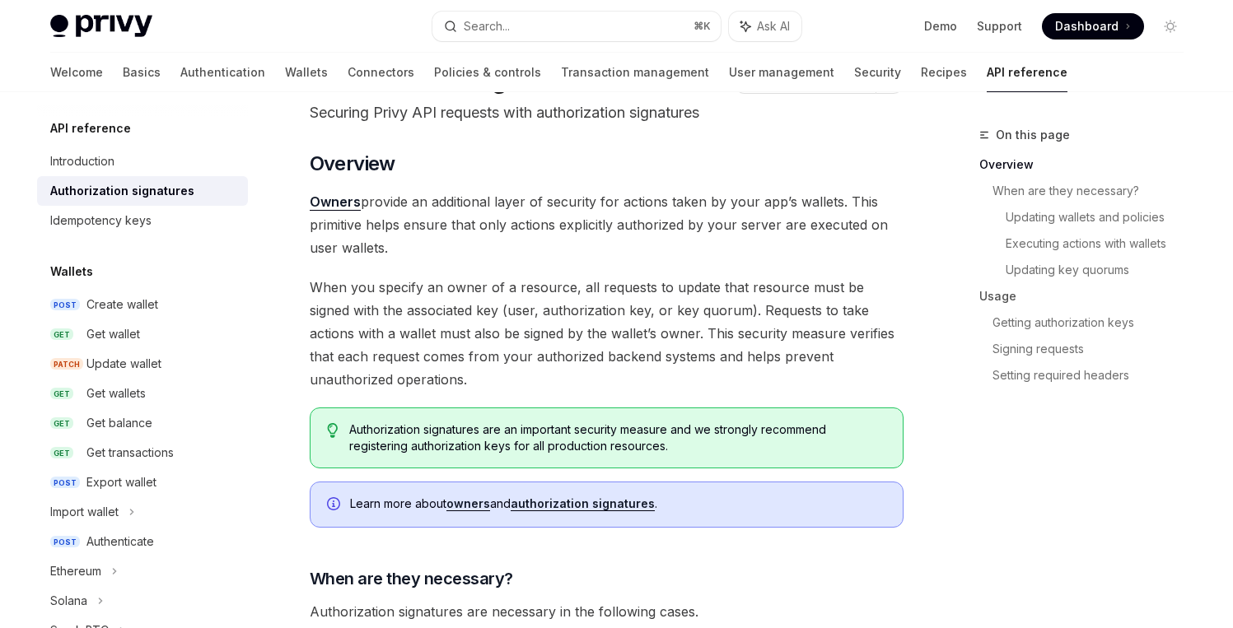
click at [455, 291] on span "When you specify an owner of a resource, all requests to update that resource m…" at bounding box center [607, 333] width 594 height 115
click at [476, 291] on span "When you specify an owner of a resource, all requests to update that resource m…" at bounding box center [607, 333] width 594 height 115
click at [497, 291] on span "When you specify an owner of a resource, all requests to update that resource m…" at bounding box center [607, 333] width 594 height 115
click at [535, 287] on span "When you specify an owner of a resource, all requests to update that resource m…" at bounding box center [607, 333] width 594 height 115
click at [554, 287] on span "When you specify an owner of a resource, all requests to update that resource m…" at bounding box center [607, 333] width 594 height 115
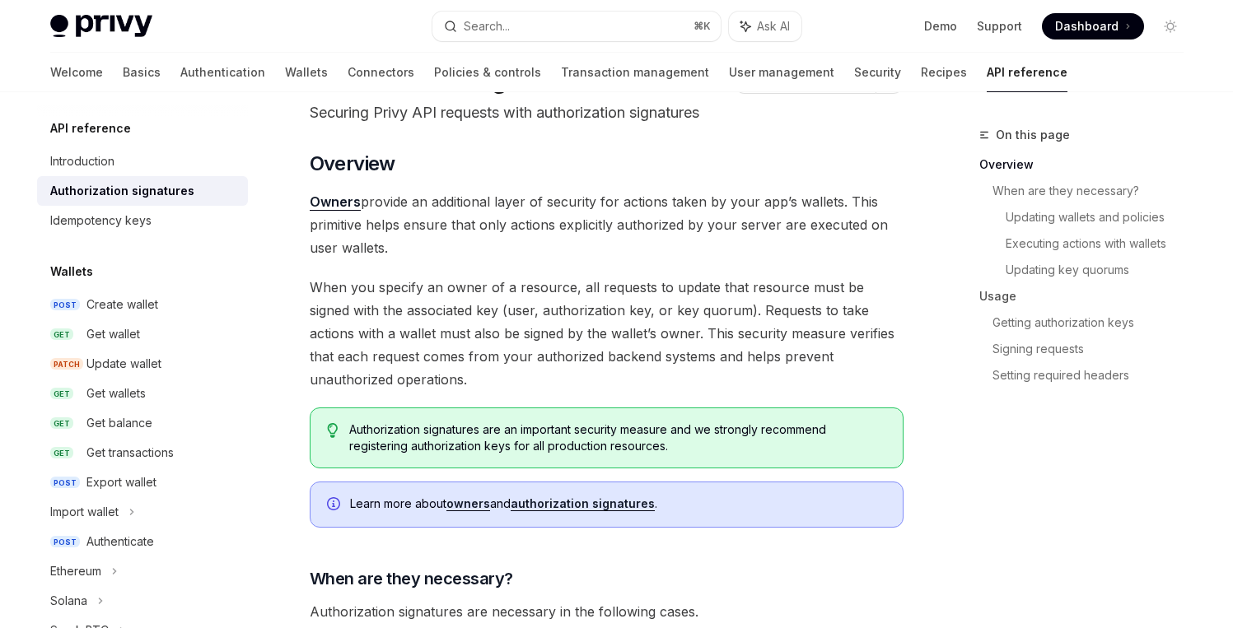
click at [582, 287] on span "When you specify an owner of a resource, all requests to update that resource m…" at bounding box center [607, 333] width 594 height 115
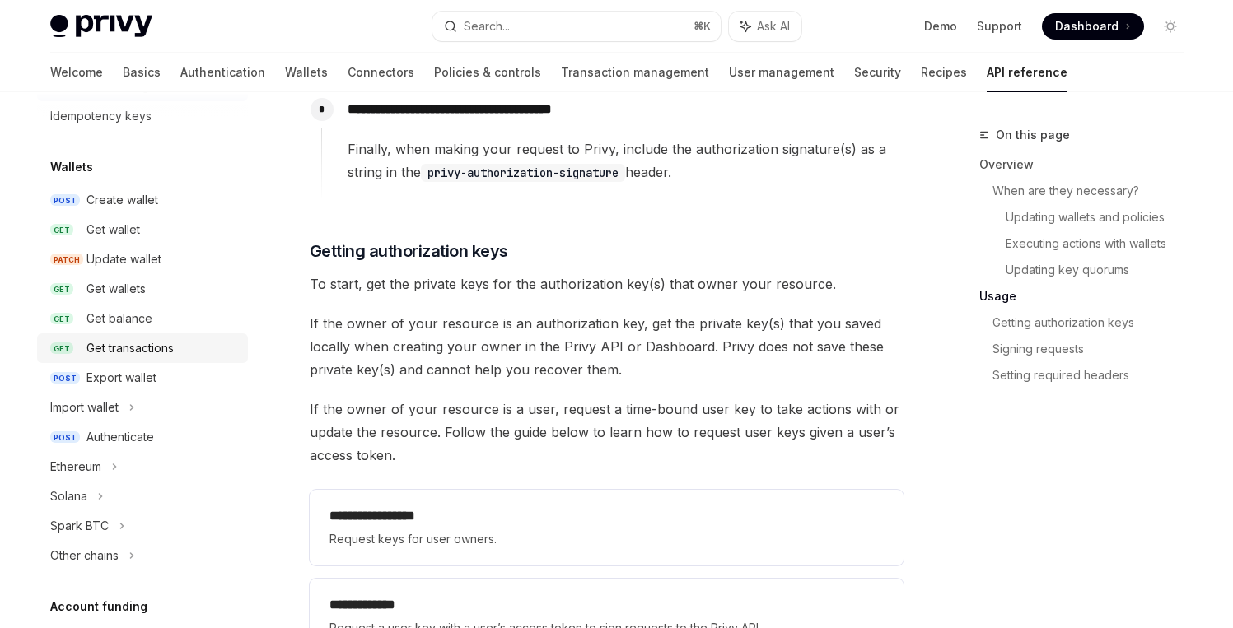
scroll to position [122, 0]
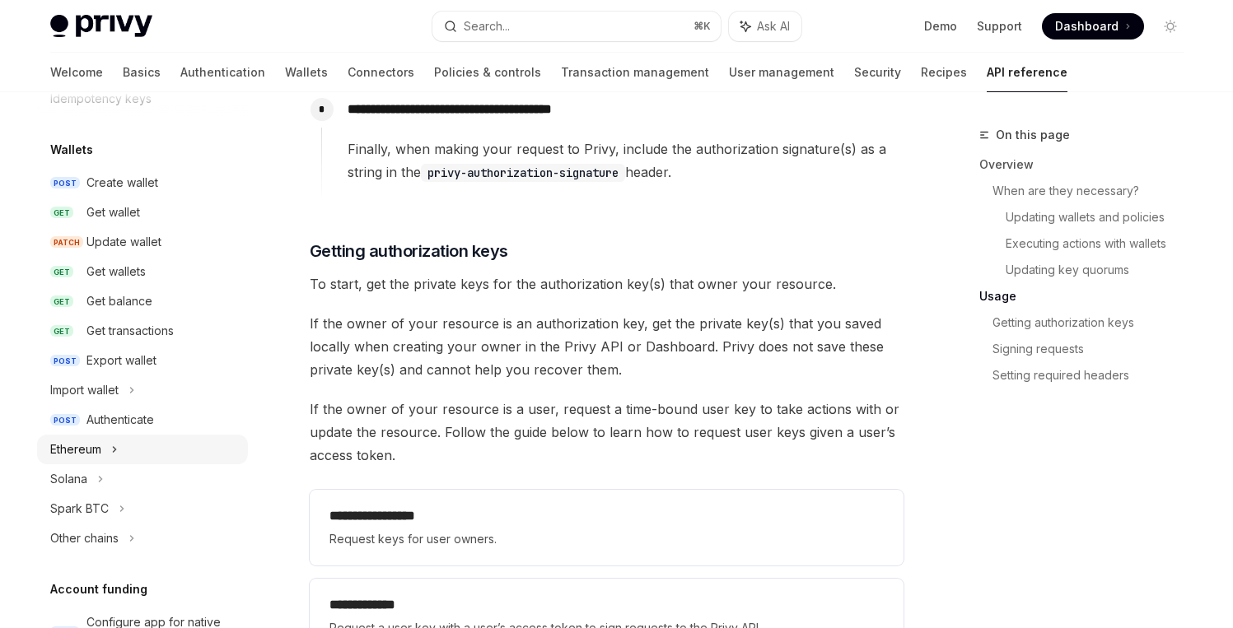
click at [118, 455] on icon at bounding box center [114, 450] width 7 height 20
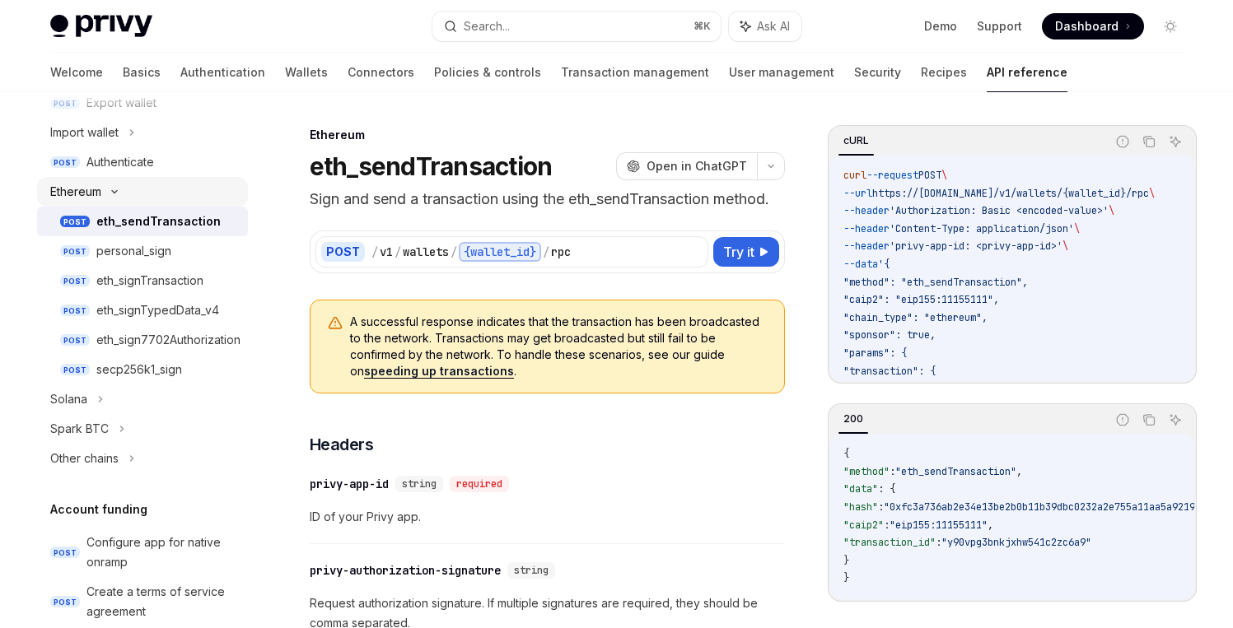
scroll to position [381, 0]
click at [118, 455] on div "Other chains" at bounding box center [84, 457] width 68 height 20
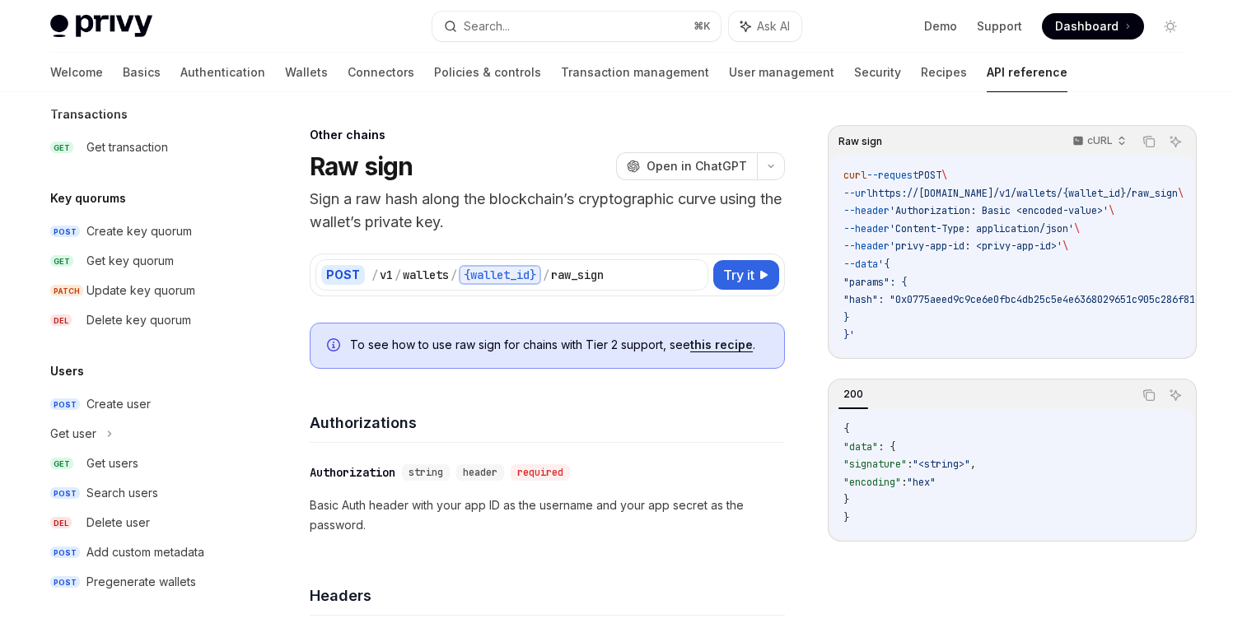
scroll to position [1310, 0]
click at [128, 409] on div "Create user" at bounding box center [118, 403] width 64 height 20
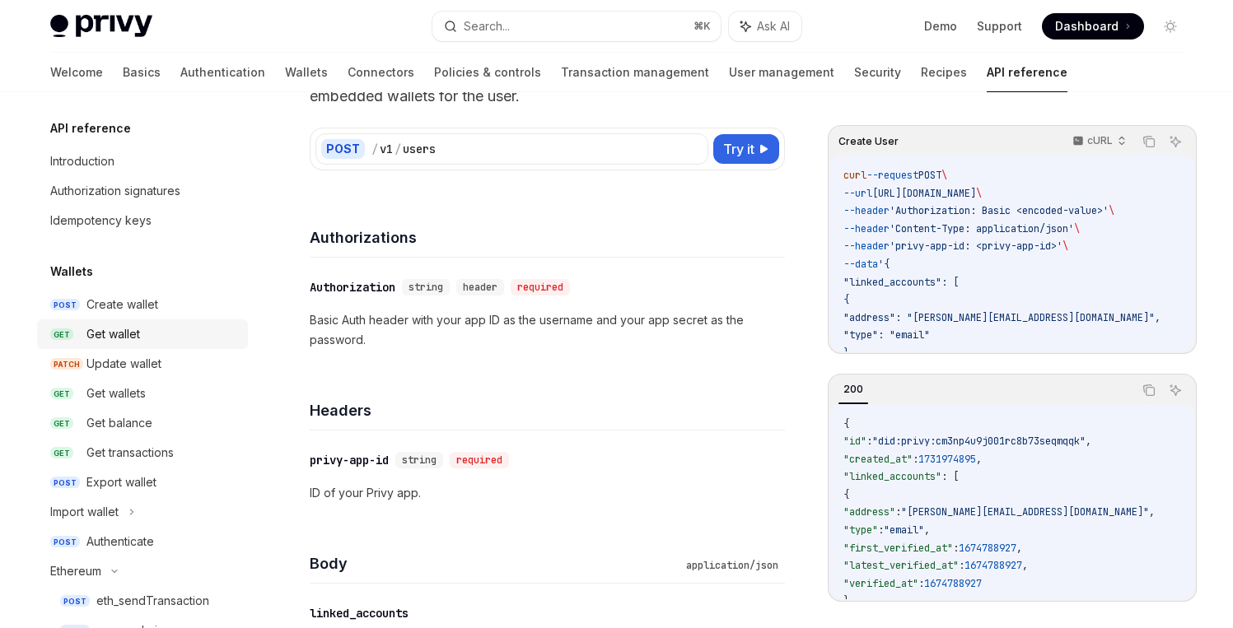
scroll to position [124, 0]
click at [157, 342] on div "Get wallet" at bounding box center [162, 335] width 152 height 20
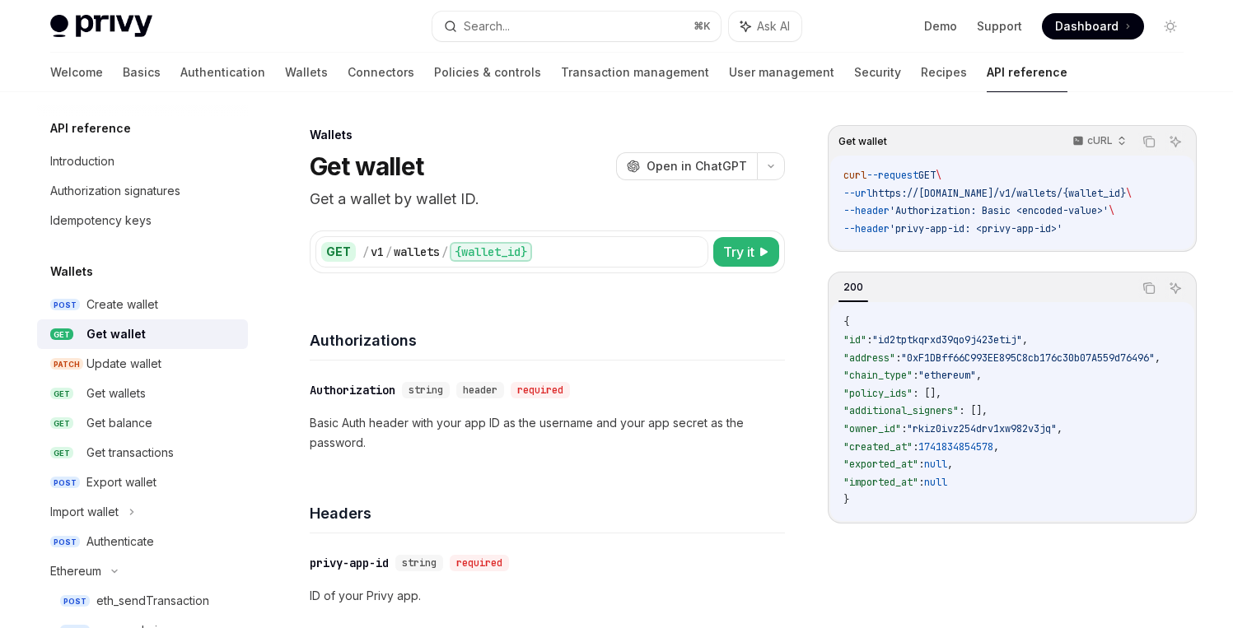
click at [167, 325] on div "Get wallet" at bounding box center [162, 335] width 152 height 20
click at [173, 311] on div "Create wallet" at bounding box center [162, 305] width 152 height 20
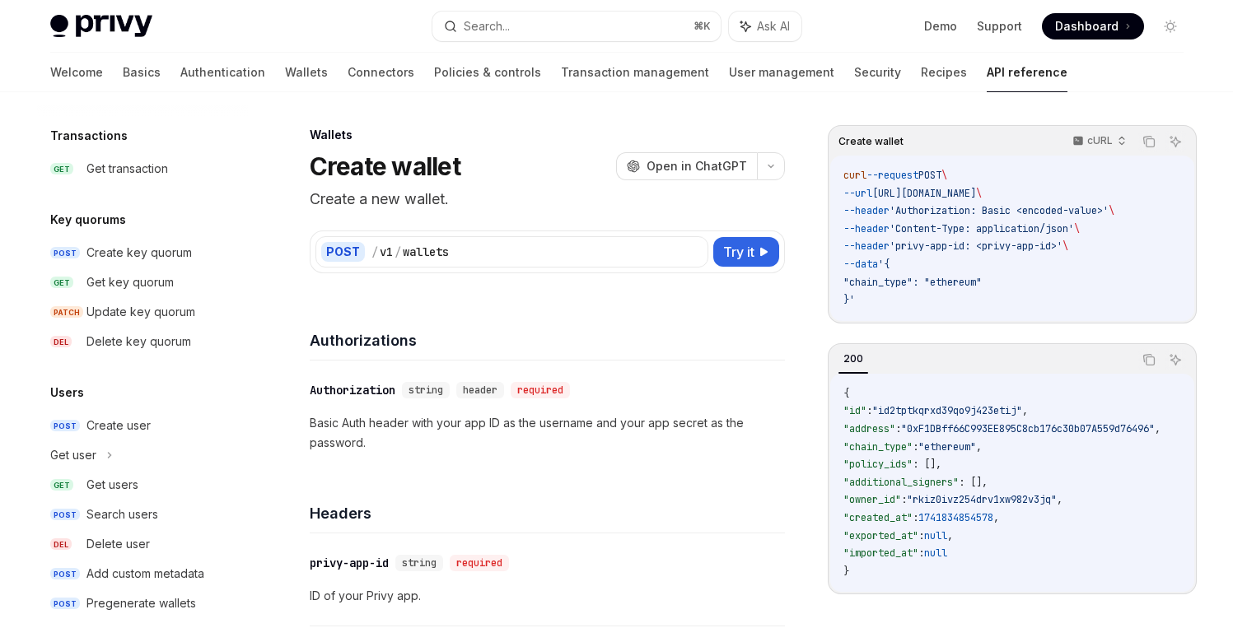
scroll to position [1310, 0]
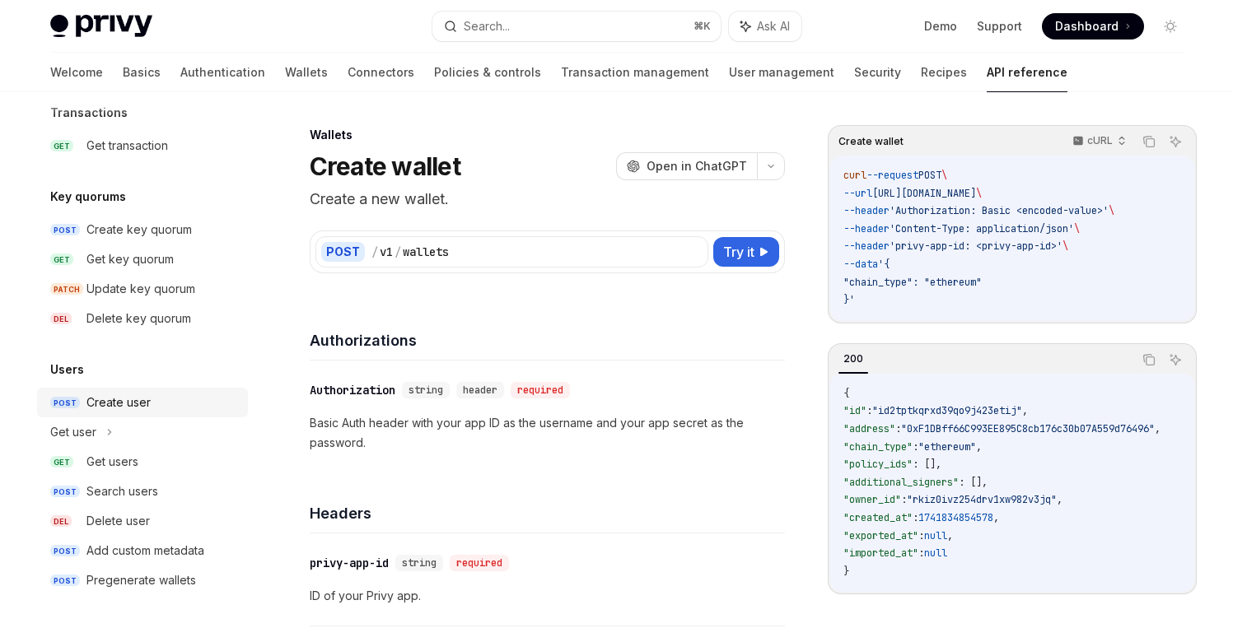
click at [162, 396] on div "Create user" at bounding box center [162, 403] width 152 height 20
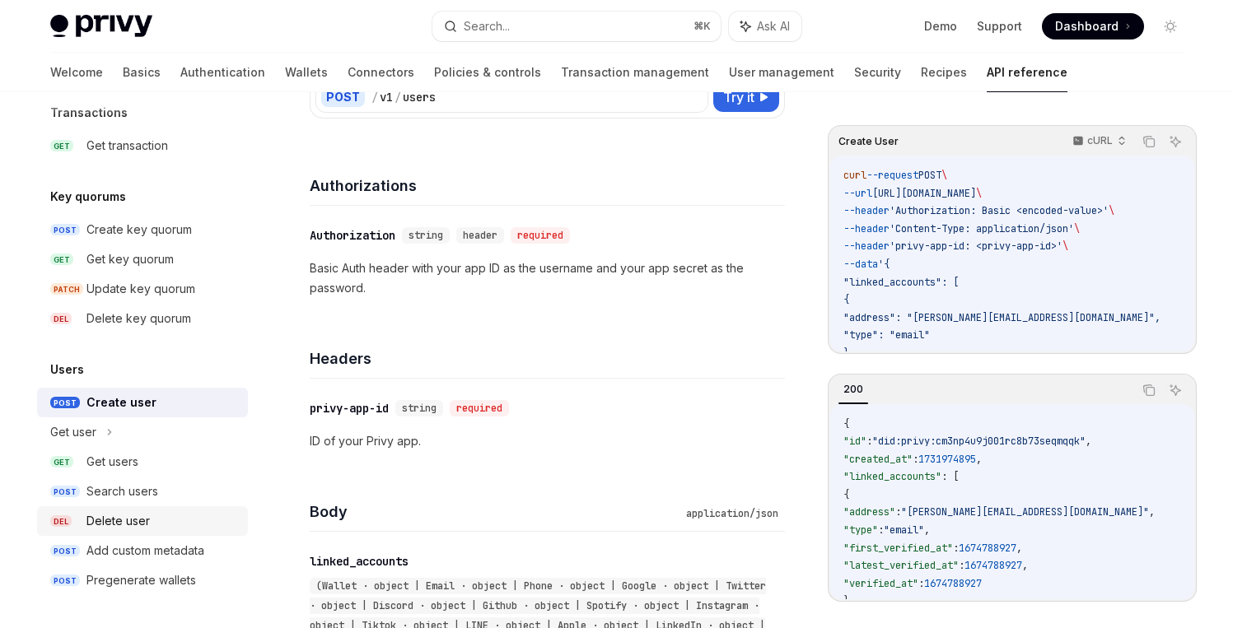
scroll to position [181, 0]
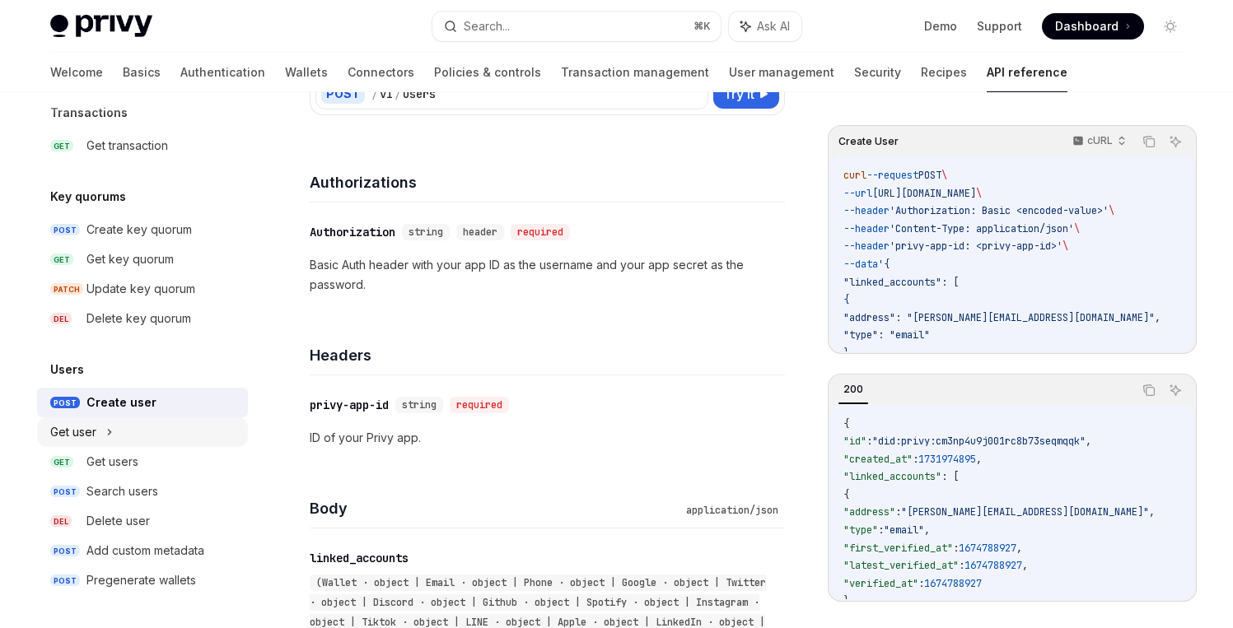
click at [175, 436] on div "Get user" at bounding box center [142, 433] width 211 height 30
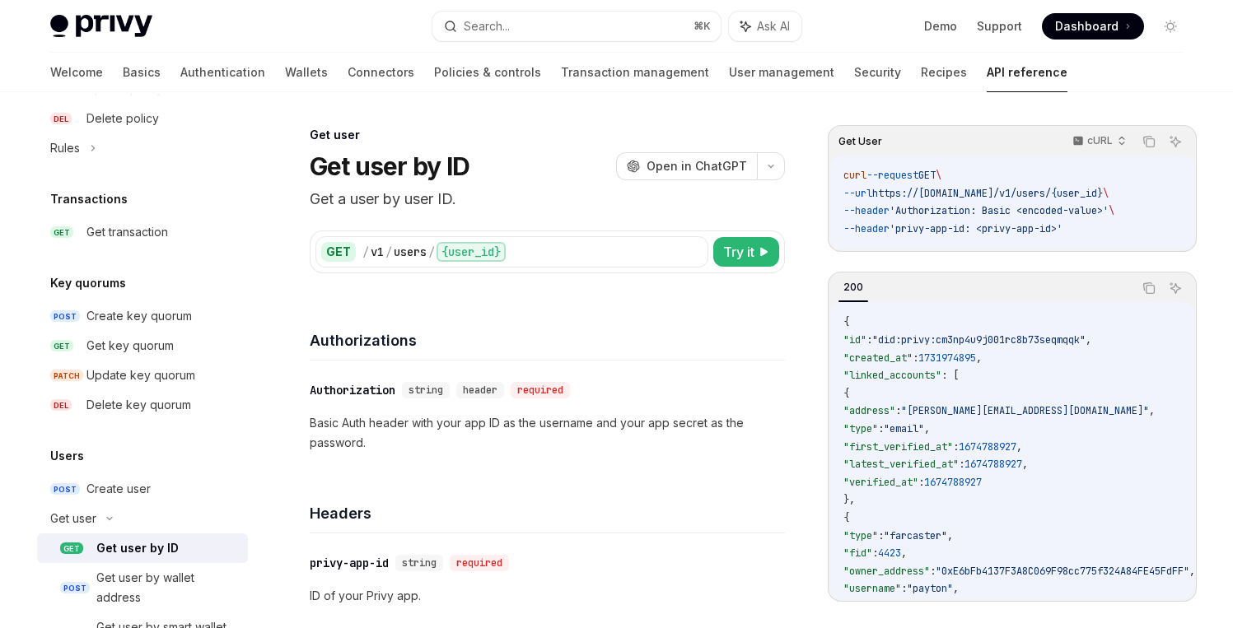
scroll to position [1203, 0]
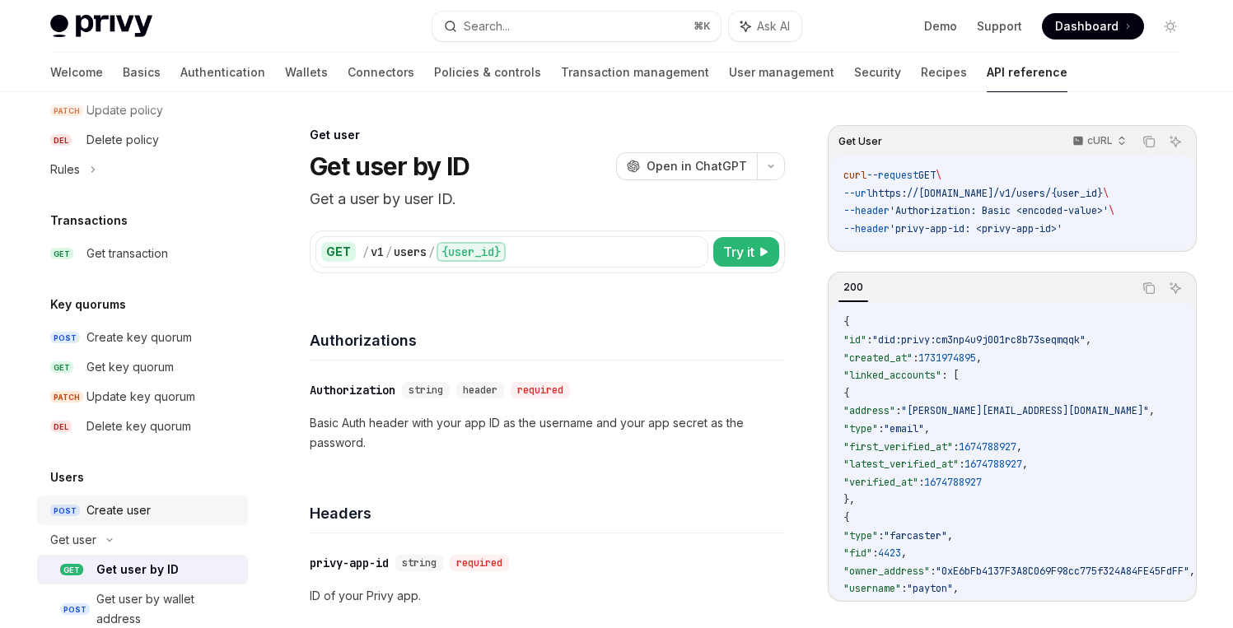
click at [143, 499] on link "POST Create user" at bounding box center [142, 511] width 211 height 30
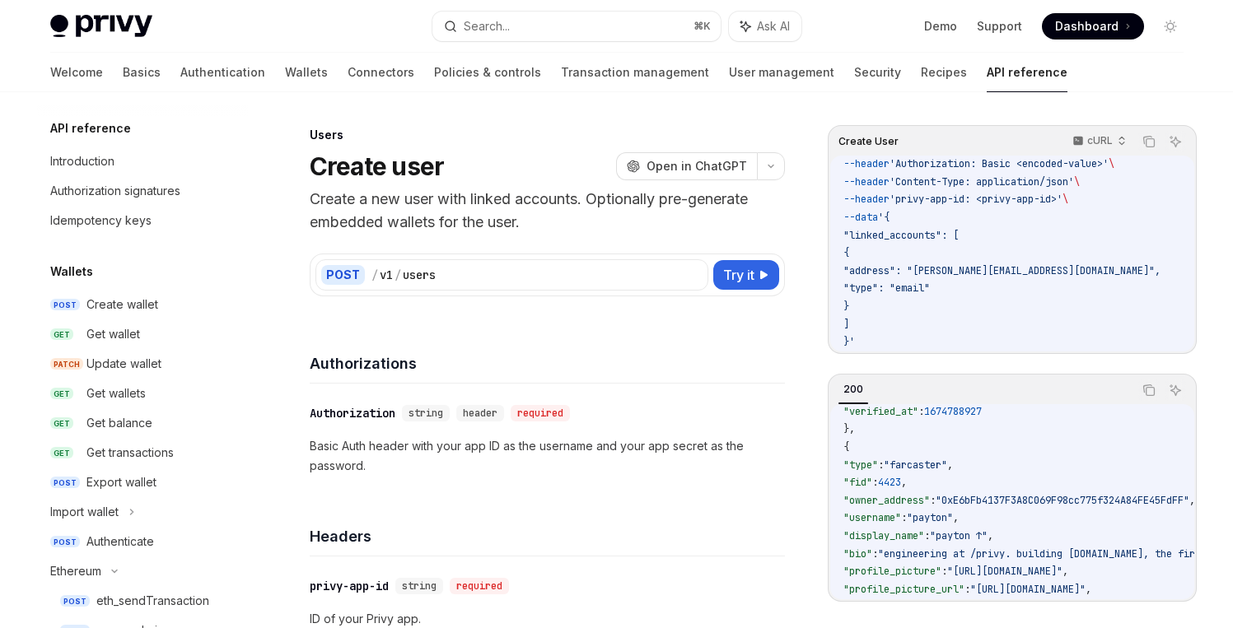
click at [1049, 22] on span at bounding box center [1093, 26] width 102 height 26
click at [160, 26] on div "Privy Docs home page" at bounding box center [234, 26] width 369 height 23
click at [131, 26] on img at bounding box center [101, 26] width 102 height 23
type textarea "*"
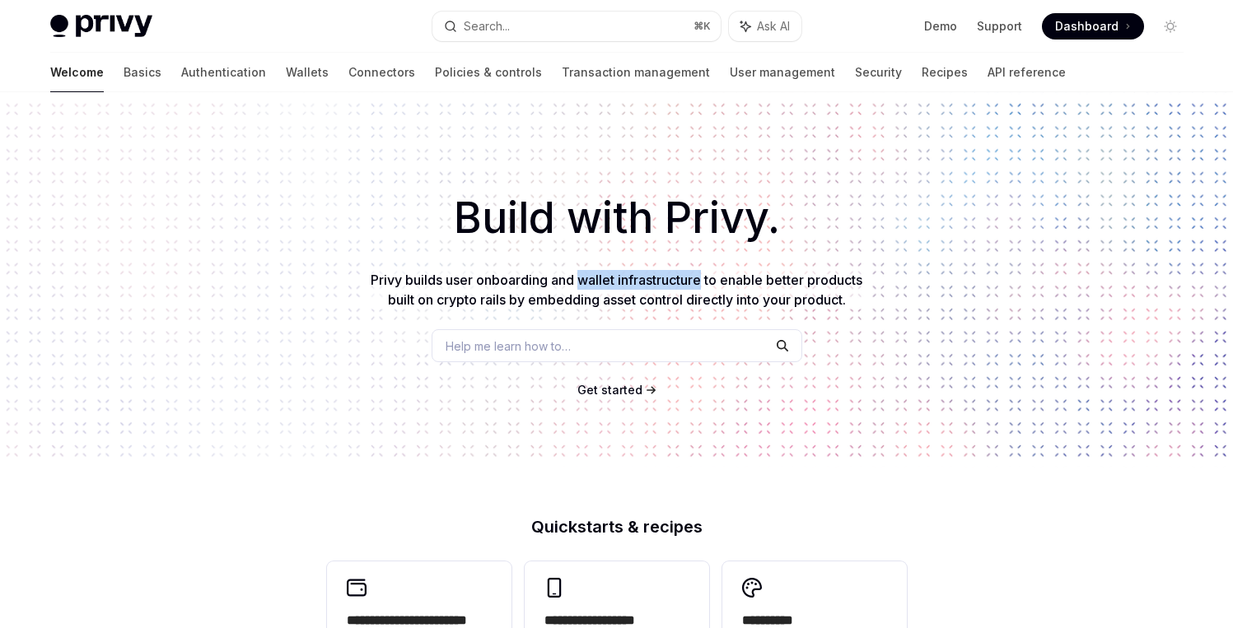
drag, startPoint x: 580, startPoint y: 283, endPoint x: 703, endPoint y: 281, distance: 123.6
click at [703, 281] on span "Privy builds user onboarding and wallet infrastructure to enable better product…" at bounding box center [617, 290] width 492 height 36
copy span "wallet infrastructure"
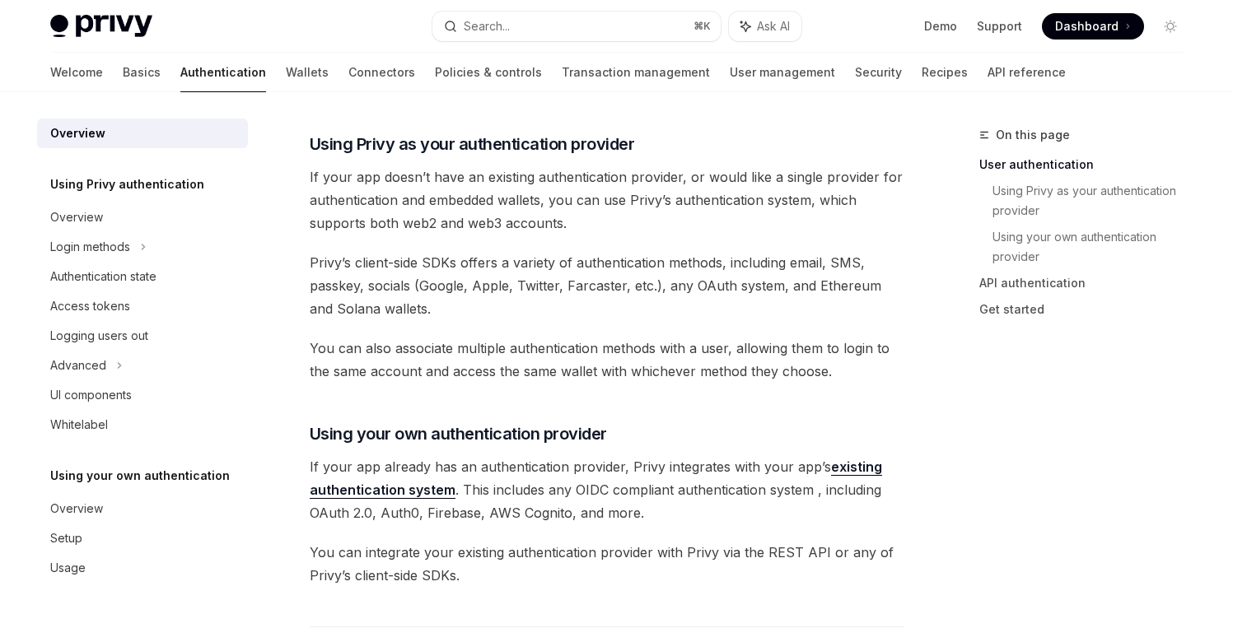
scroll to position [608, 0]
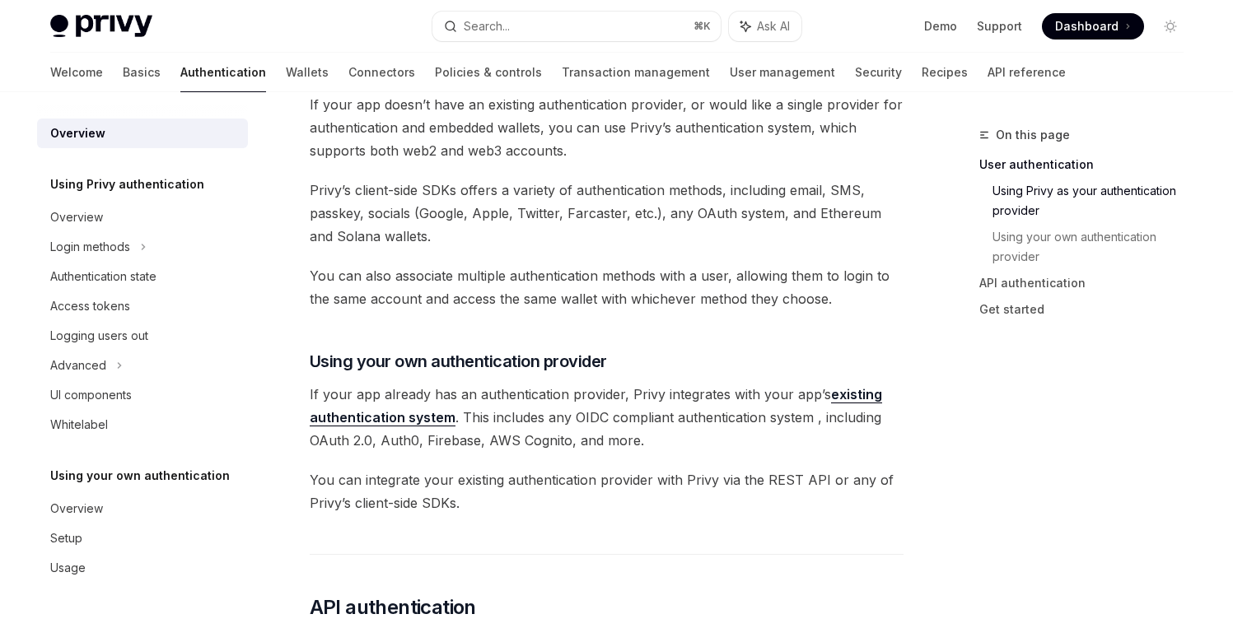
click at [381, 414] on link "existing authentication system" at bounding box center [596, 406] width 572 height 40
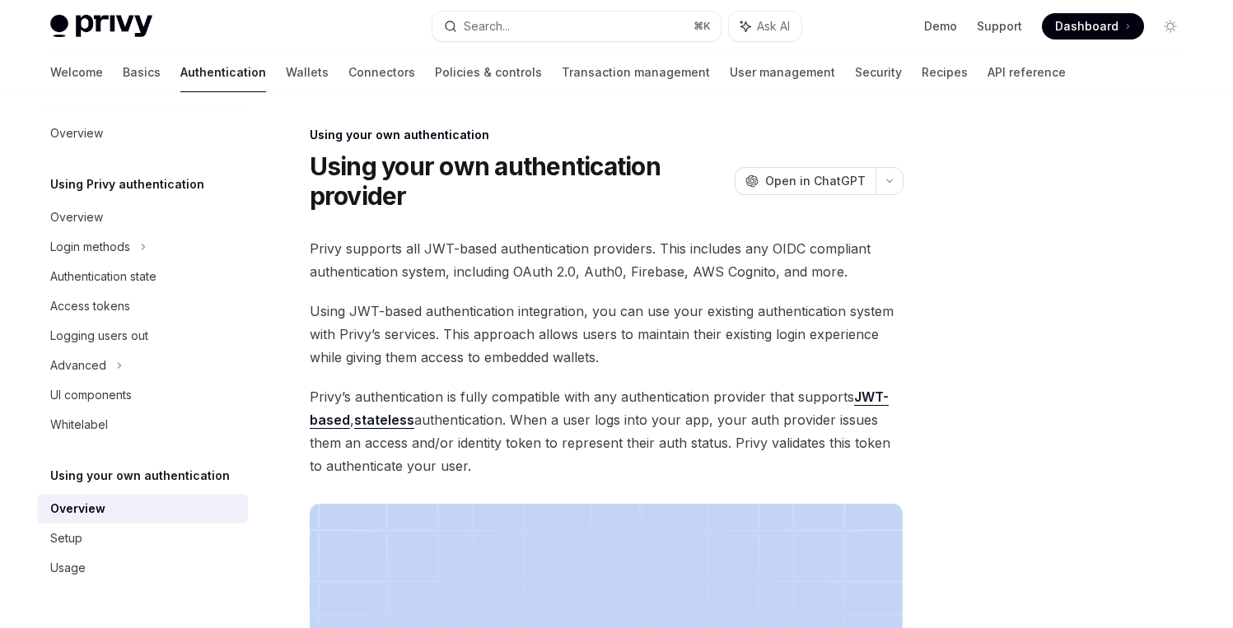
click at [461, 205] on h1 "Using your own authentication provider" at bounding box center [519, 181] width 418 height 59
click at [482, 259] on span "Privy supports all JWT-based authentication providers. This includes any OIDC c…" at bounding box center [607, 260] width 594 height 46
click at [582, 264] on span "Privy supports all JWT-based authentication providers. This includes any OIDC c…" at bounding box center [607, 260] width 594 height 46
click at [516, 318] on span "Using JWT-based authentication integration, you can use your existing authentic…" at bounding box center [607, 334] width 594 height 69
click at [545, 314] on span "Using JWT-based authentication integration, you can use your existing authentic…" at bounding box center [607, 334] width 594 height 69
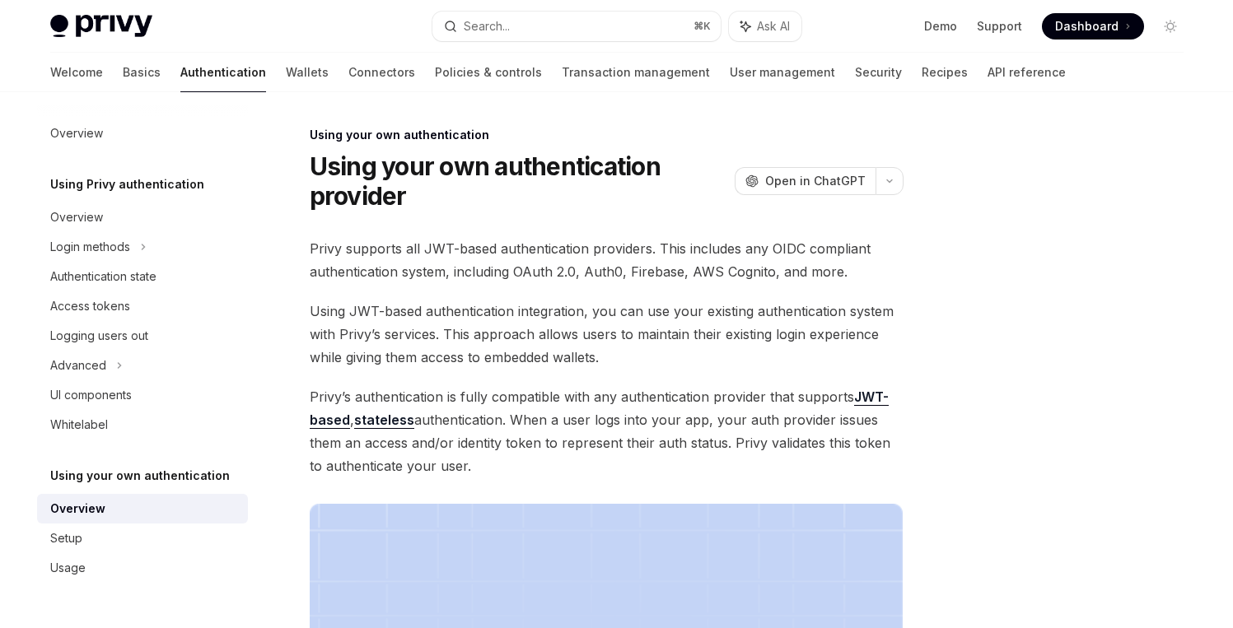
click at [572, 307] on span "Using JWT-based authentication integration, you can use your existing authentic…" at bounding box center [607, 334] width 594 height 69
click at [53, 242] on div "Login methods" at bounding box center [90, 247] width 80 height 20
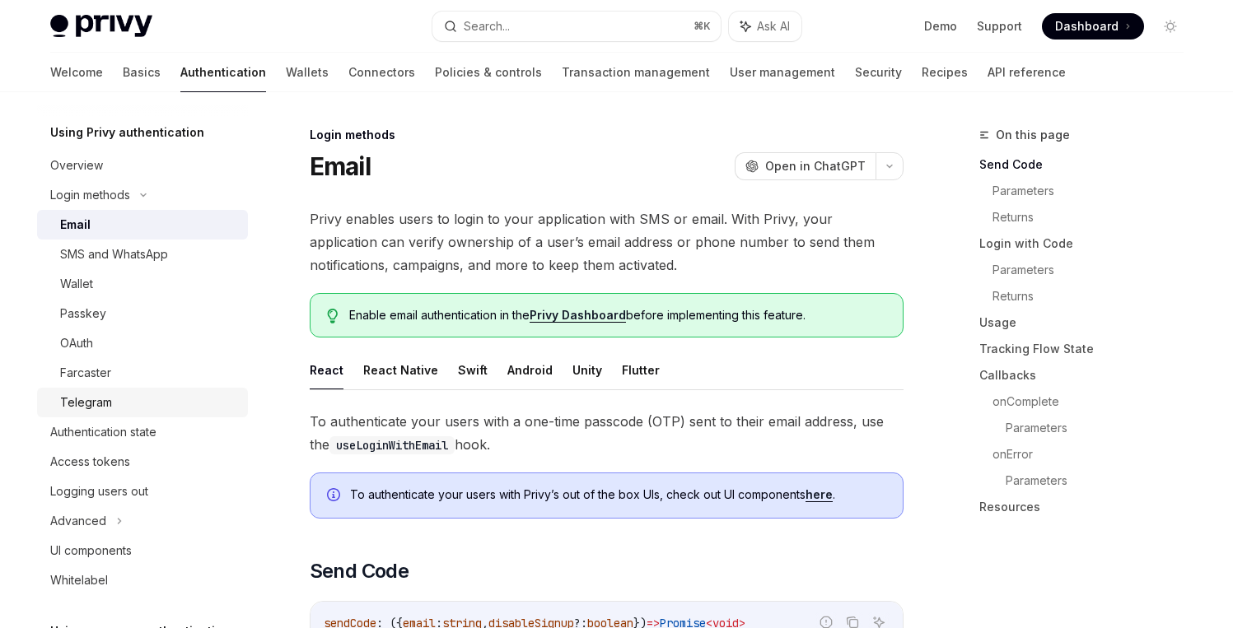
scroll to position [54, 0]
click at [116, 558] on link "UI components" at bounding box center [142, 549] width 211 height 30
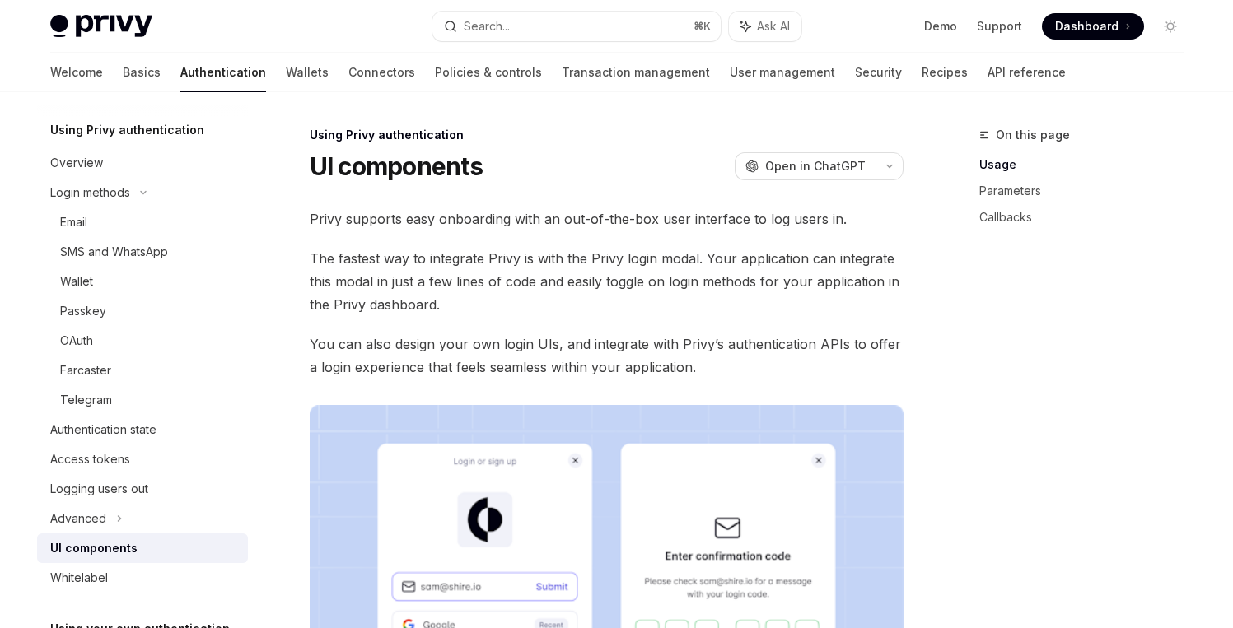
scroll to position [38, 0]
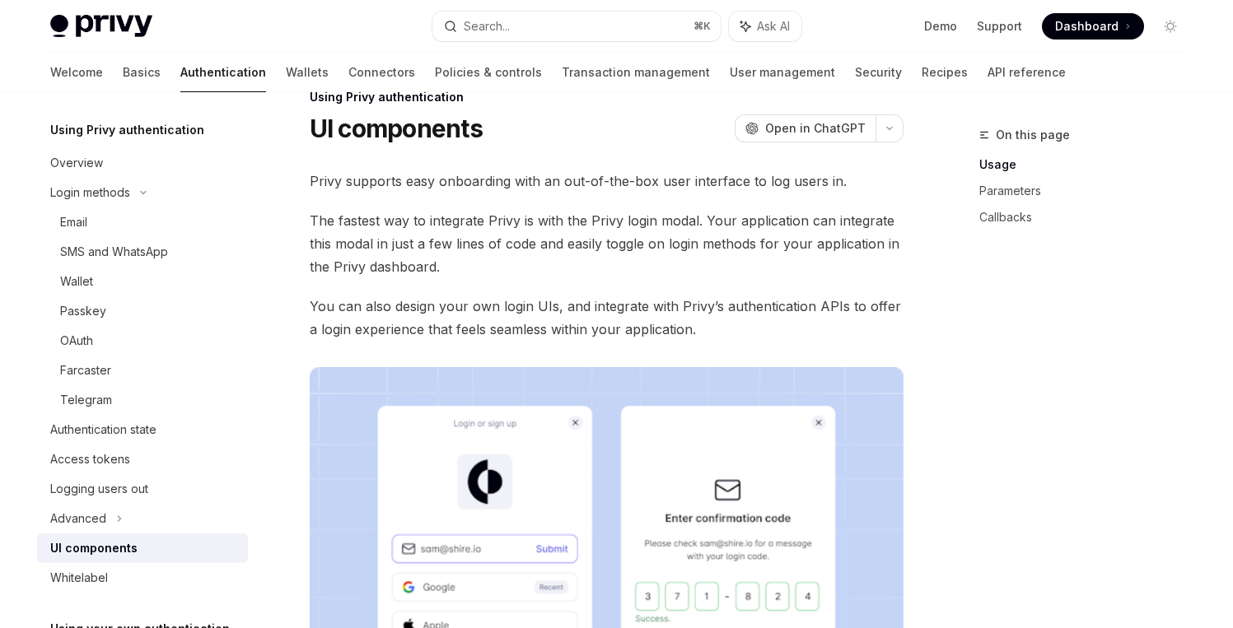
click at [494, 184] on span "Privy supports easy onboarding with an out-of-the-box user interface to log use…" at bounding box center [607, 181] width 594 height 23
click at [473, 215] on span "The fastest way to integrate Privy is with the Privy login modal. Your applicat…" at bounding box center [607, 243] width 594 height 69
click at [466, 230] on span "The fastest way to integrate Privy is with the Privy login modal. Your applicat…" at bounding box center [607, 243] width 594 height 69
click at [464, 240] on span "The fastest way to integrate Privy is with the Privy login modal. Your applicat…" at bounding box center [607, 243] width 594 height 69
click at [455, 278] on span "The fastest way to integrate Privy is with the Privy login modal. Your applicat…" at bounding box center [607, 243] width 594 height 69
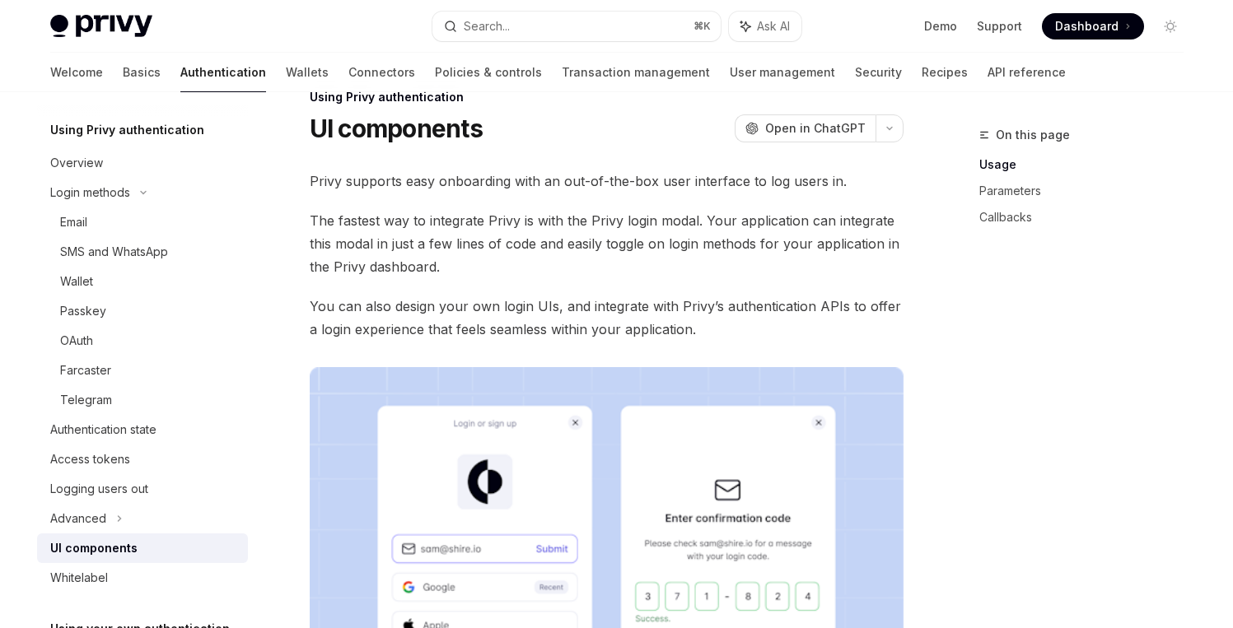
click at [455, 278] on span "The fastest way to integrate Privy is with the Privy login modal. Your applicat…" at bounding box center [607, 243] width 594 height 69
click at [455, 297] on span "You can also design your own login UIs, and integrate with Privy’s authenticati…" at bounding box center [607, 318] width 594 height 46
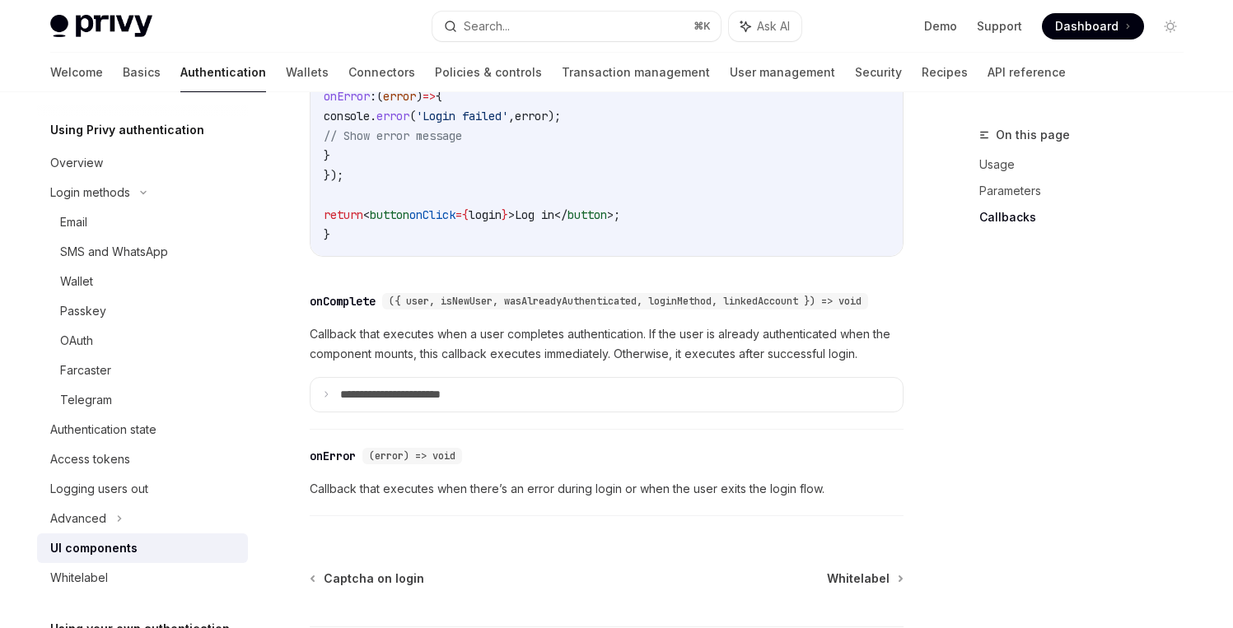
scroll to position [2514, 0]
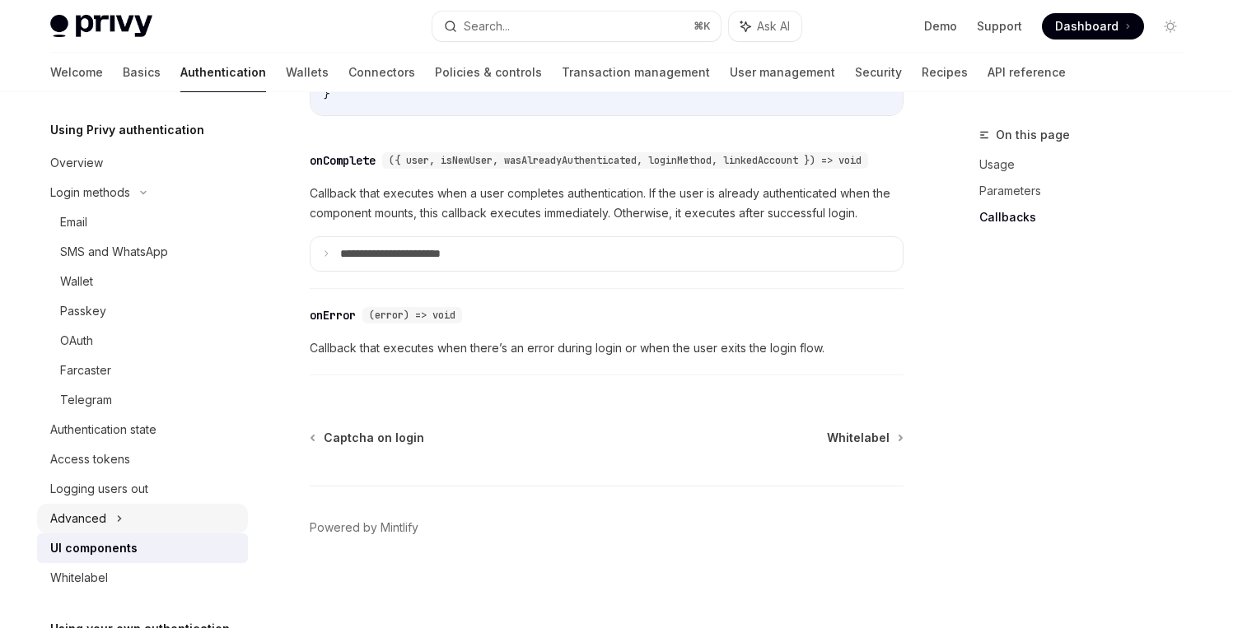
click at [180, 509] on div "Advanced" at bounding box center [142, 519] width 211 height 30
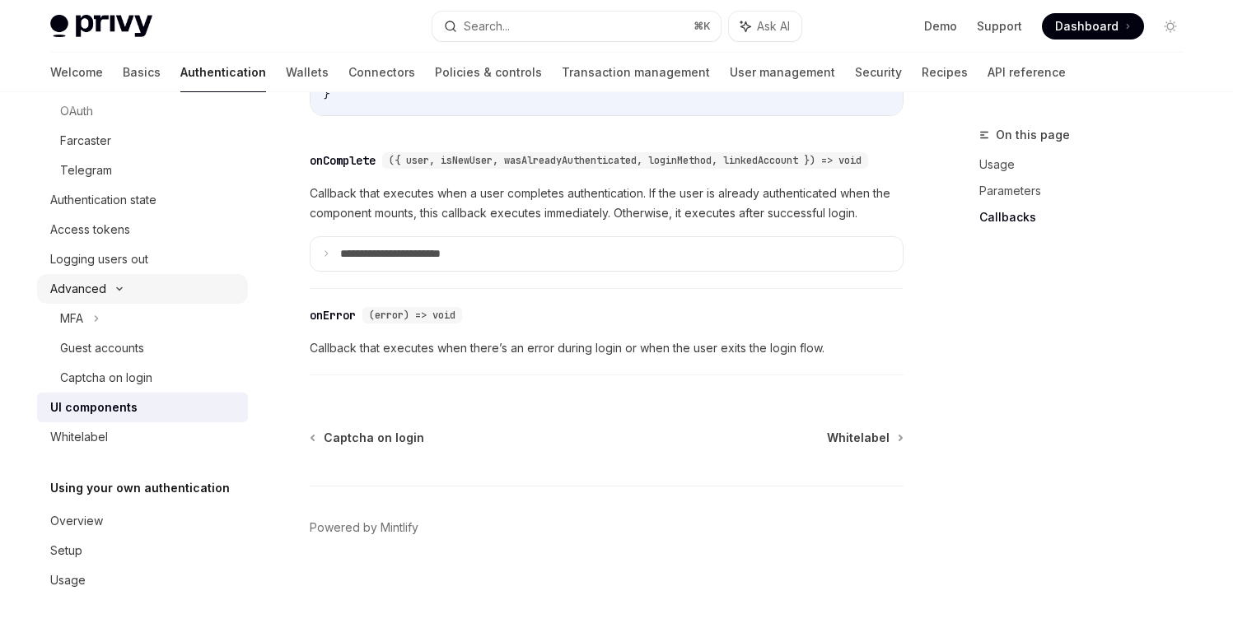
scroll to position [2507, 0]
click at [175, 518] on div "Overview" at bounding box center [144, 521] width 188 height 20
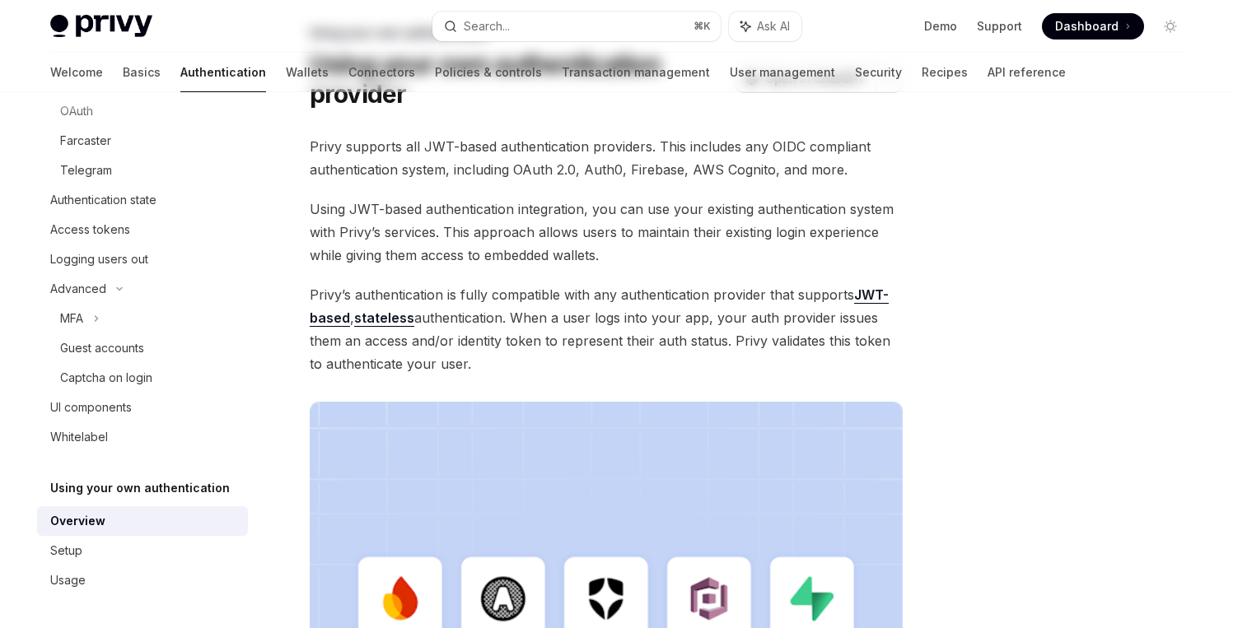
scroll to position [544, 0]
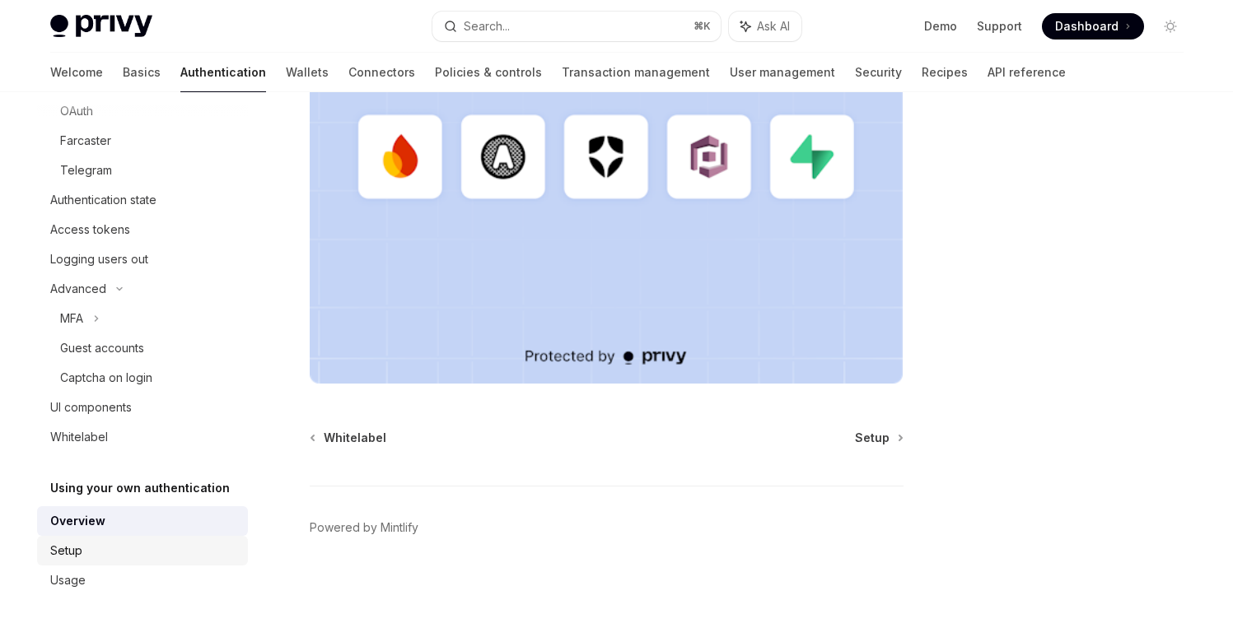
click at [196, 543] on div "Setup" at bounding box center [144, 551] width 188 height 20
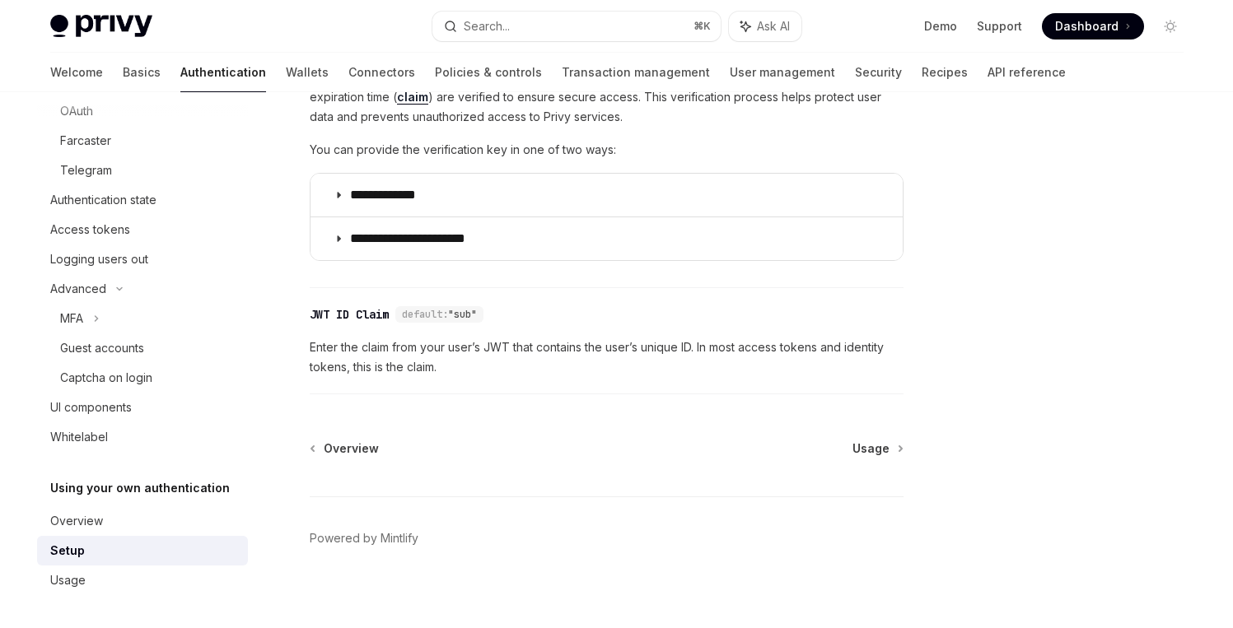
scroll to position [899, 0]
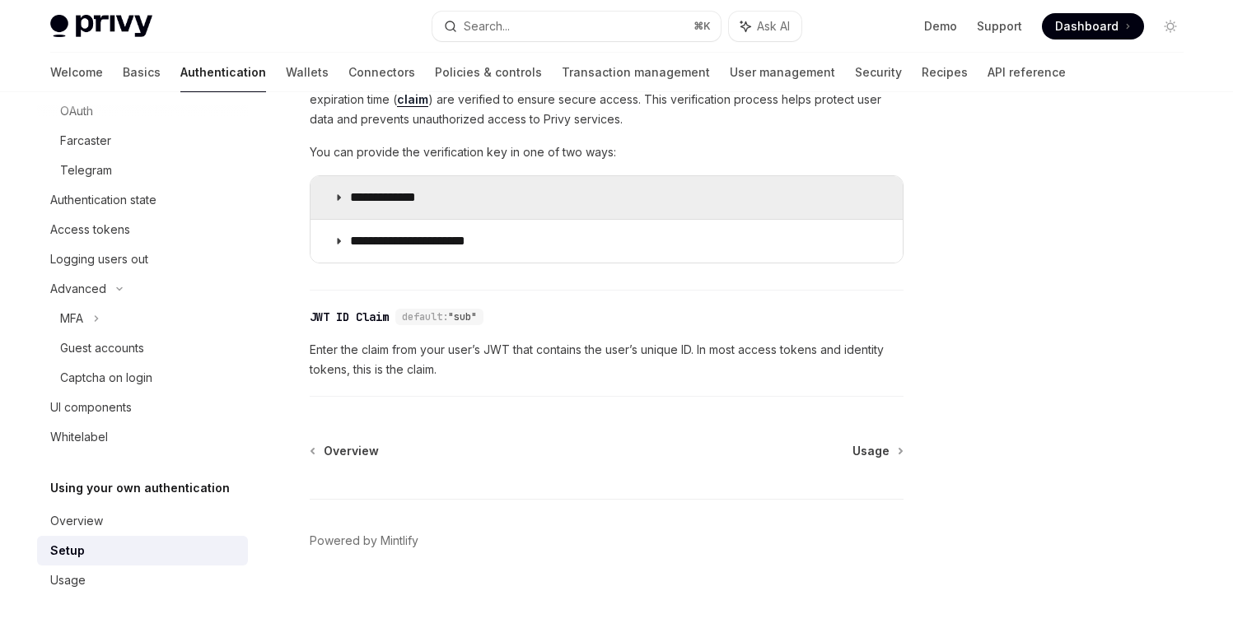
click at [500, 177] on summary "**********" at bounding box center [607, 197] width 592 height 43
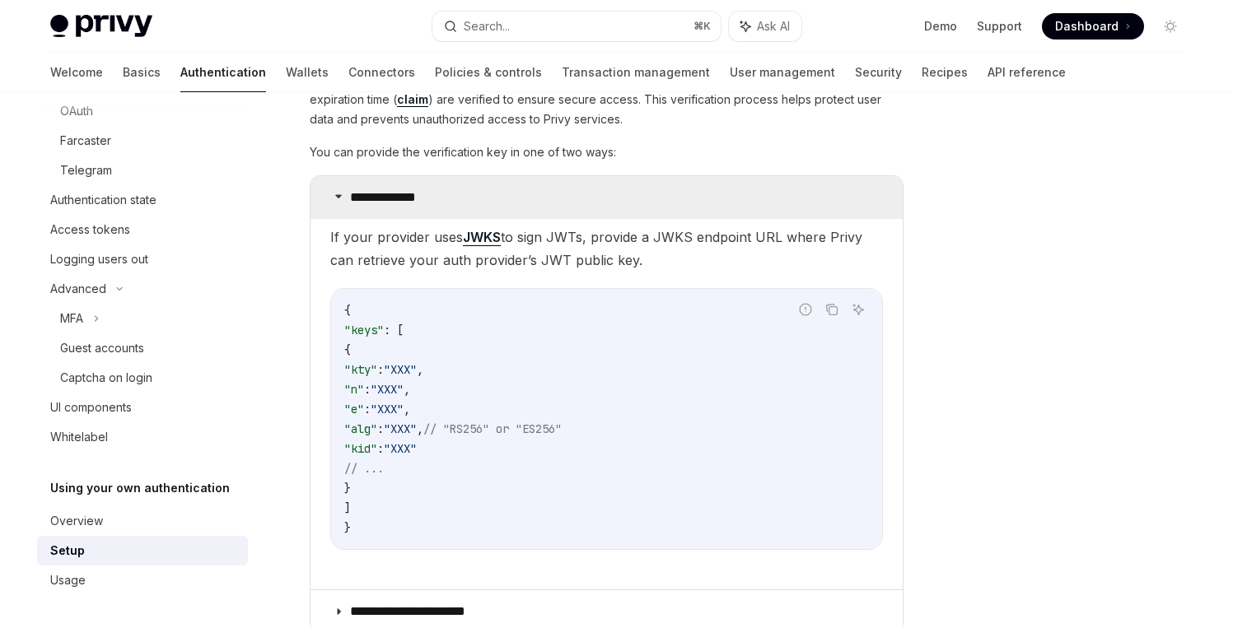
click at [500, 177] on summary "**********" at bounding box center [607, 197] width 592 height 43
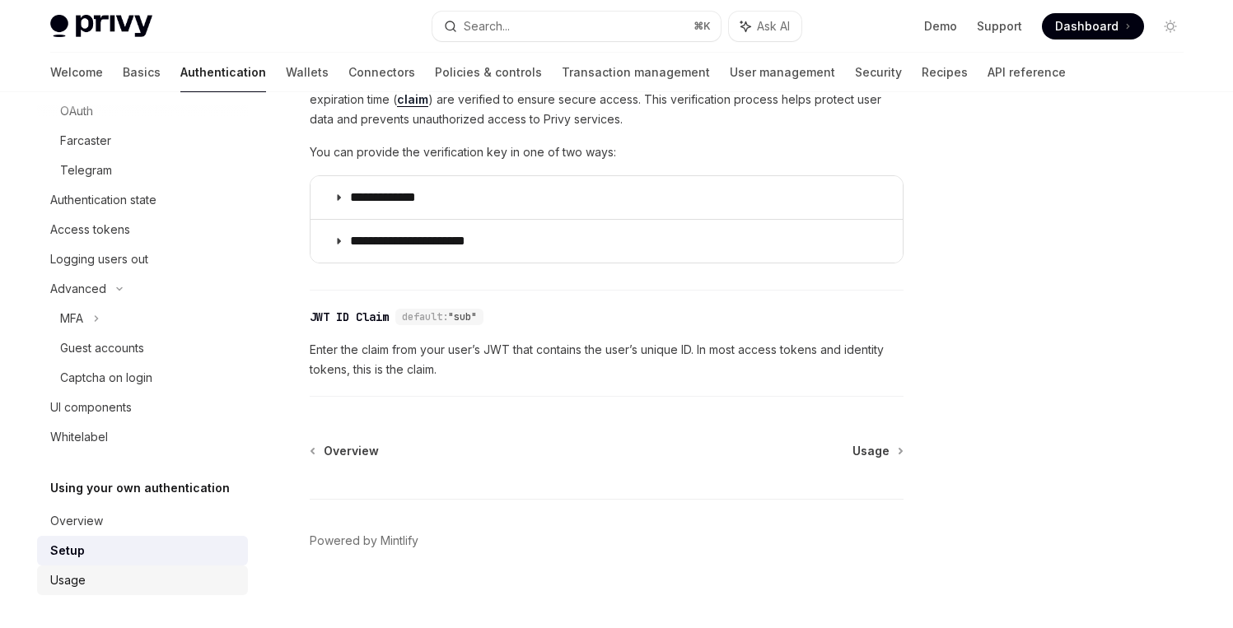
click at [184, 576] on div "Usage" at bounding box center [144, 581] width 188 height 20
type textarea "*"
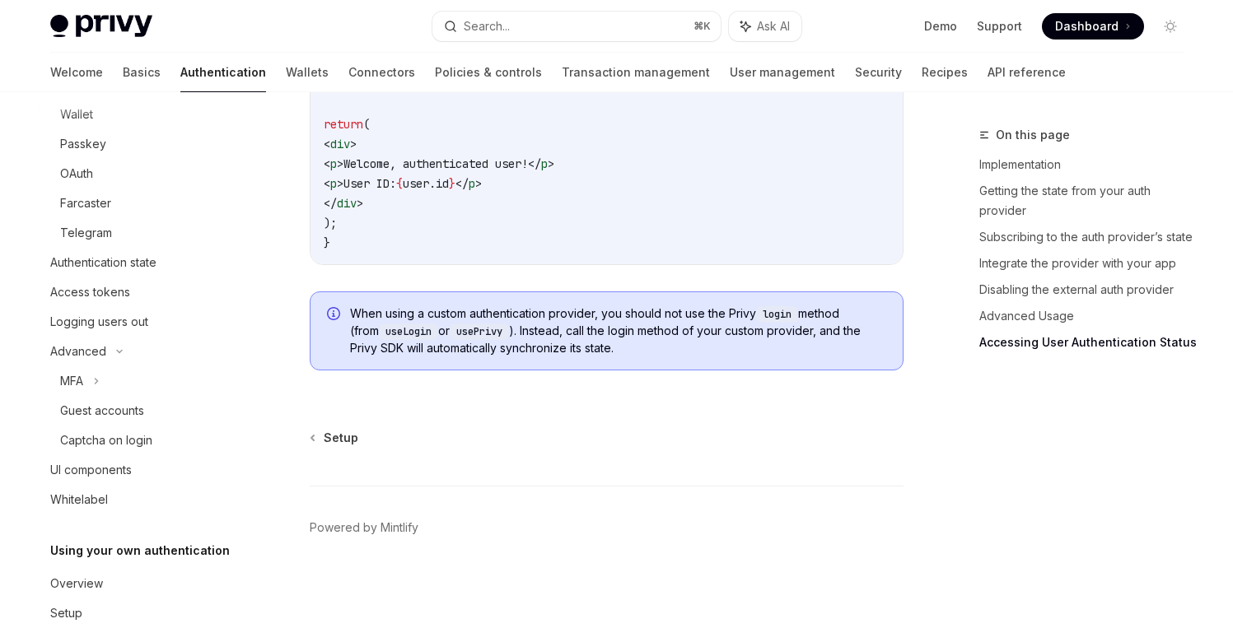
scroll to position [197, 0]
